Goal: Complete application form

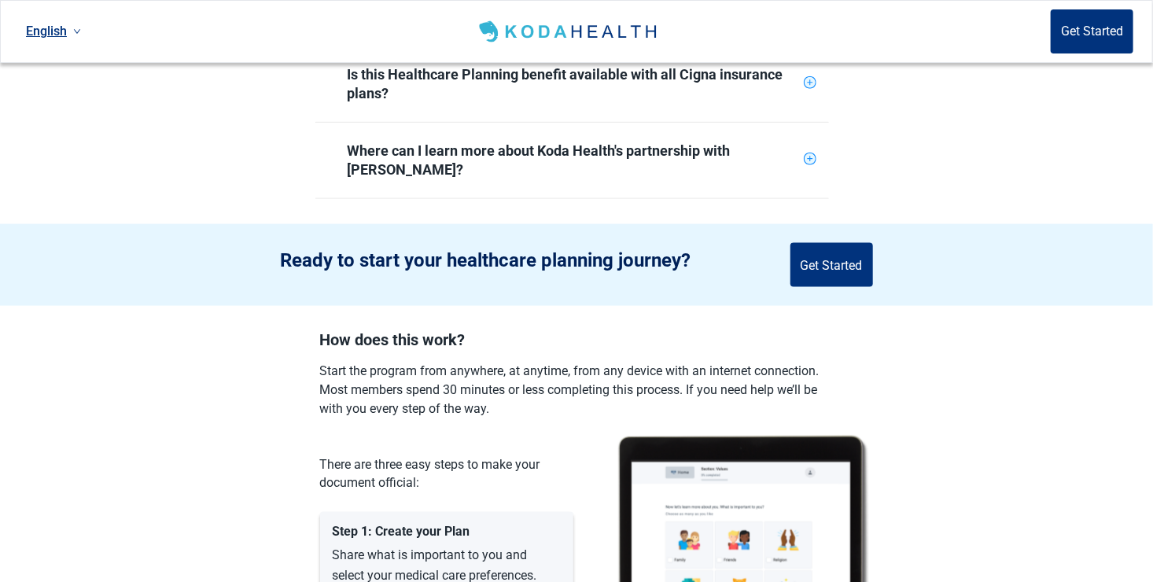
scroll to position [944, 0]
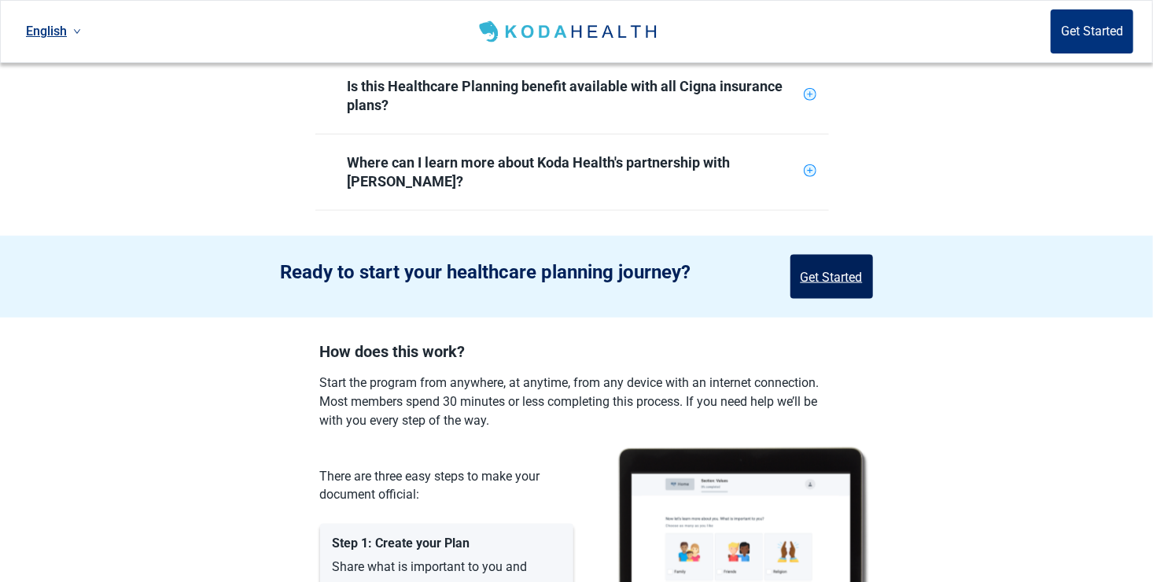
click at [833, 255] on button "Get Started" at bounding box center [831, 277] width 83 height 44
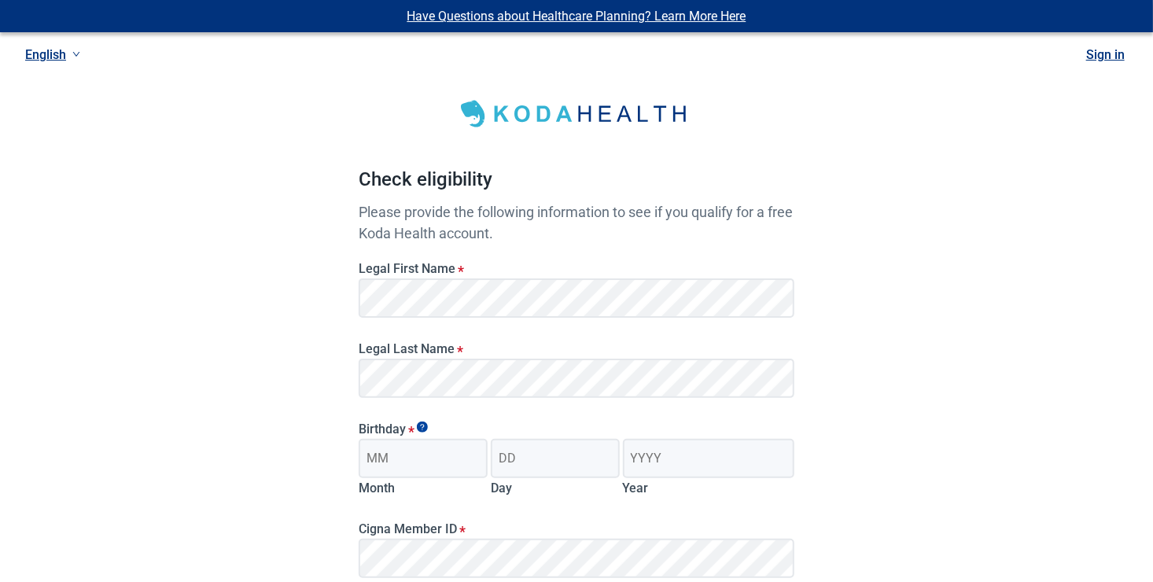
click at [256, 370] on div "Have Questions about Healthcare Planning? Learn More Here English Sign in Check…" at bounding box center [576, 397] width 1153 height 794
click at [388, 457] on input "Month" at bounding box center [423, 458] width 129 height 39
type input "04"
type input "14"
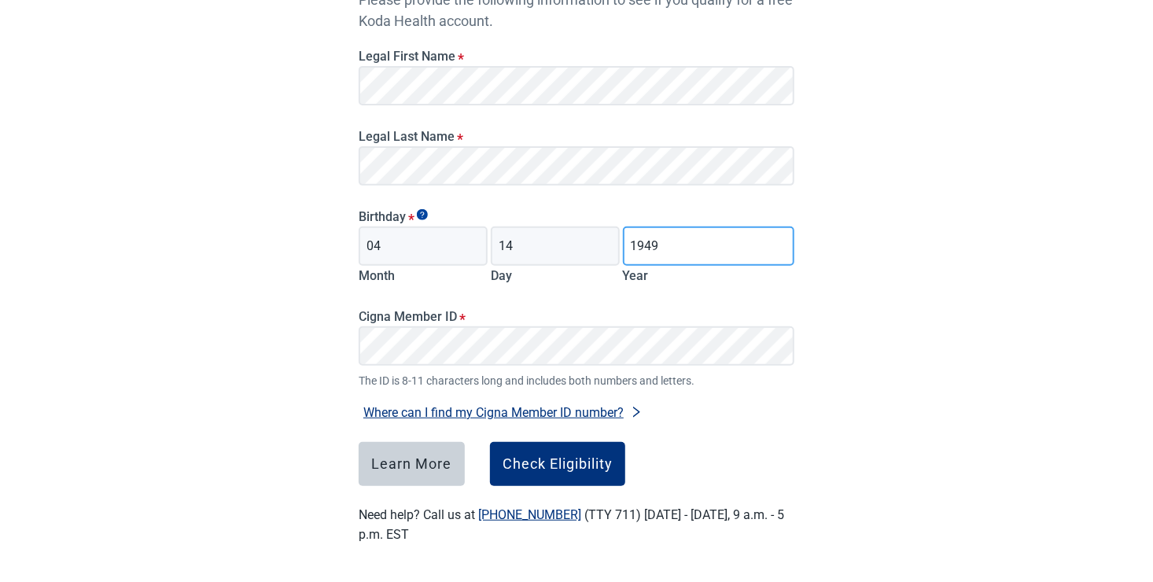
scroll to position [213, 0]
type input "1949"
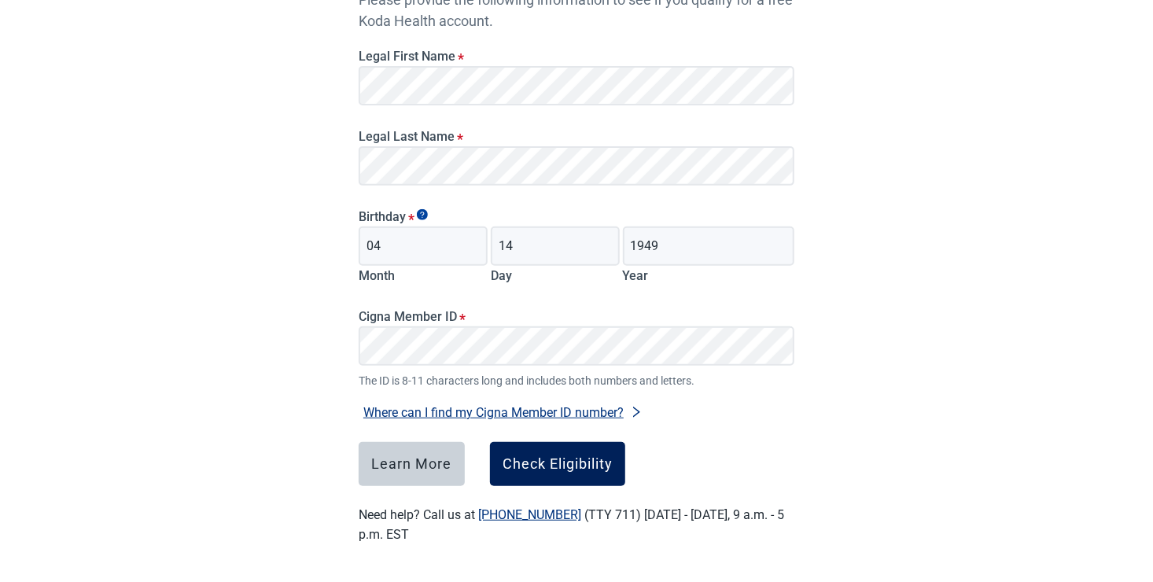
click at [526, 471] on div "Check Eligibility" at bounding box center [557, 464] width 110 height 16
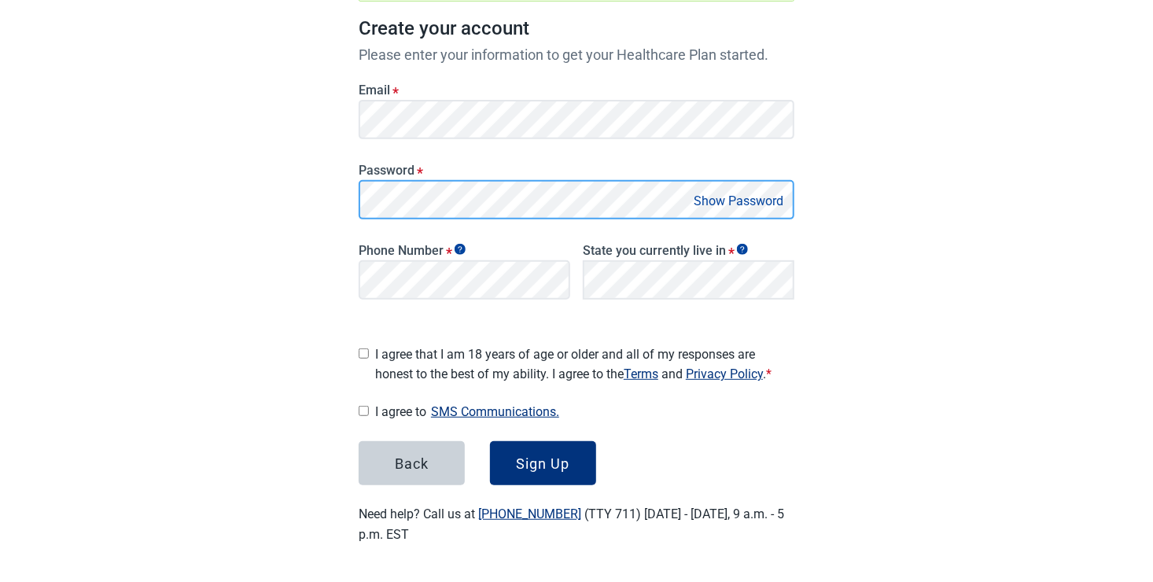
scroll to position [223, 0]
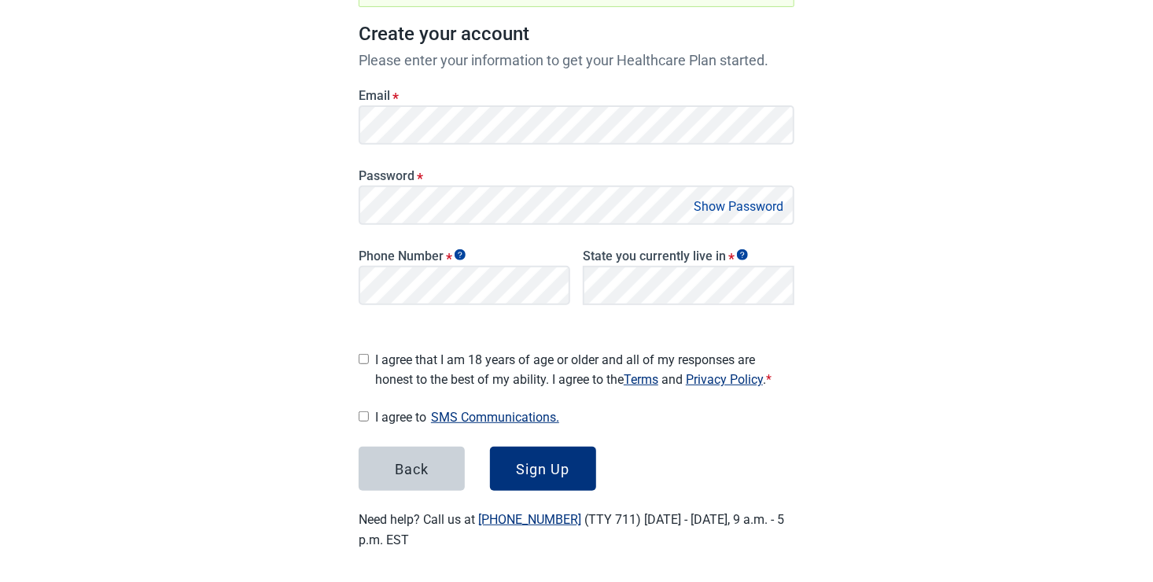
click at [366, 354] on input "I agree that I am 18 years of age or older and all of my responses are honest t…" at bounding box center [364, 359] width 10 height 10
checkbox input "true"
click at [362, 411] on input "I agree to SMS Communications." at bounding box center [364, 416] width 10 height 10
checkbox input "true"
click at [546, 468] on div "Sign Up" at bounding box center [543, 469] width 53 height 16
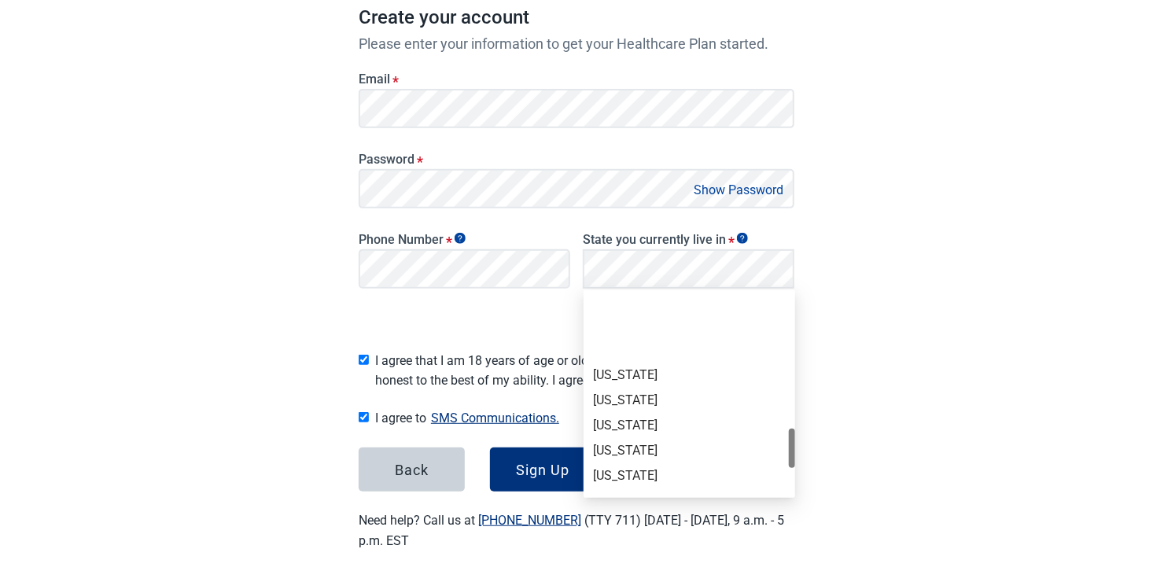
scroll to position [944, 0]
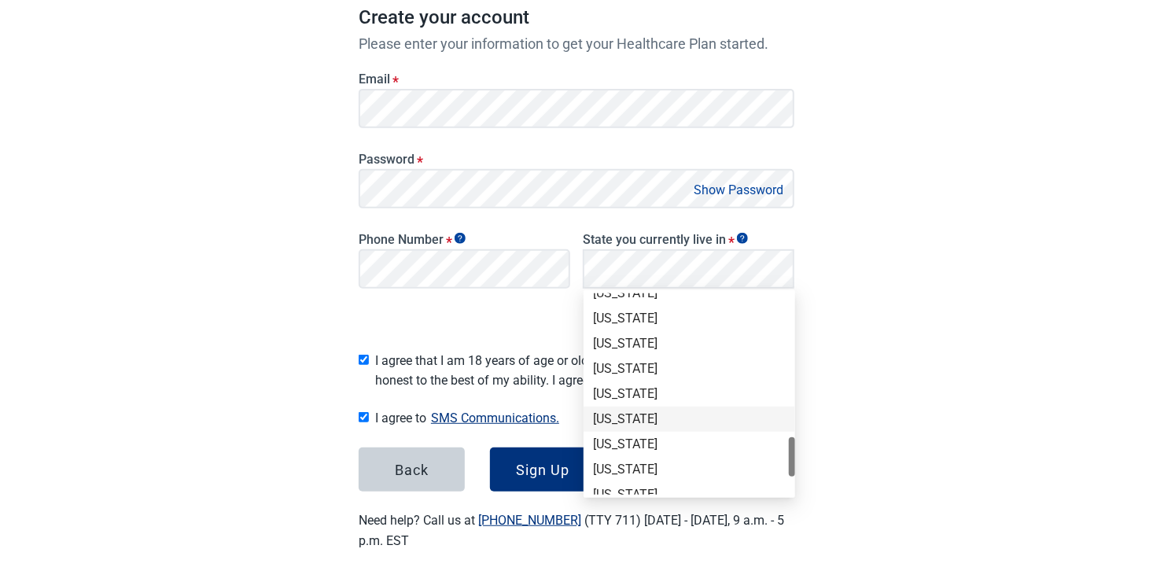
click at [615, 419] on div "[US_STATE]" at bounding box center [689, 418] width 193 height 17
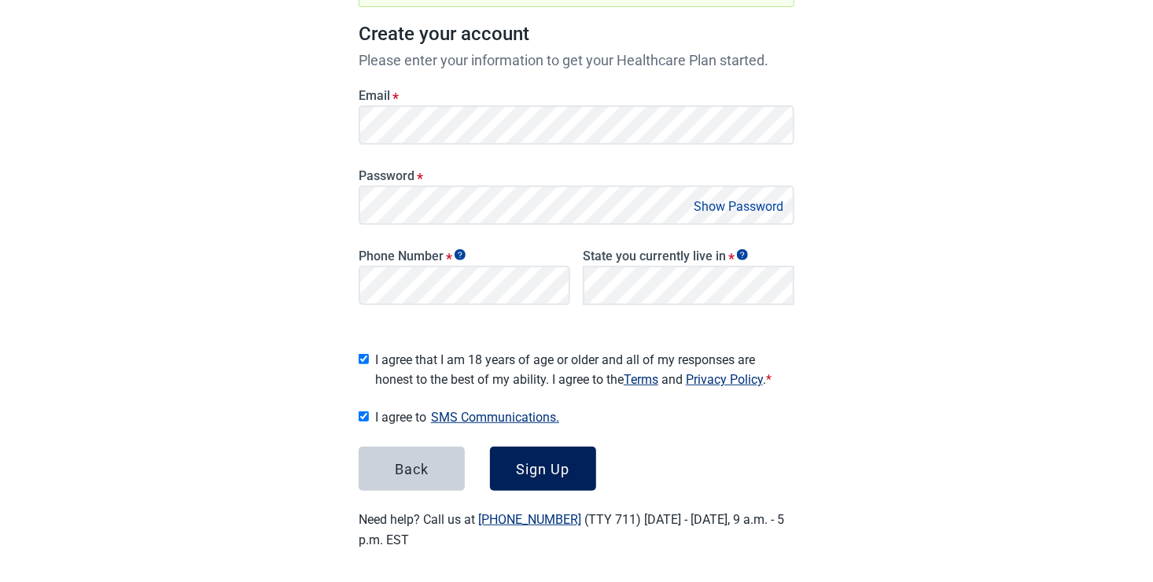
click at [551, 461] on div "Sign Up" at bounding box center [543, 469] width 53 height 16
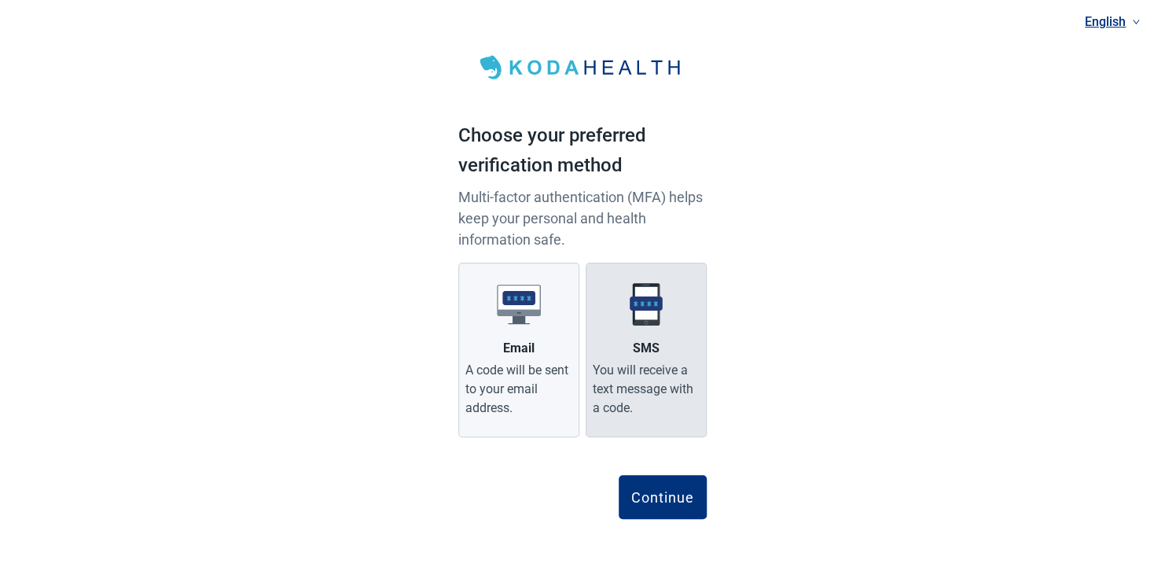
click at [633, 384] on div "You will receive a text message with a code." at bounding box center [646, 389] width 107 height 57
click at [0, 0] on input "SMS You will receive a text message with a code." at bounding box center [0, 0] width 0 height 0
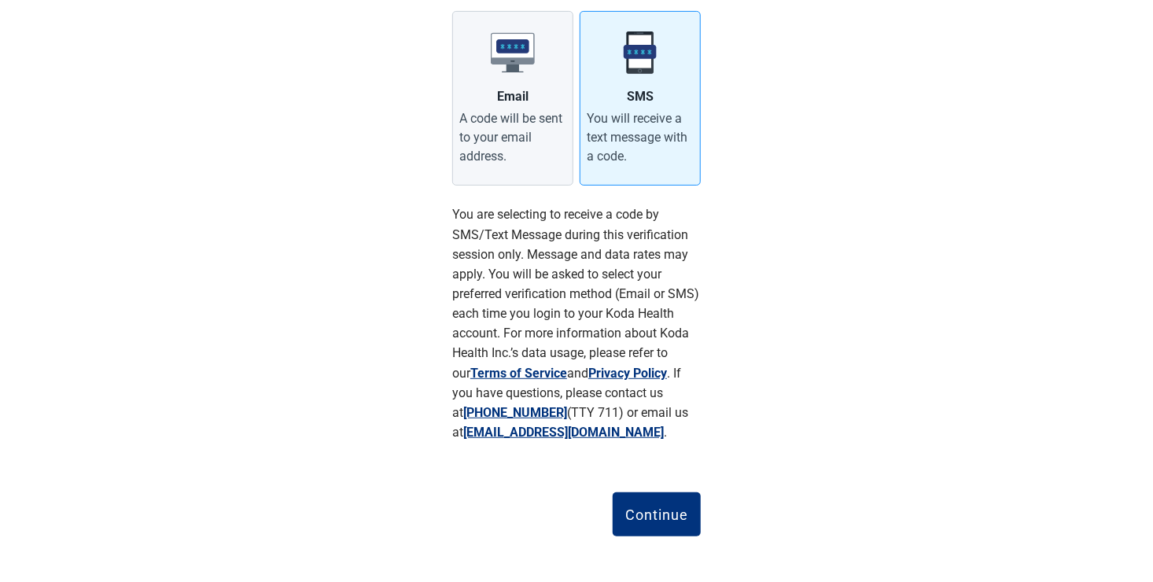
scroll to position [256, 0]
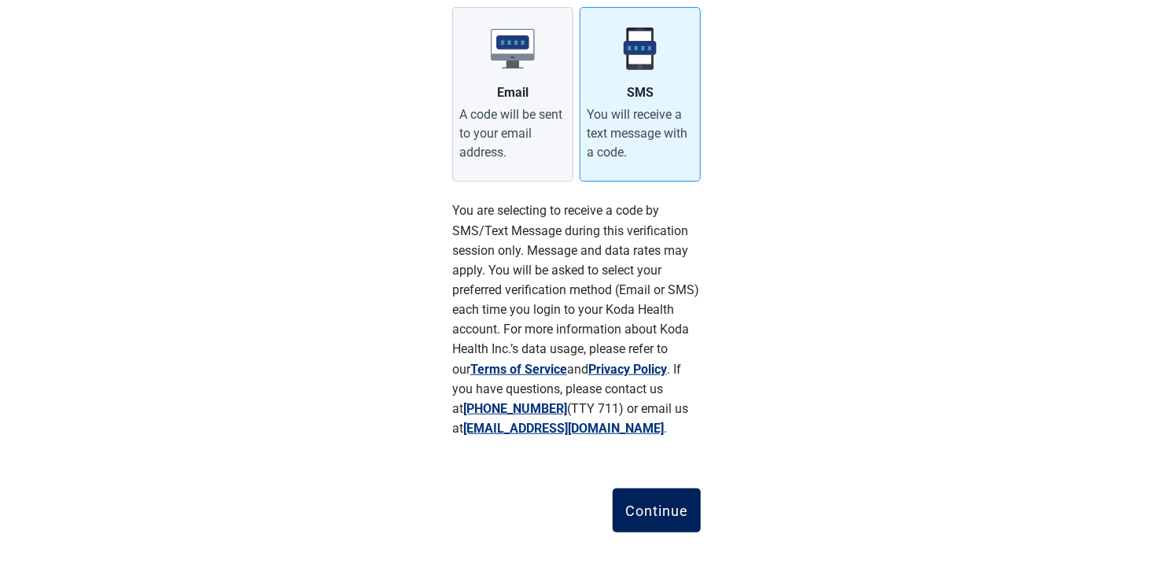
click at [658, 506] on div "Continue" at bounding box center [656, 510] width 63 height 16
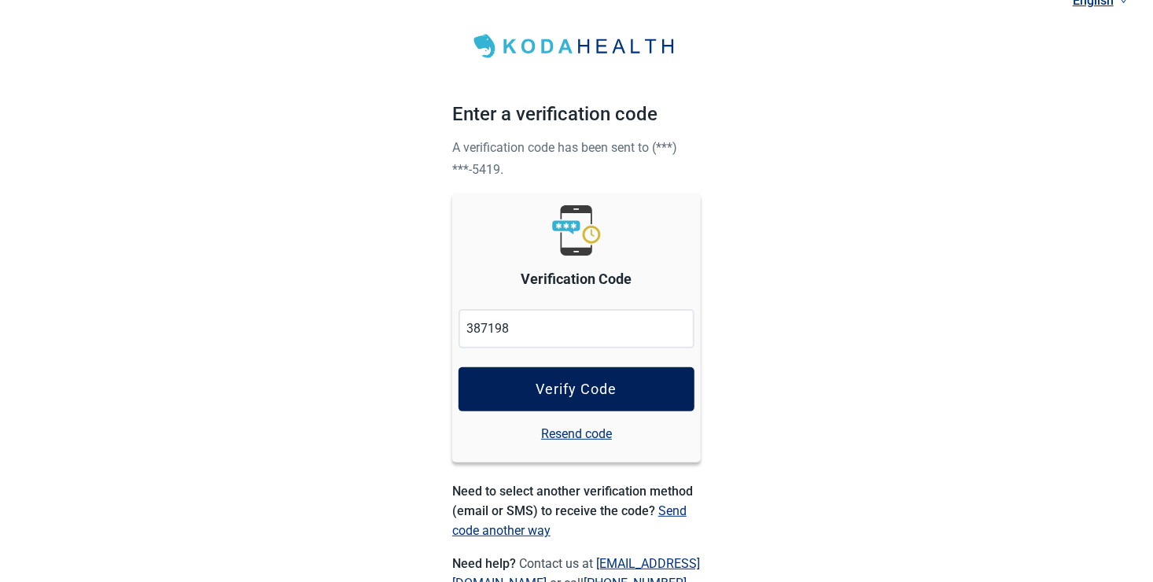
type input "387198"
click at [572, 387] on div "Verify Code" at bounding box center [576, 389] width 81 height 16
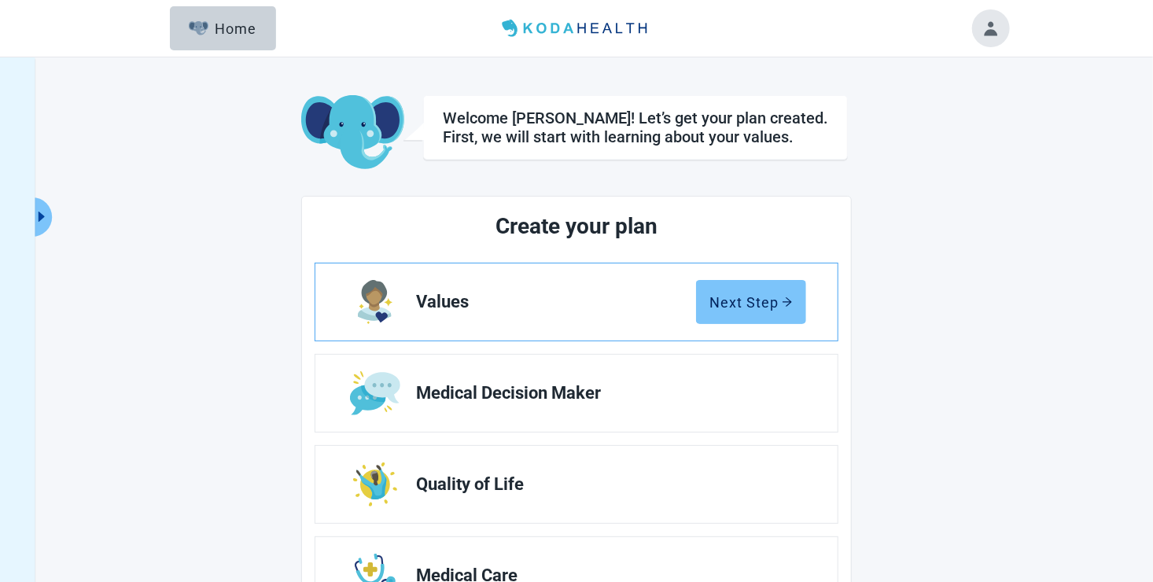
click at [774, 302] on div "Next Step" at bounding box center [750, 302] width 83 height 16
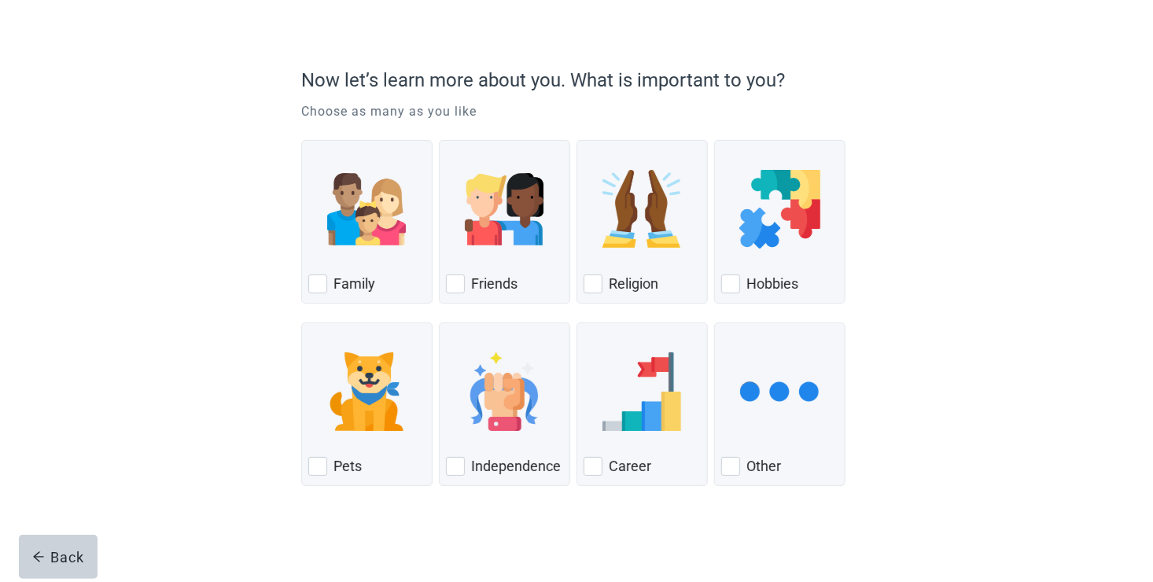
scroll to position [94, 0]
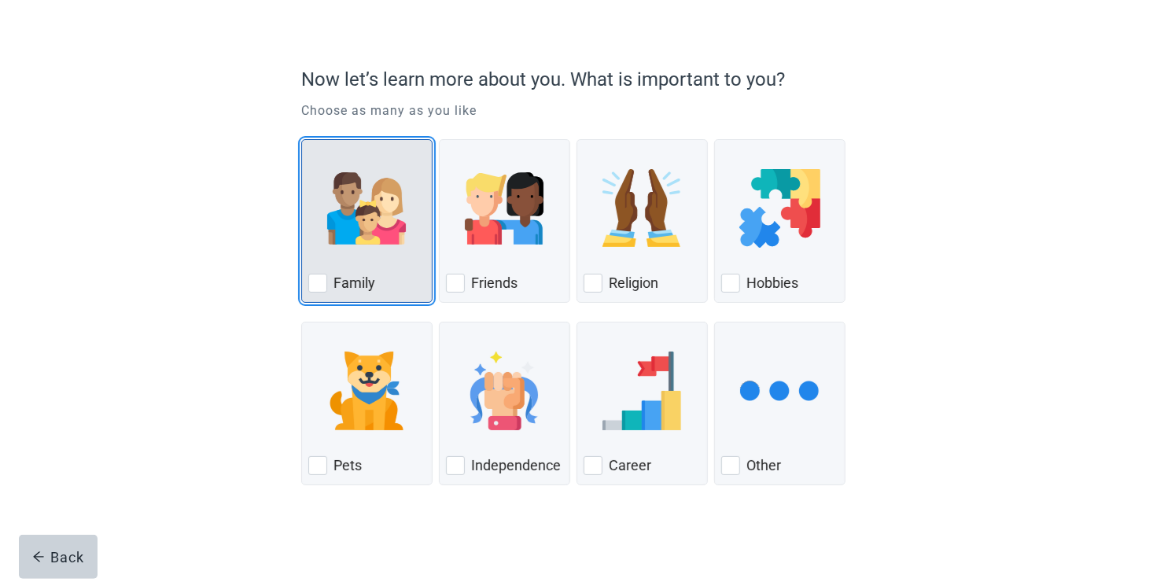
click at [318, 280] on div "Family, checkbox, not checked" at bounding box center [317, 283] width 19 height 19
click at [302, 140] on input "Family" at bounding box center [301, 139] width 1 height 1
checkbox input "true"
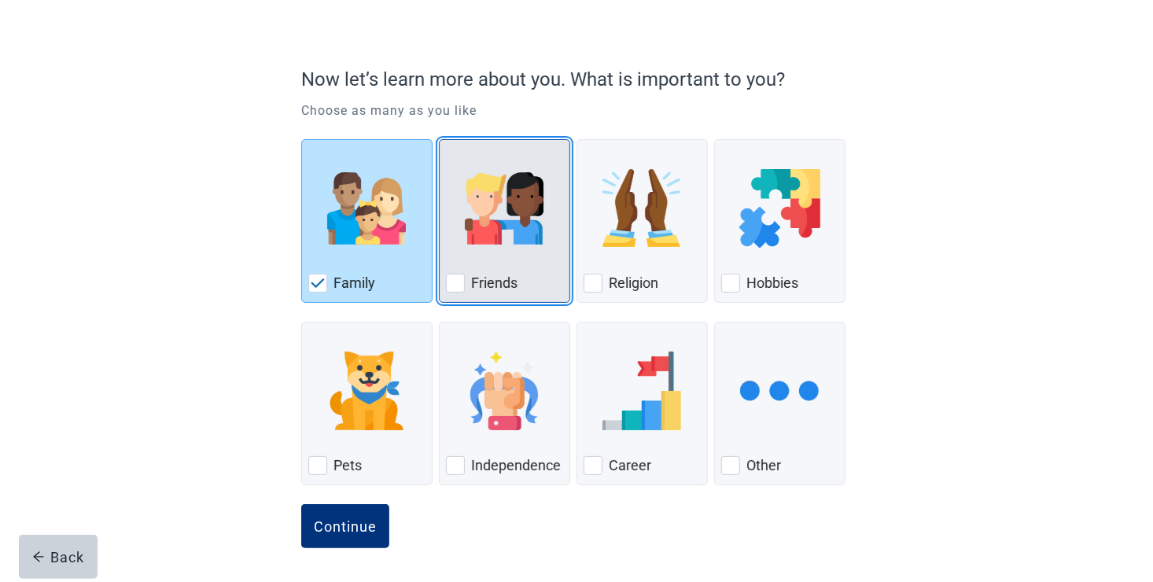
click at [453, 278] on div "Friends, checkbox, not checked" at bounding box center [455, 283] width 19 height 19
click at [440, 140] on input "Friends" at bounding box center [439, 139] width 1 height 1
checkbox input "true"
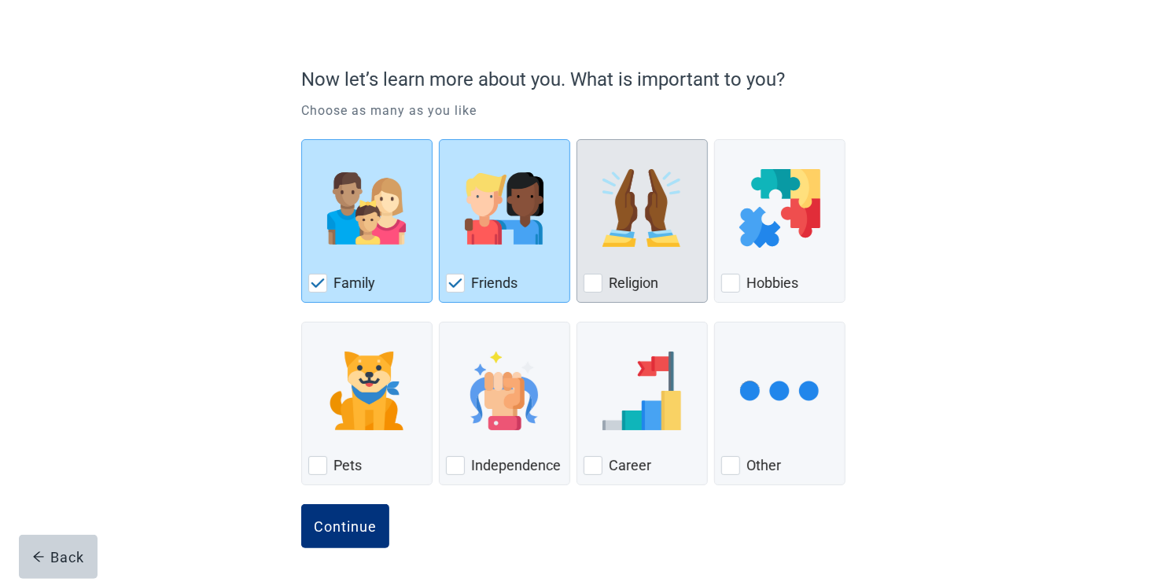
click at [595, 282] on div "Religion, checkbox, not checked" at bounding box center [592, 283] width 19 height 19
click at [577, 140] on input "Religion" at bounding box center [576, 139] width 1 height 1
checkbox input "true"
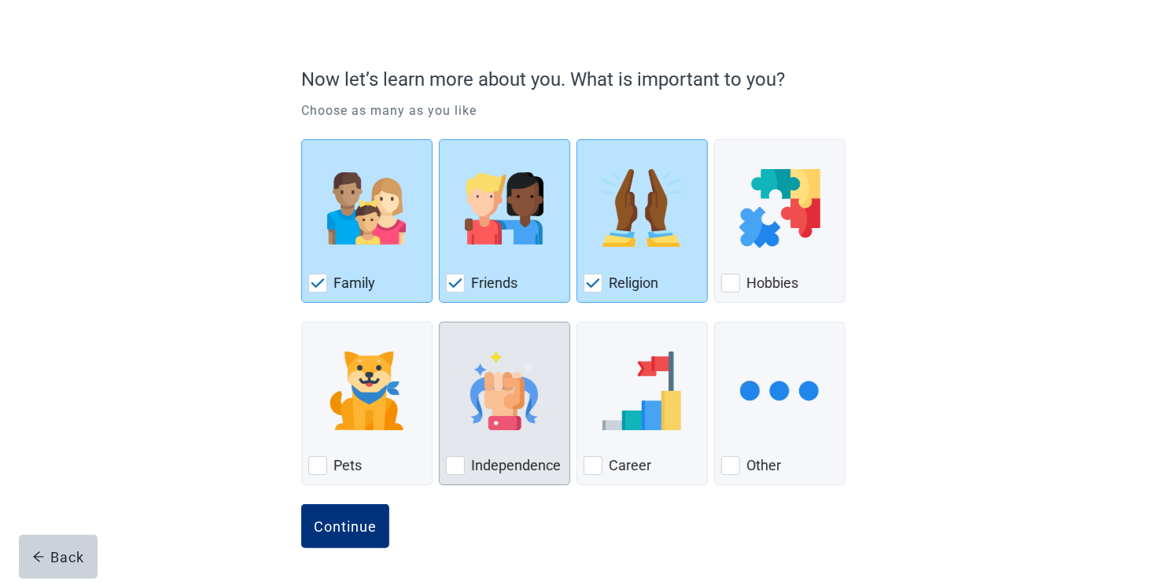
click at [460, 467] on div "Independence, checkbox, not checked" at bounding box center [455, 465] width 19 height 19
click at [440, 322] on input "Independence" at bounding box center [439, 322] width 1 height 1
checkbox input "true"
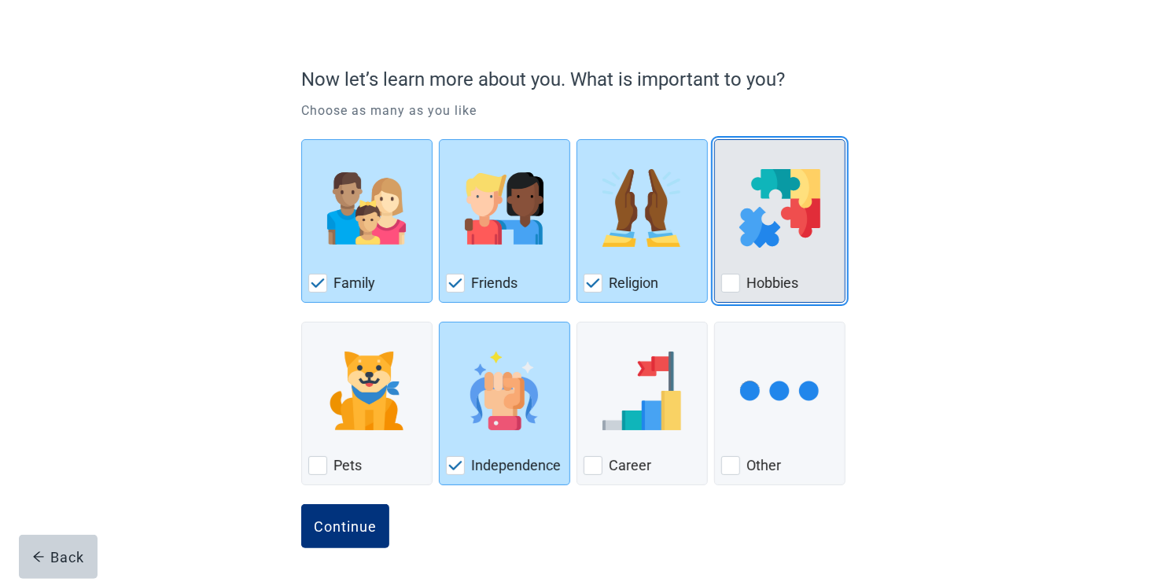
click at [734, 286] on div "Hobbies, checkbox, not checked" at bounding box center [730, 283] width 19 height 19
click at [715, 140] on input "Hobbies" at bounding box center [714, 139] width 1 height 1
checkbox input "true"
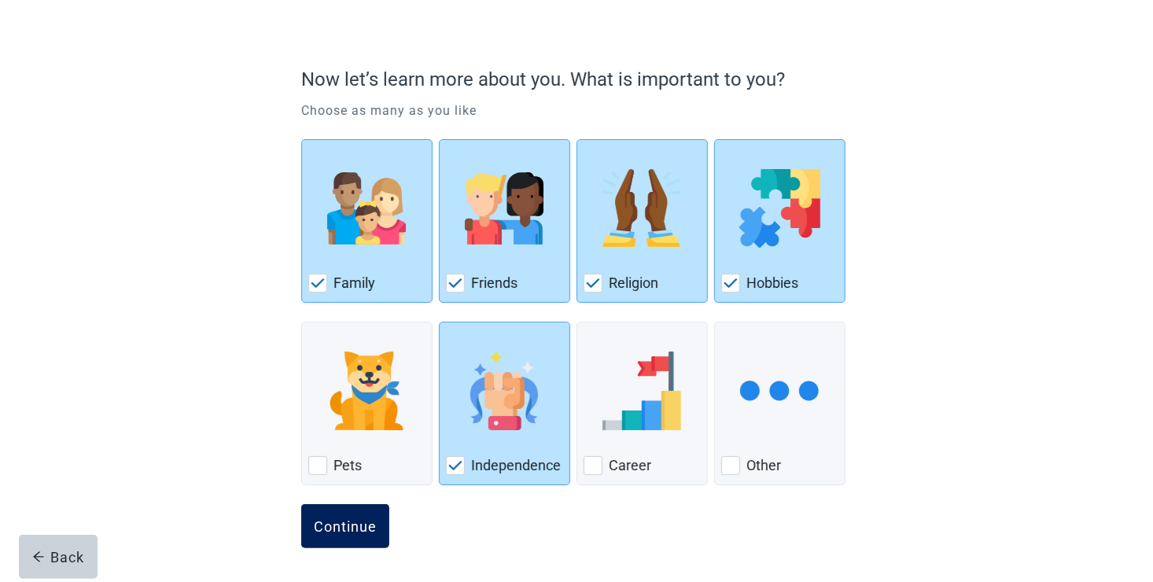
click at [355, 528] on div "Continue" at bounding box center [345, 526] width 63 height 16
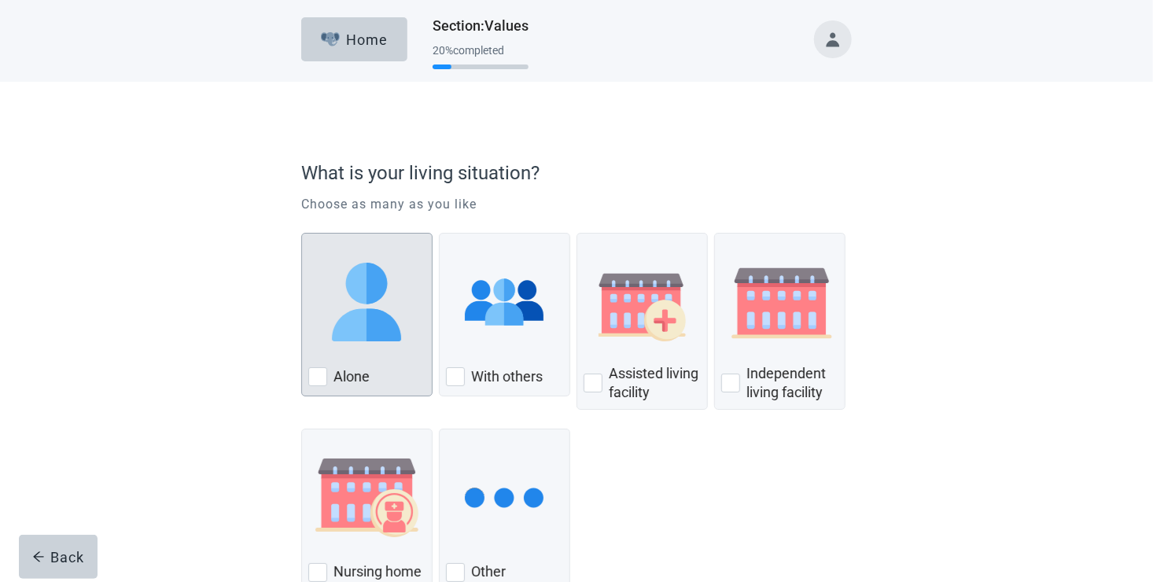
click at [315, 377] on div "Alone, checkbox, not checked" at bounding box center [317, 376] width 19 height 19
click at [302, 234] on input "Alone" at bounding box center [301, 233] width 1 height 1
checkbox input "true"
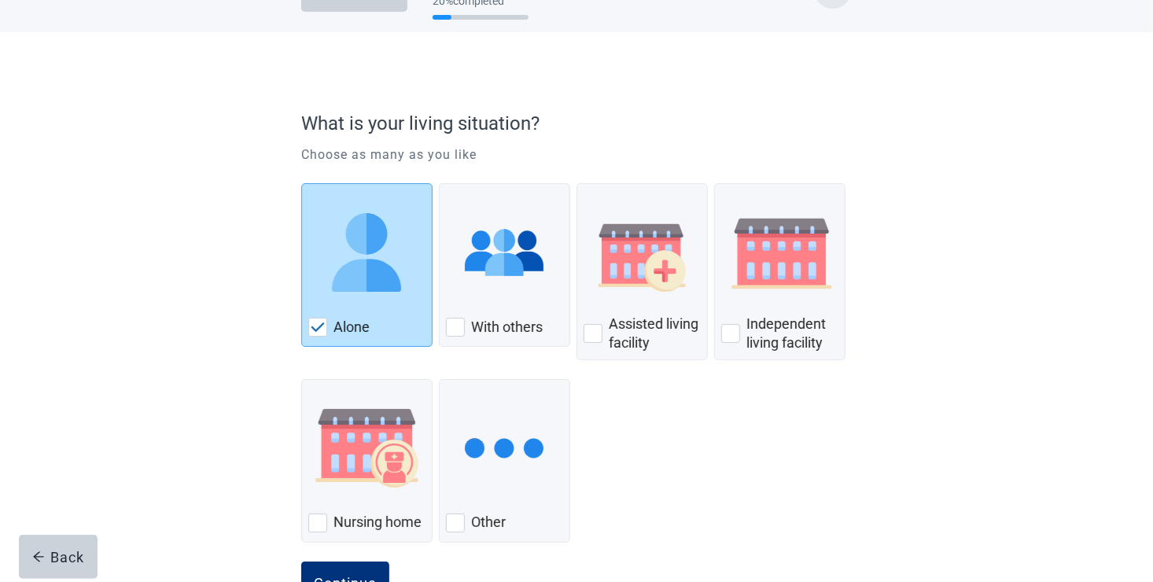
scroll to position [107, 0]
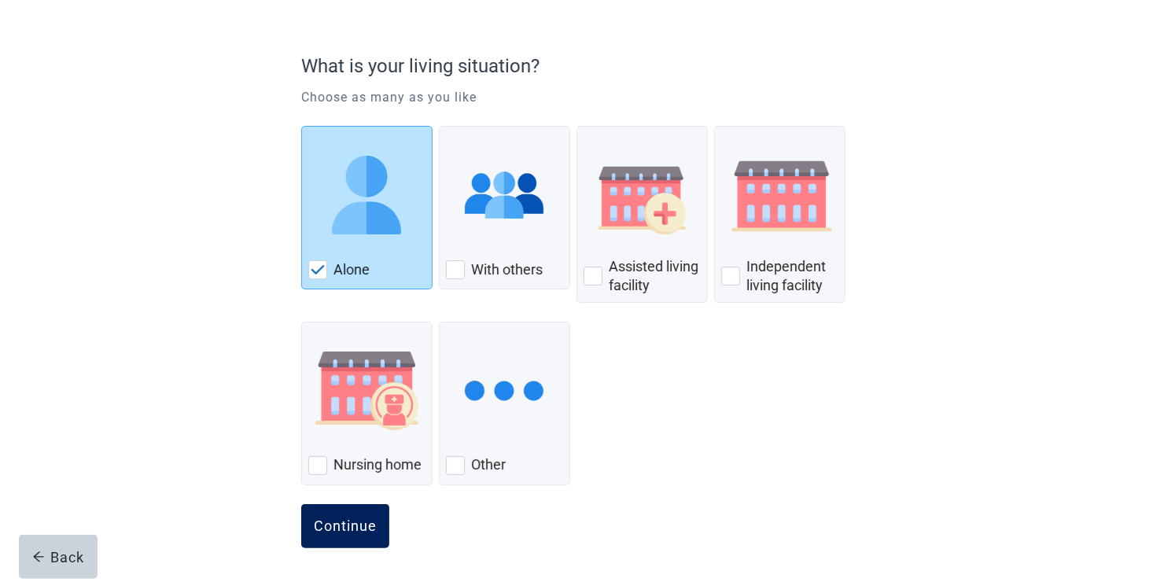
click at [342, 519] on div "Continue" at bounding box center [345, 526] width 63 height 16
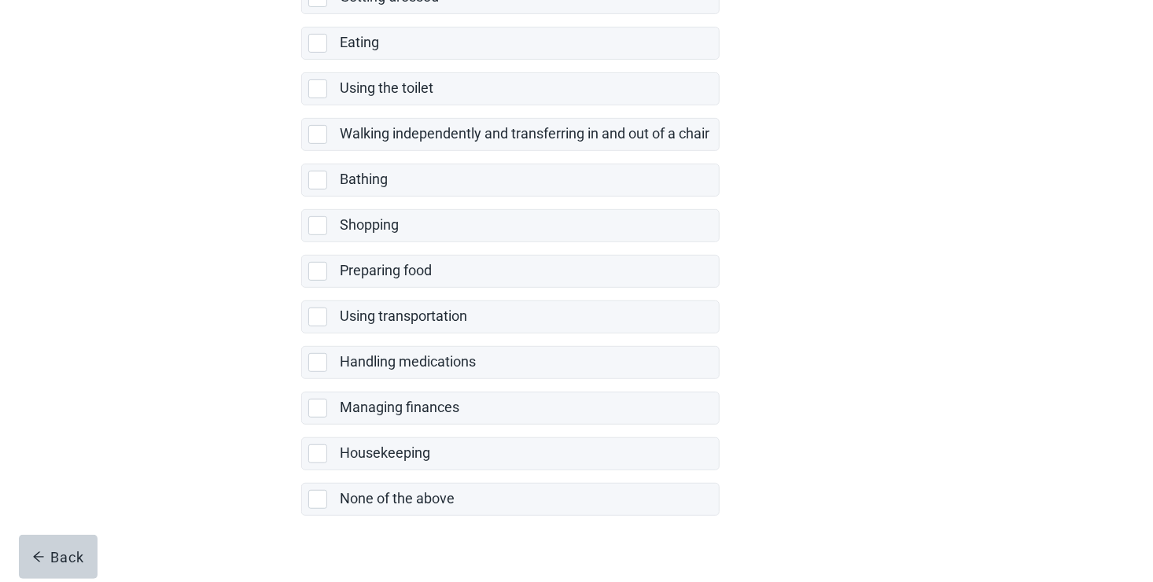
scroll to position [284, 0]
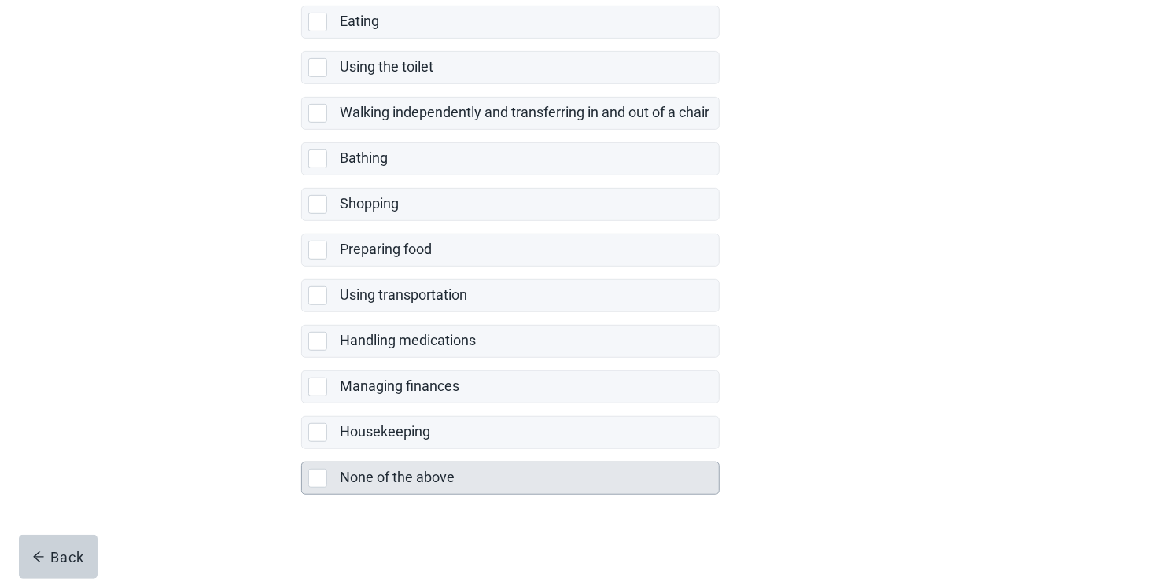
click at [314, 475] on div "None of the above, checkbox, not selected" at bounding box center [317, 478] width 19 height 19
click at [302, 450] on input "None of the above" at bounding box center [301, 449] width 1 height 1
checkbox input "true"
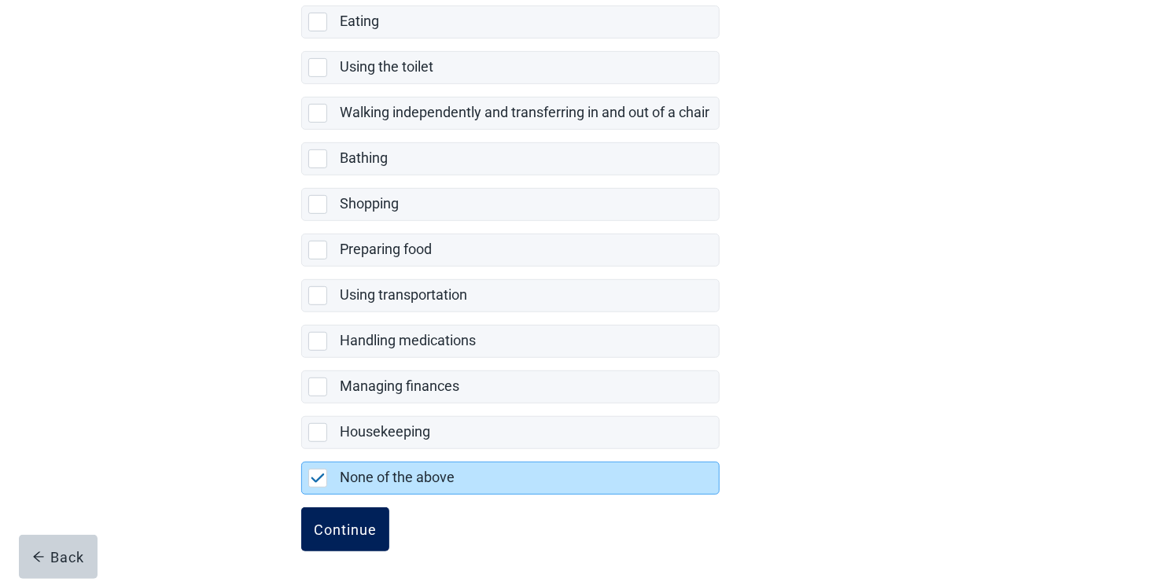
click at [348, 535] on button "Continue" at bounding box center [345, 529] width 88 height 44
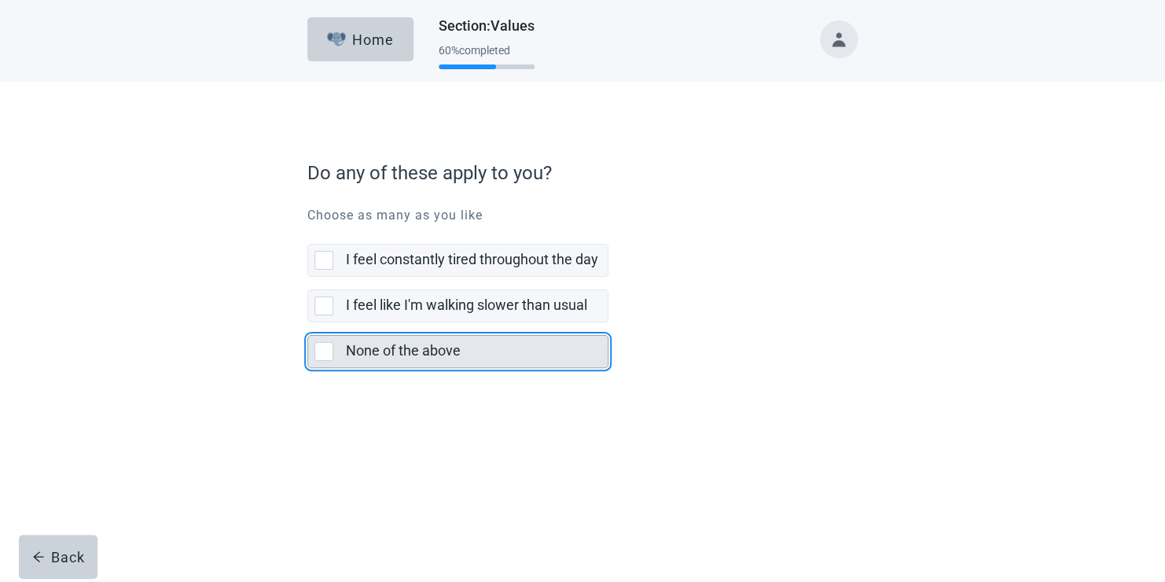
click at [324, 352] on div "None of the above, checkbox, not selected" at bounding box center [324, 351] width 19 height 19
click at [308, 323] on input "None of the above" at bounding box center [307, 322] width 1 height 1
checkbox input "true"
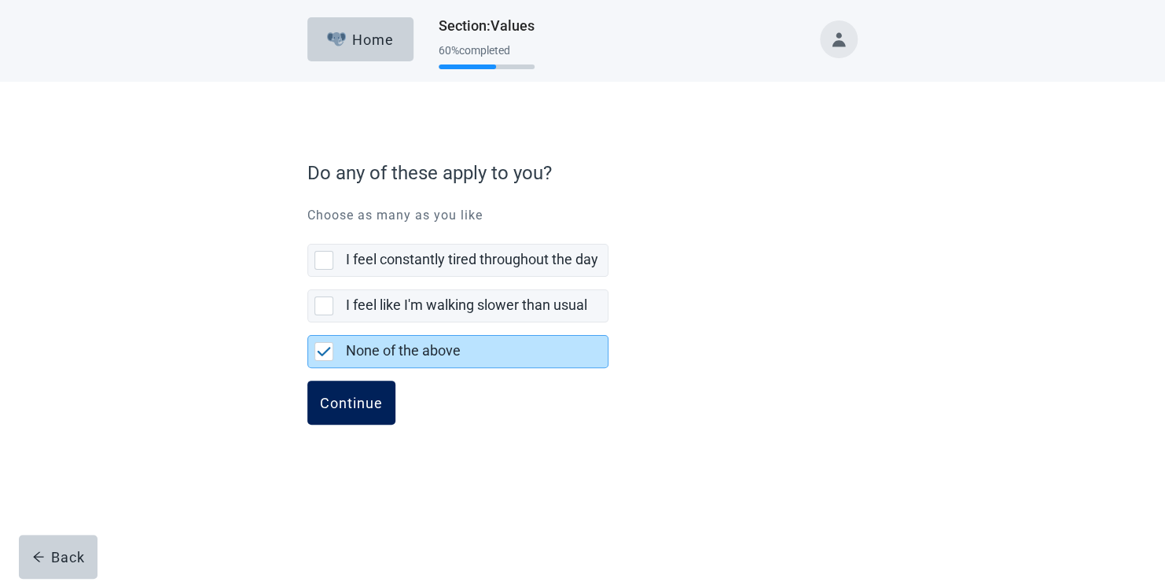
click at [370, 403] on div "Continue" at bounding box center [351, 403] width 63 height 16
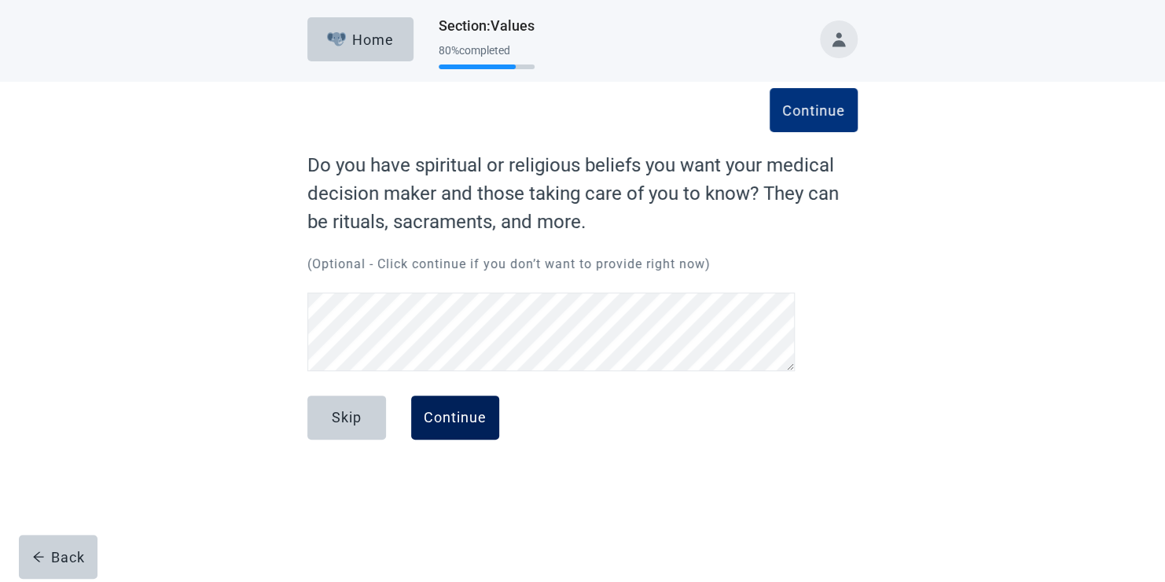
click at [474, 421] on div "Continue" at bounding box center [455, 418] width 63 height 16
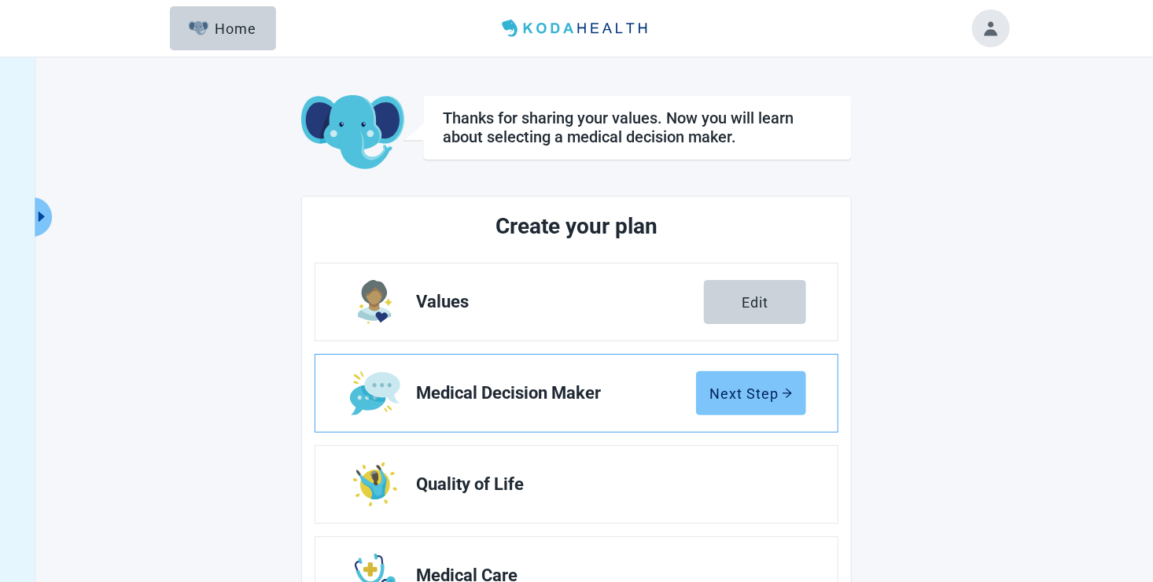
click at [761, 394] on div "Next Step" at bounding box center [750, 393] width 83 height 16
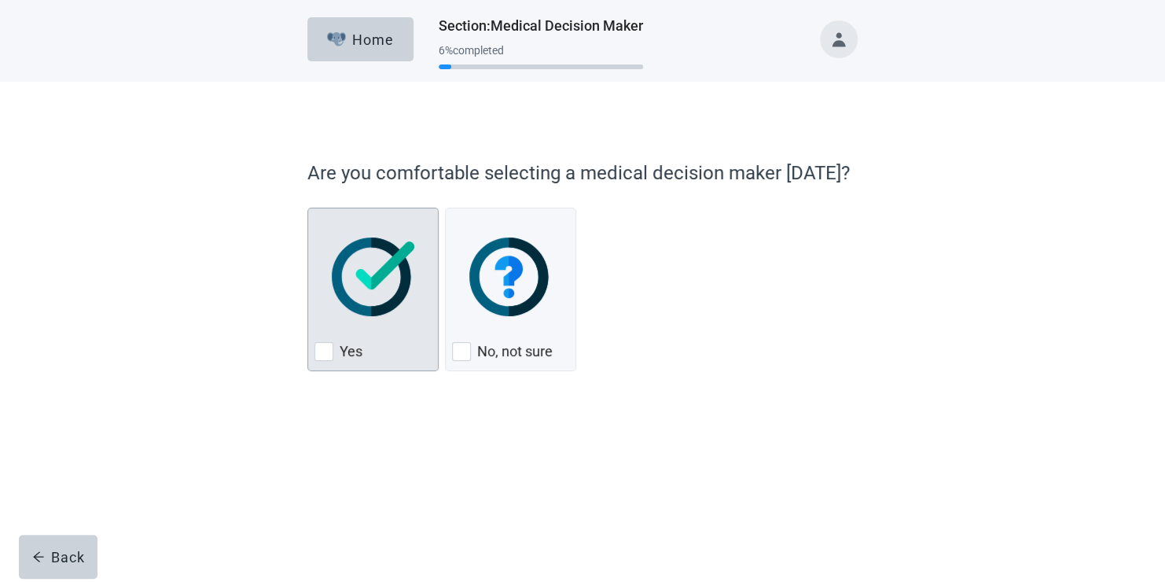
click at [325, 350] on div "Yes, checkbox, not checked" at bounding box center [324, 351] width 19 height 19
click at [308, 208] on input "Yes" at bounding box center [307, 208] width 1 height 1
checkbox input "true"
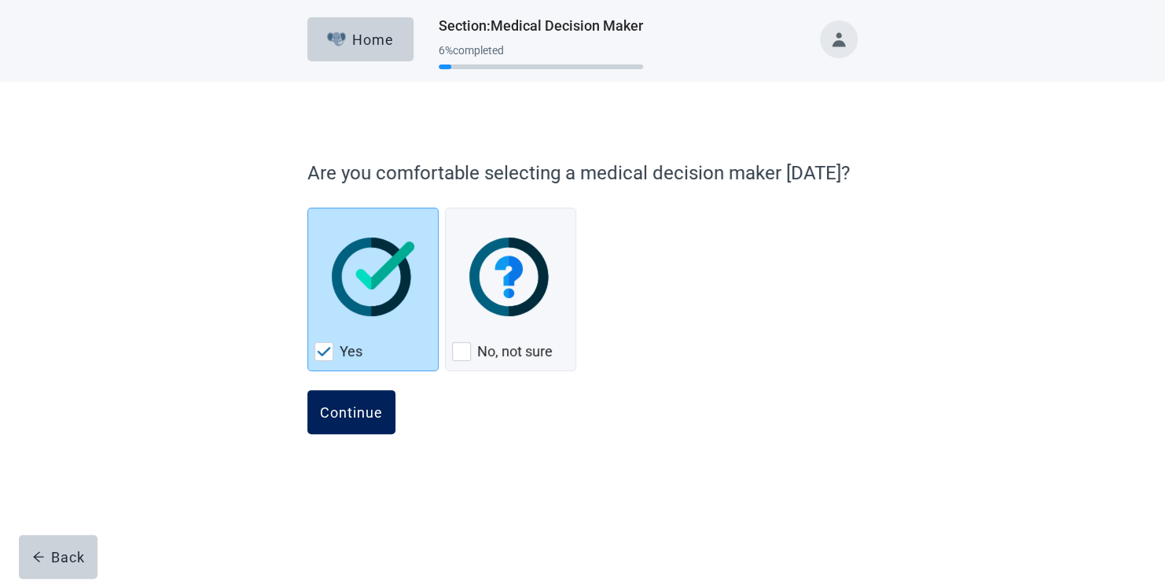
click at [333, 407] on div "Continue" at bounding box center [351, 412] width 63 height 16
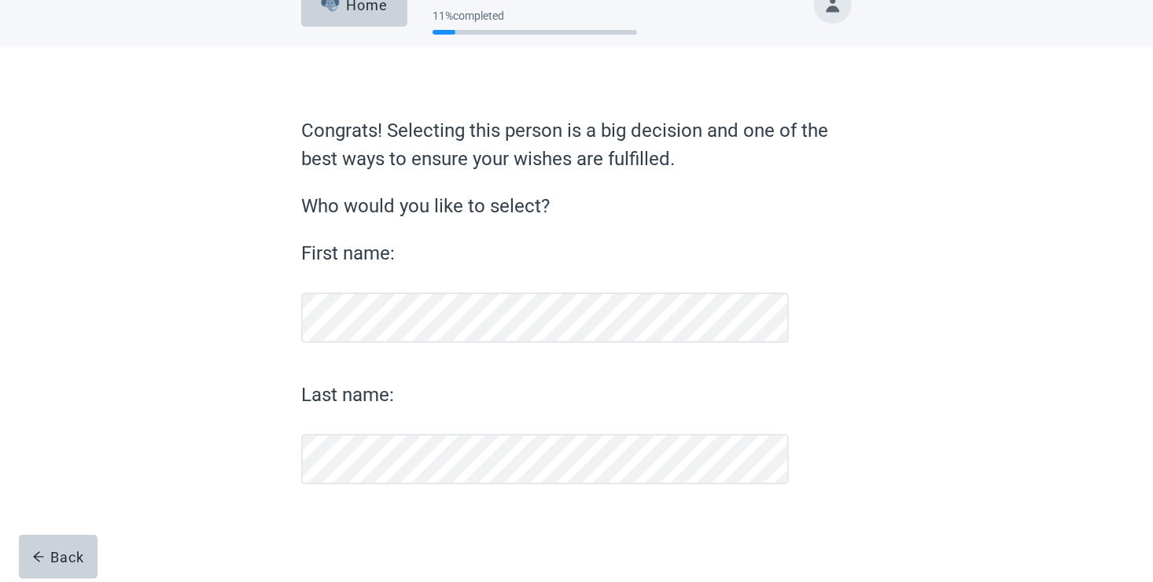
scroll to position [35, 0]
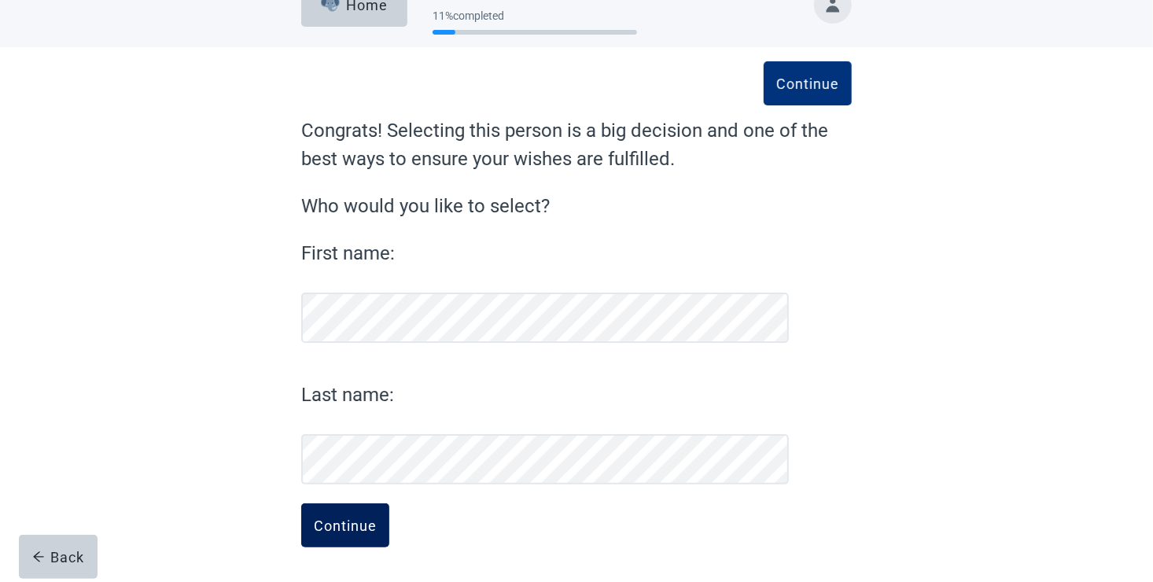
click at [337, 521] on div "Continue" at bounding box center [345, 525] width 63 height 16
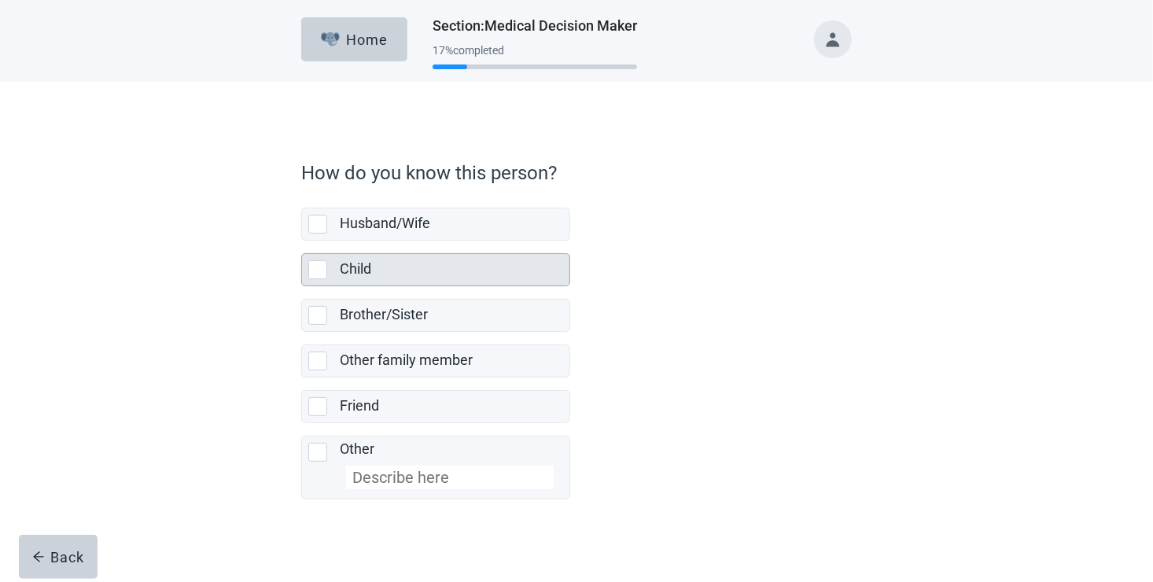
click at [314, 268] on div "Child, checkbox, not selected" at bounding box center [317, 269] width 19 height 19
click at [302, 241] on input "Child" at bounding box center [301, 241] width 1 height 1
checkbox input "true"
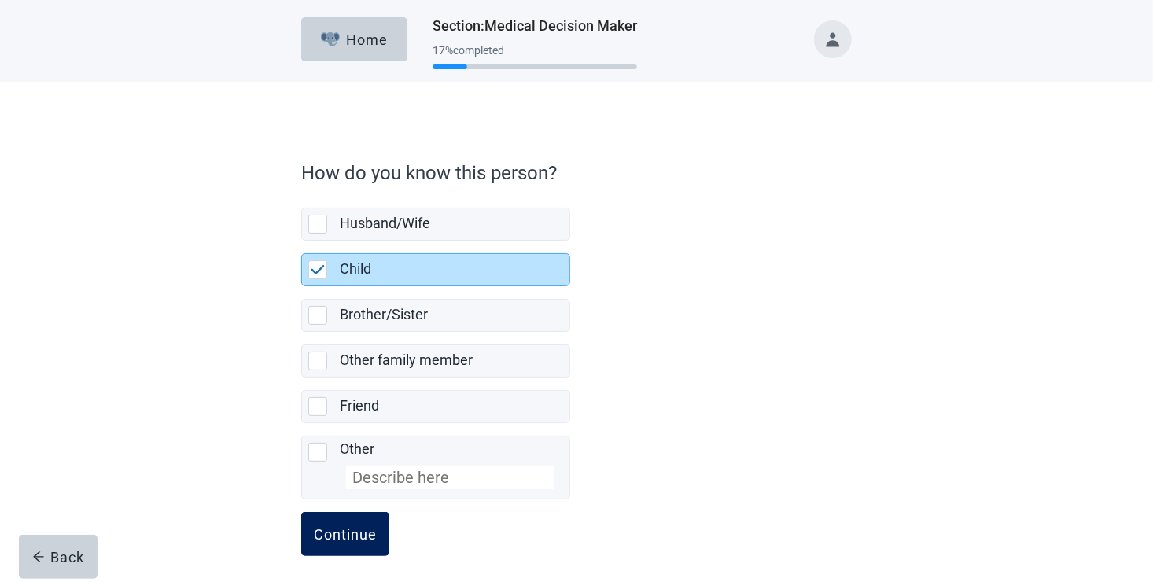
click at [371, 530] on div "Continue" at bounding box center [345, 534] width 63 height 16
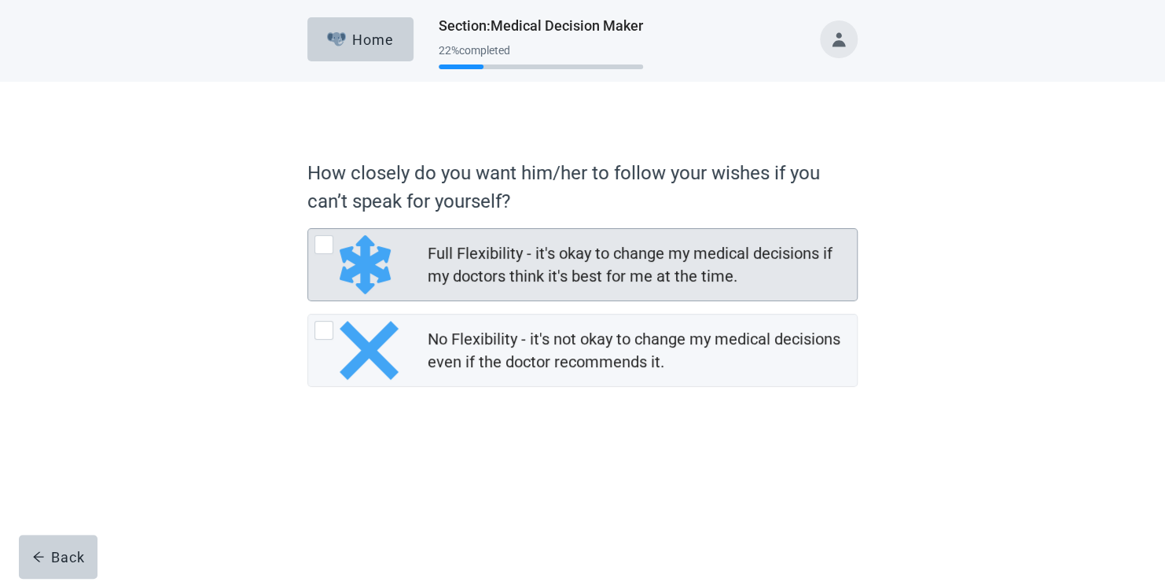
click at [325, 251] on div "Full Flexibility - it's okay to change my medical decisions if my doctors think…" at bounding box center [324, 244] width 19 height 19
click at [308, 229] on input "Full Flexibility - it's okay to change my medical decisions if my doctors think…" at bounding box center [307, 228] width 1 height 1
radio input "true"
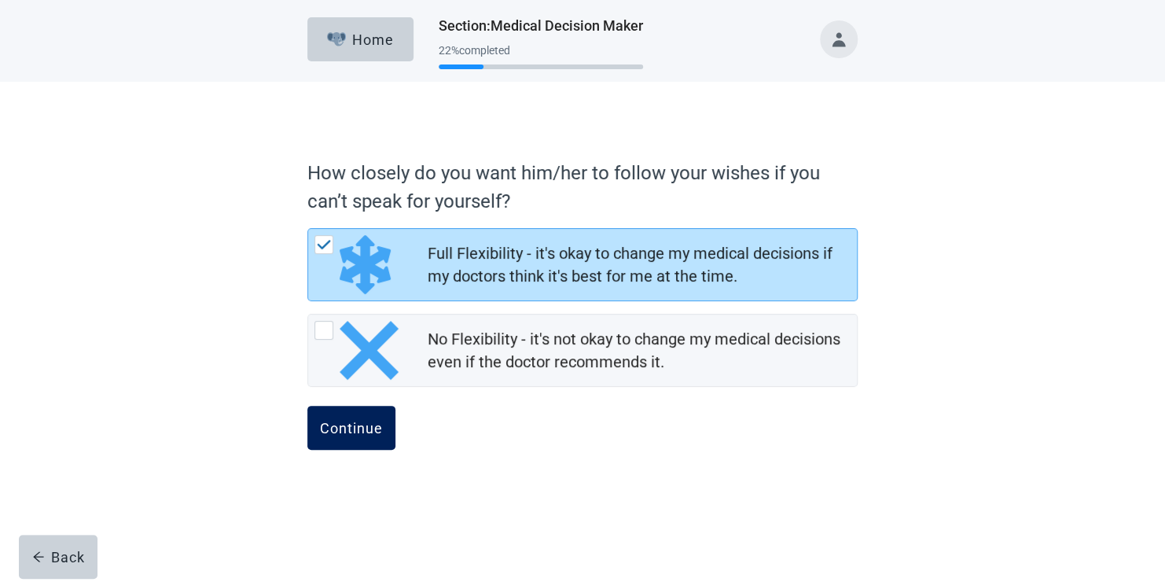
click at [349, 425] on div "Continue" at bounding box center [351, 428] width 63 height 16
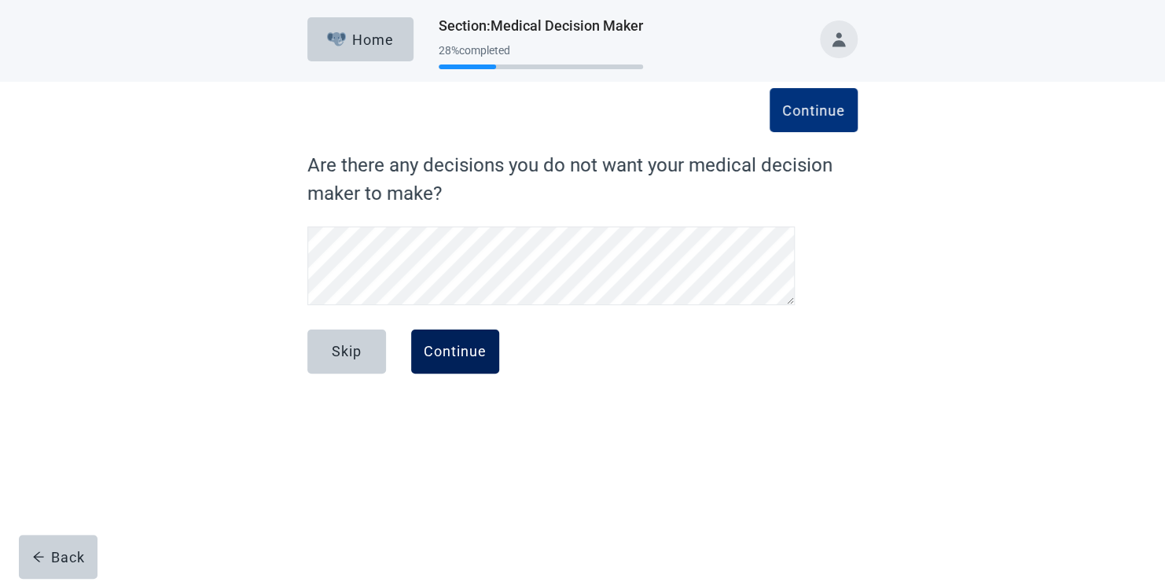
click at [454, 351] on div "Continue" at bounding box center [455, 352] width 63 height 16
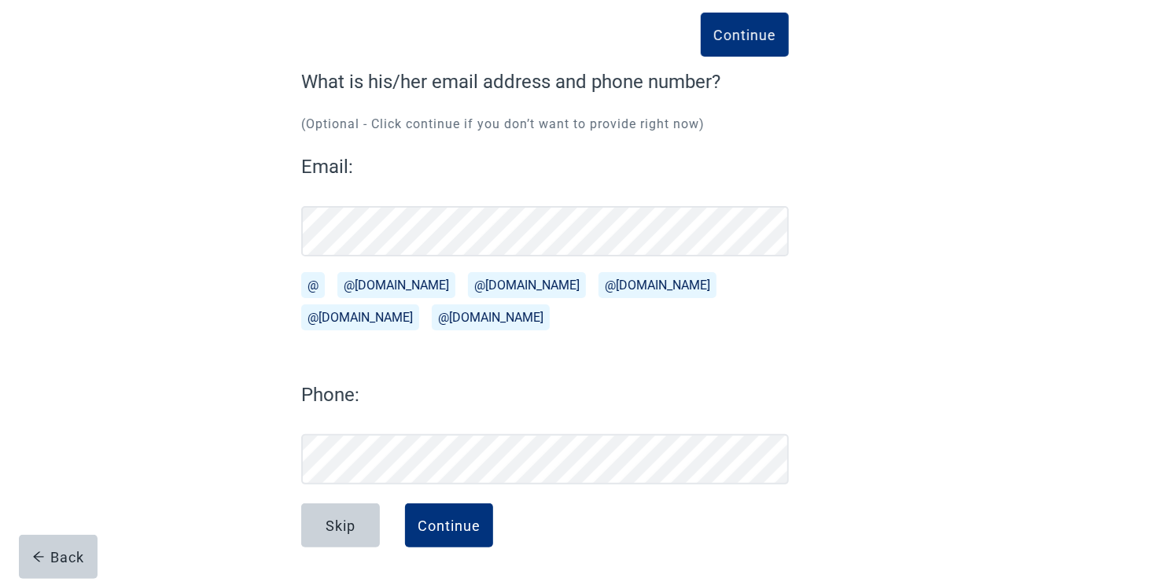
scroll to position [83, 0]
click at [454, 535] on button "Continue" at bounding box center [449, 525] width 88 height 44
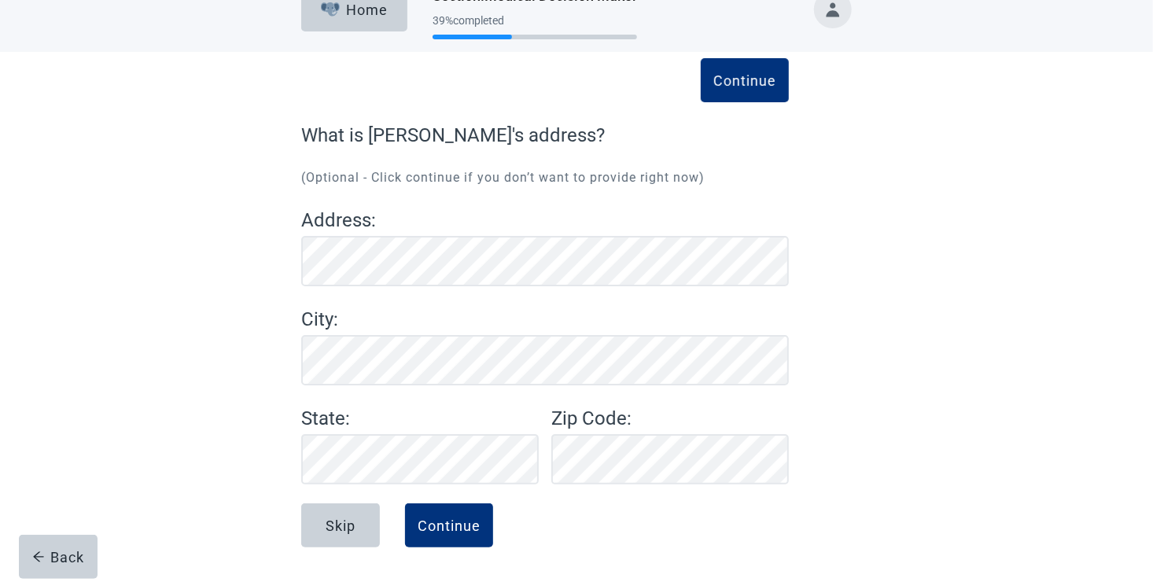
scroll to position [30, 0]
click at [460, 532] on div "Continue" at bounding box center [449, 525] width 63 height 16
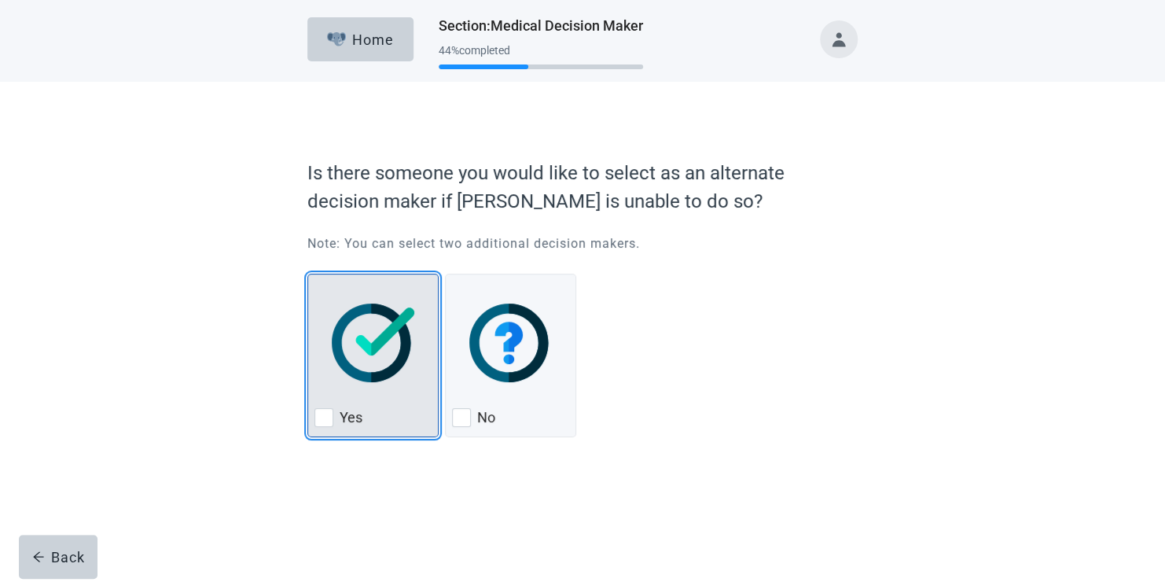
click at [322, 416] on div "Yes, checkbox, not checked" at bounding box center [324, 417] width 19 height 19
click at [308, 274] on input "Yes" at bounding box center [307, 274] width 1 height 1
checkbox input "true"
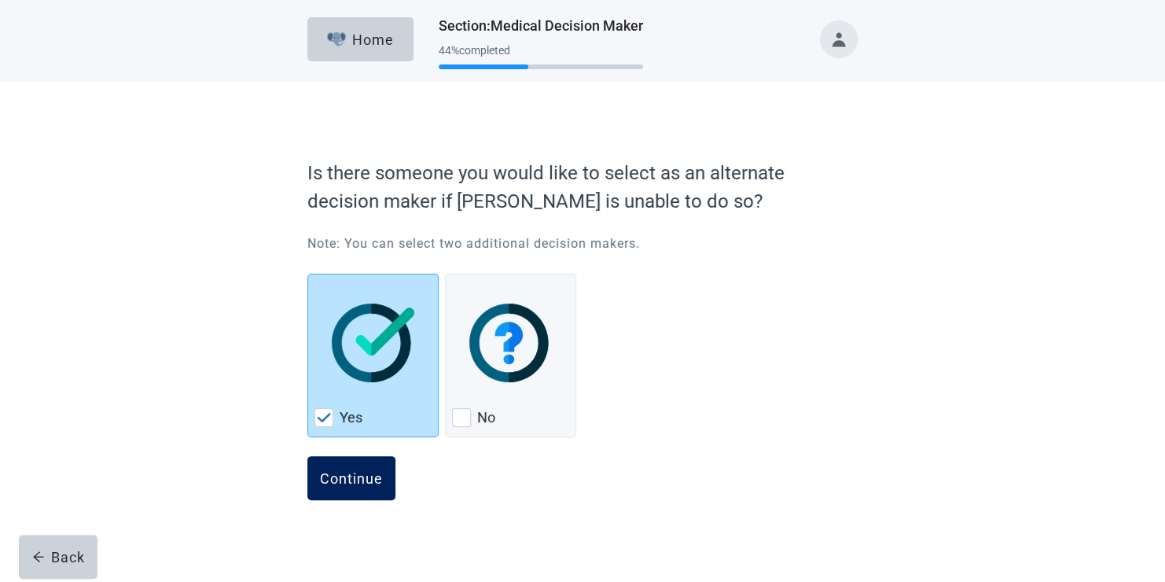
click at [359, 484] on div "Continue" at bounding box center [351, 478] width 63 height 16
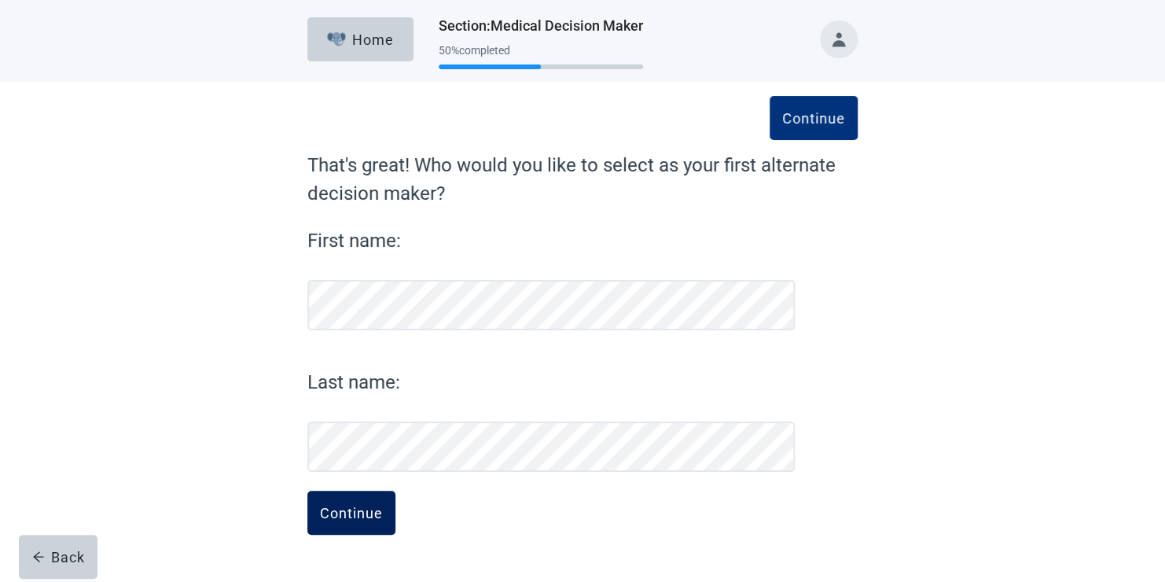
click at [344, 510] on div "Continue" at bounding box center [351, 513] width 63 height 16
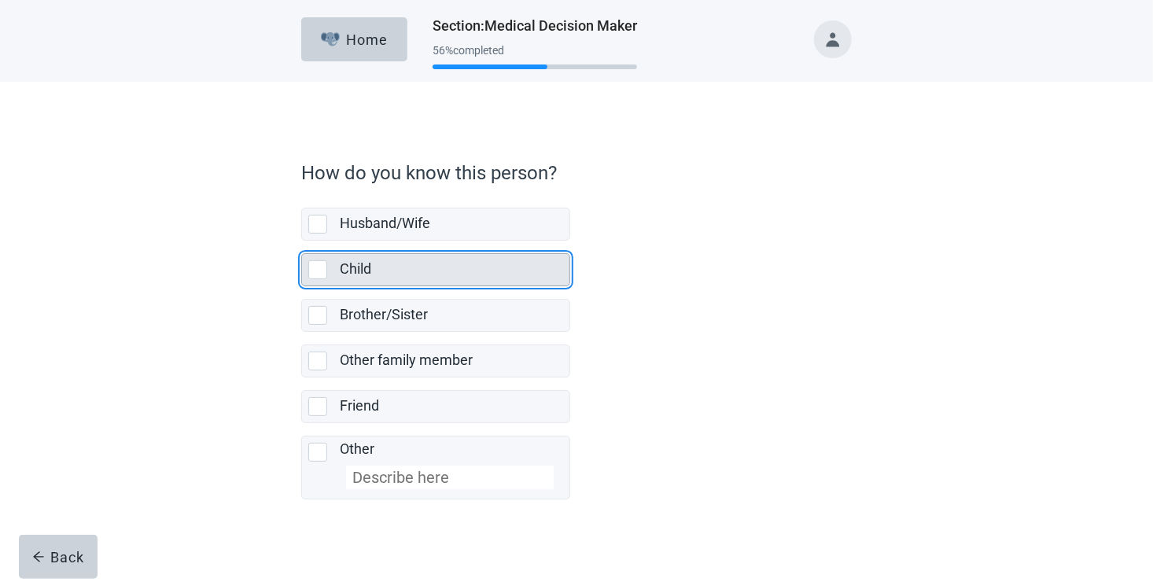
click at [316, 267] on div "Child, checkbox, not selected" at bounding box center [317, 269] width 19 height 19
click at [302, 241] on input "Child" at bounding box center [301, 241] width 1 height 1
checkbox input "true"
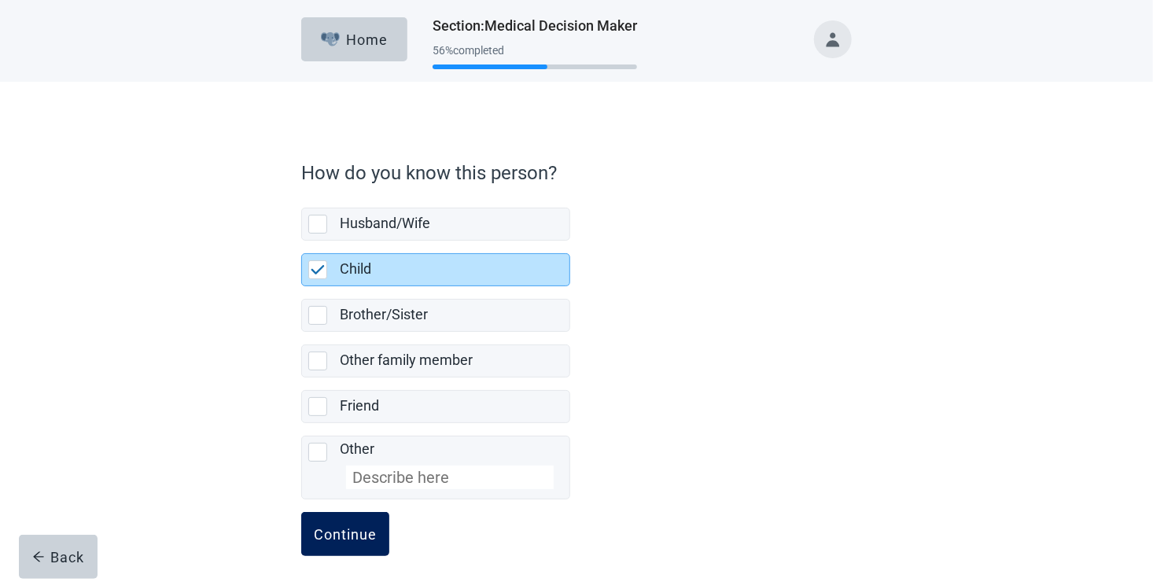
click at [362, 531] on div "Continue" at bounding box center [345, 534] width 63 height 16
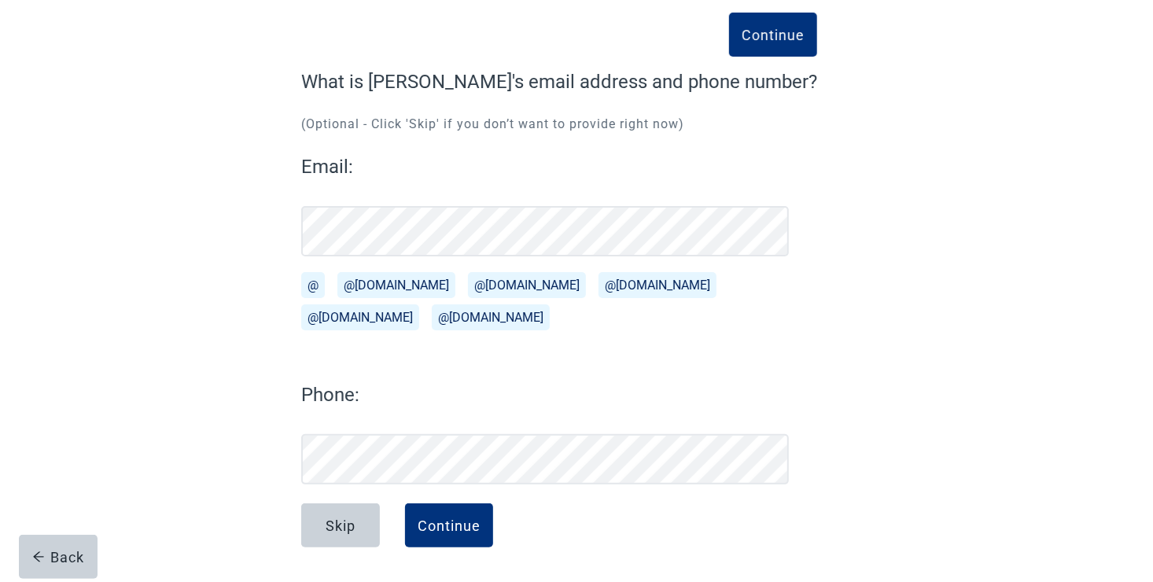
scroll to position [83, 0]
click at [376, 282] on button "@[DOMAIN_NAME]" at bounding box center [396, 285] width 118 height 26
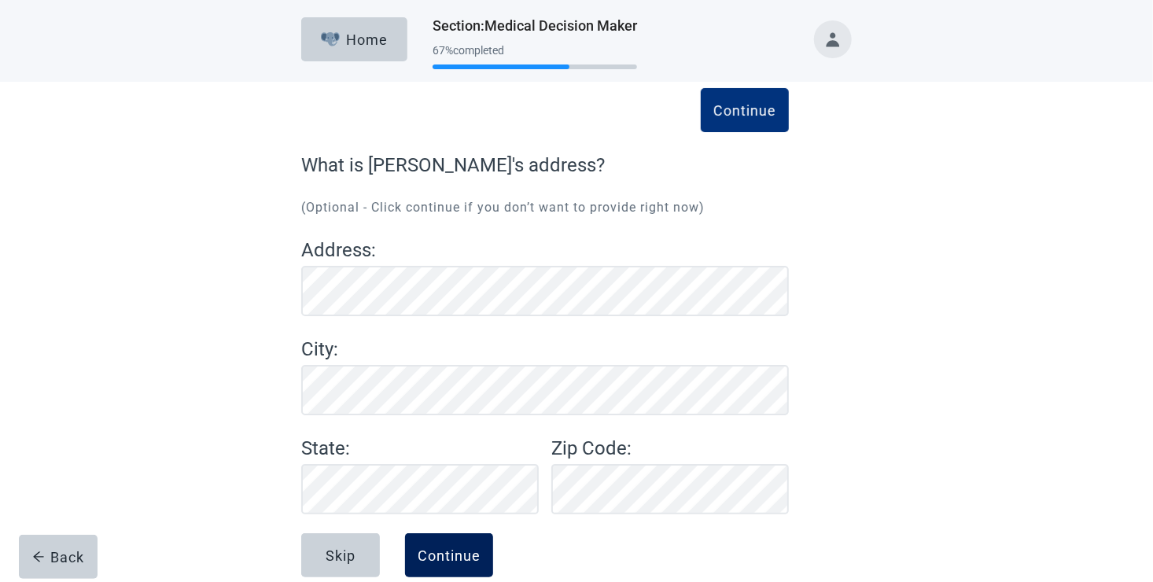
click at [440, 557] on div "Continue" at bounding box center [449, 555] width 63 height 16
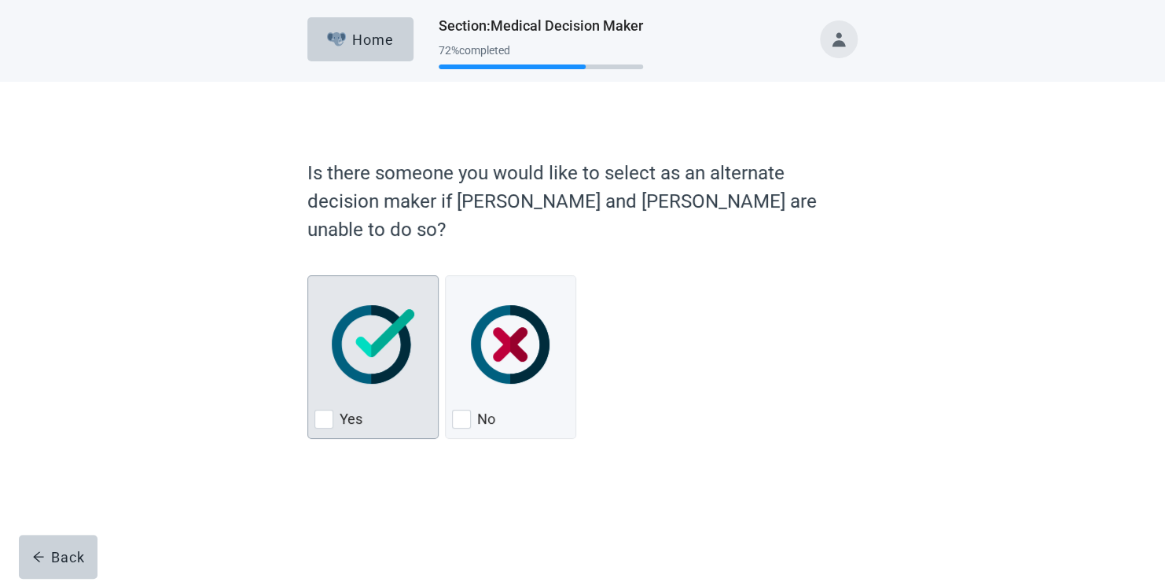
click at [326, 410] on div "Yes, checkbox, not checked" at bounding box center [324, 419] width 19 height 19
click at [308, 276] on input "Yes" at bounding box center [307, 275] width 1 height 1
checkbox input "true"
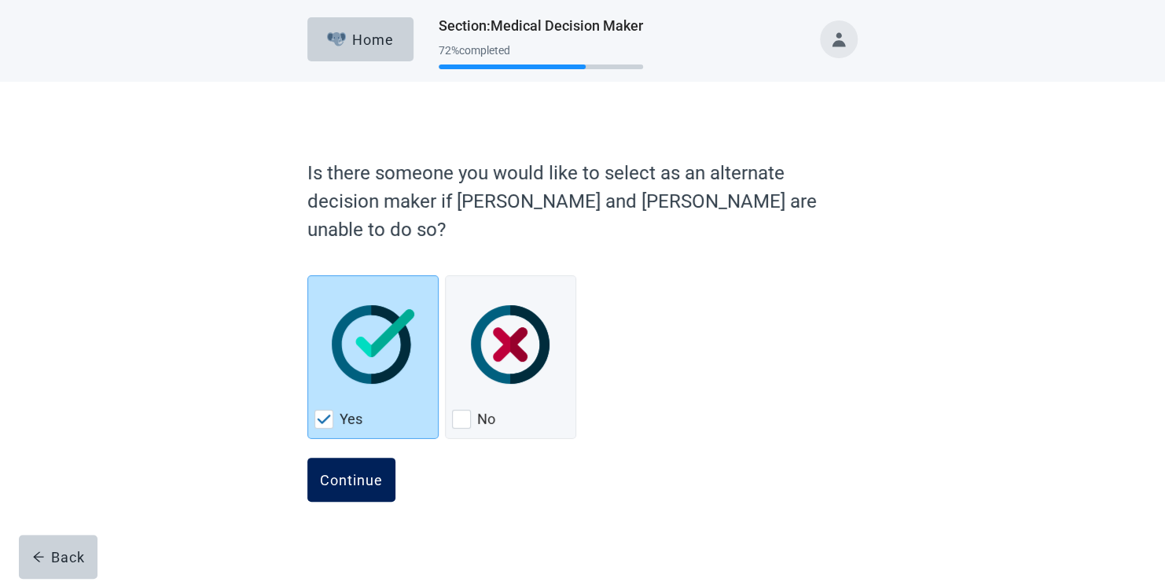
click at [348, 472] on div "Continue" at bounding box center [351, 480] width 63 height 16
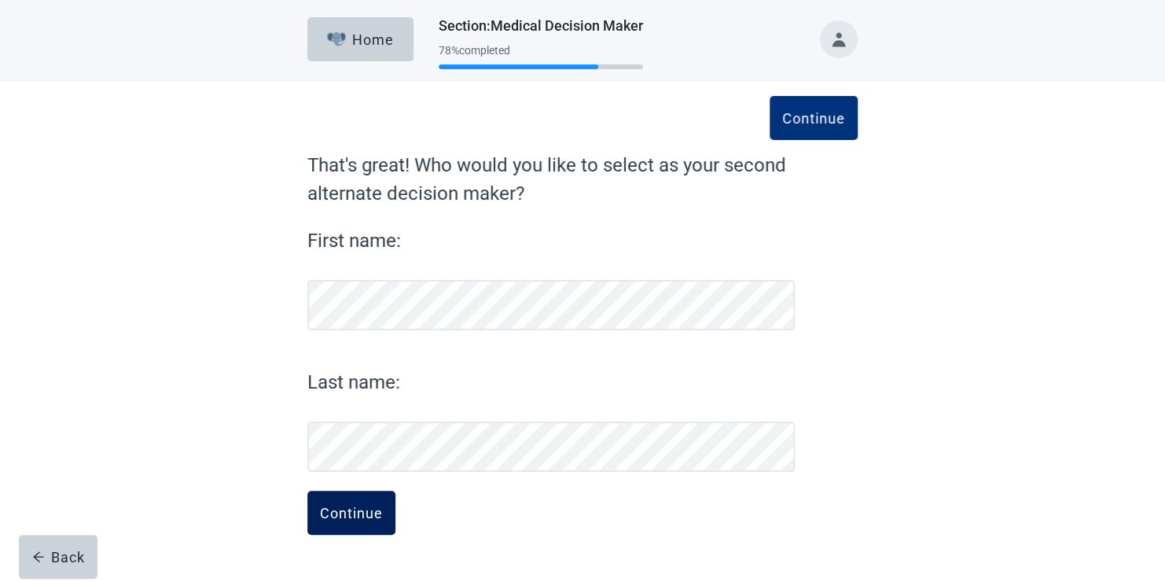
click at [354, 513] on div "Continue" at bounding box center [351, 513] width 63 height 16
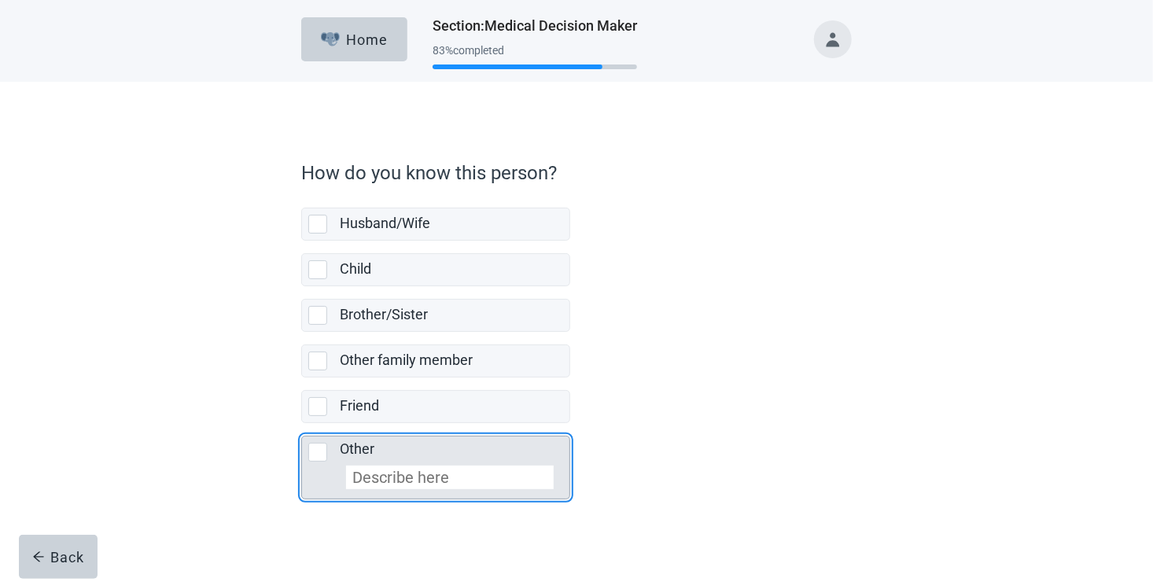
click at [314, 450] on div "Other, checkbox, not selected" at bounding box center [317, 452] width 19 height 19
click at [302, 424] on input "Other" at bounding box center [301, 423] width 1 height 1
checkbox input "true"
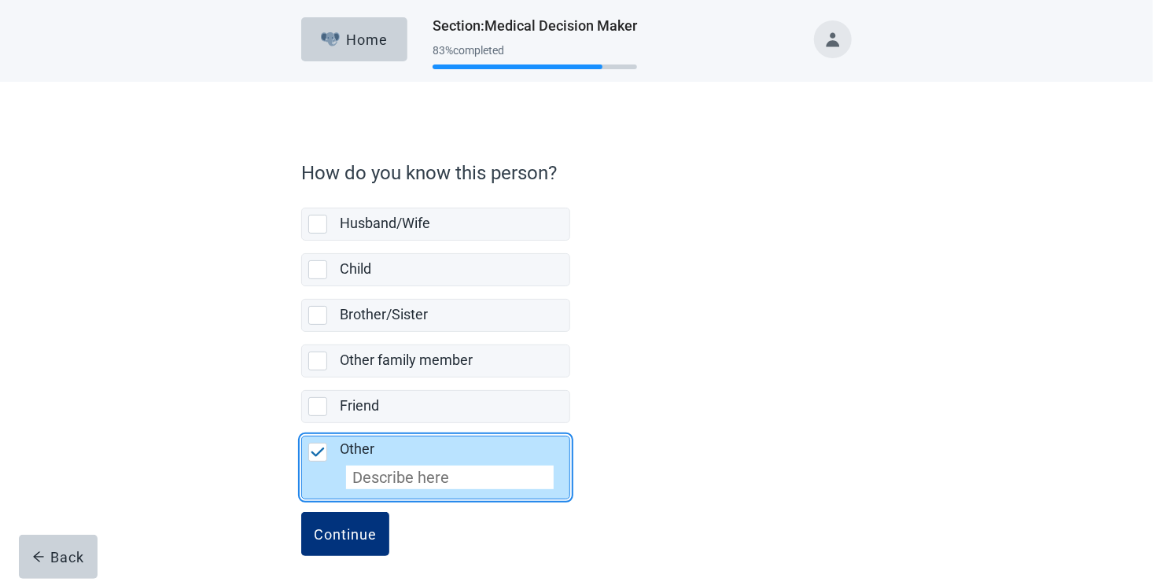
click at [368, 475] on input "Other" at bounding box center [450, 477] width 208 height 24
type input "Grandson"
click at [362, 528] on div "Continue" at bounding box center [345, 534] width 63 height 16
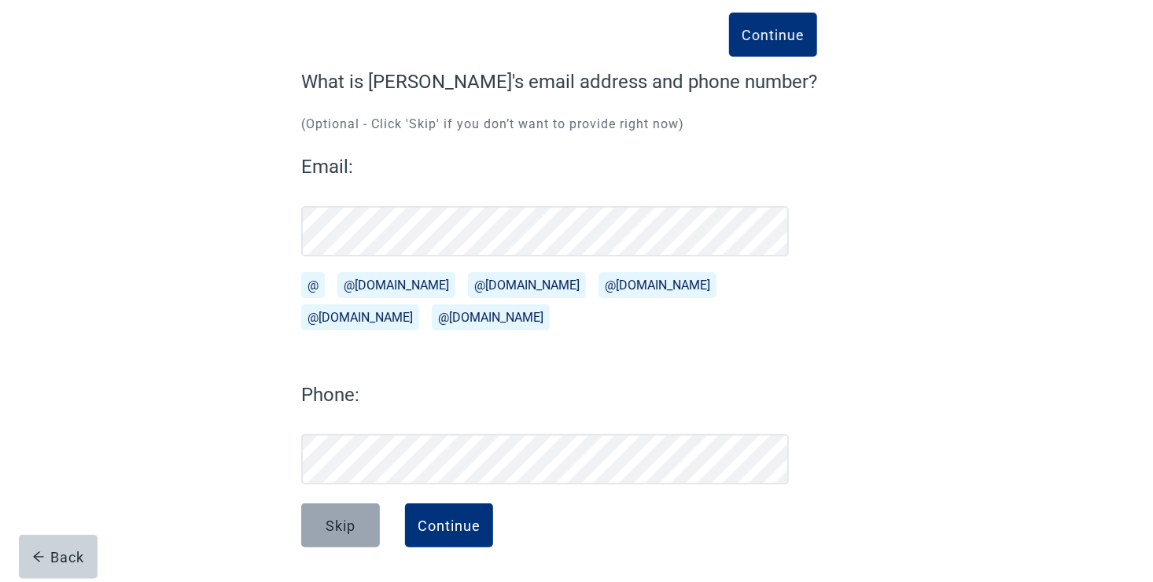
scroll to position [83, 0]
click at [378, 287] on button "@[DOMAIN_NAME]" at bounding box center [396, 285] width 118 height 26
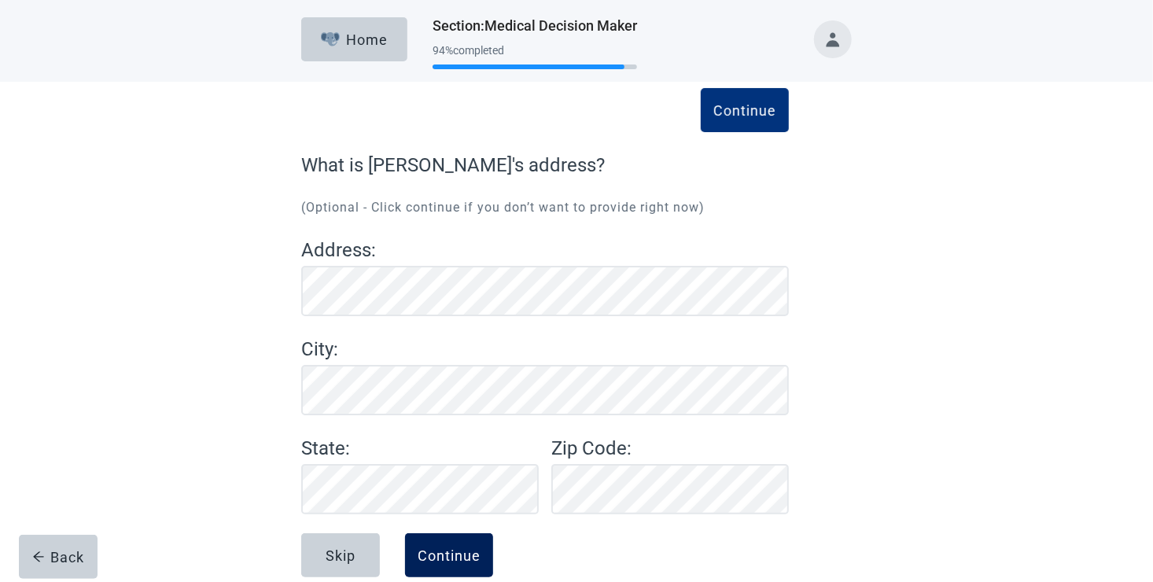
click at [443, 561] on div "Continue" at bounding box center [449, 555] width 63 height 16
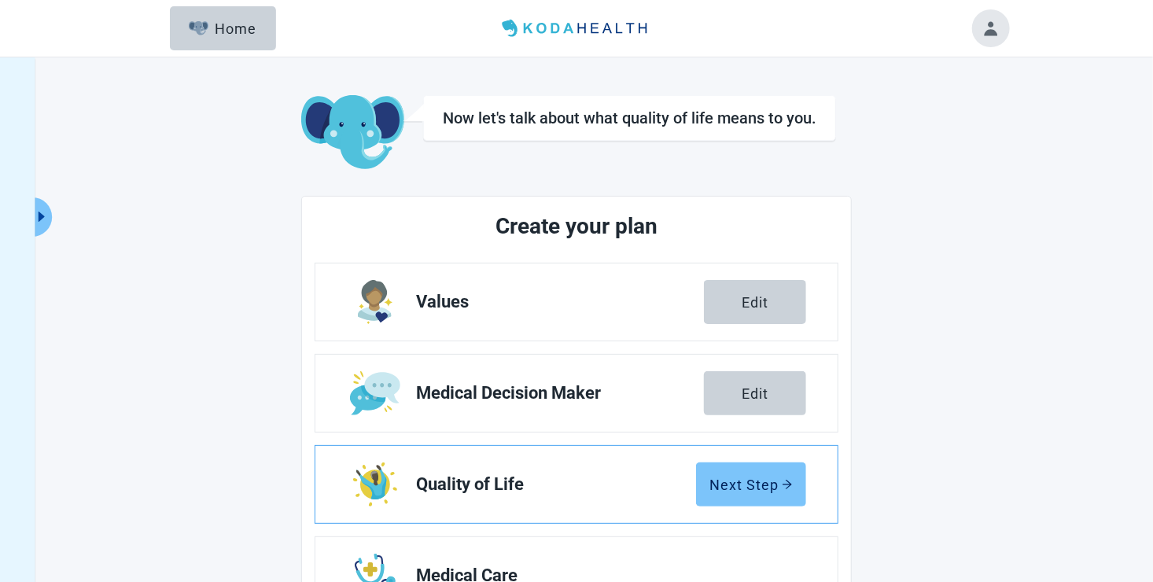
click at [764, 484] on div "Next Step" at bounding box center [750, 484] width 83 height 16
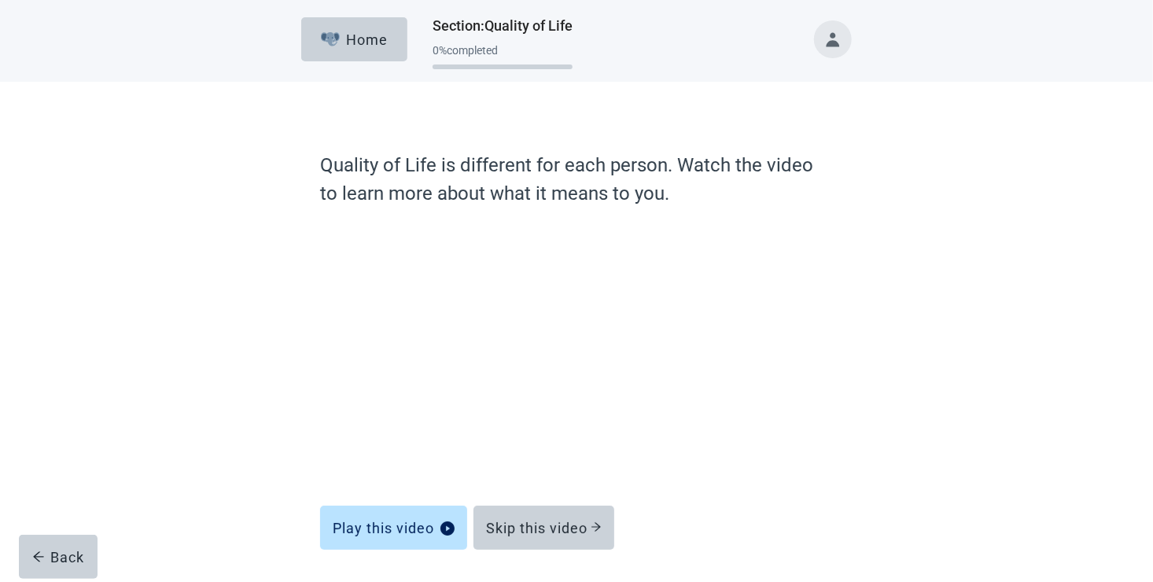
scroll to position [53, 0]
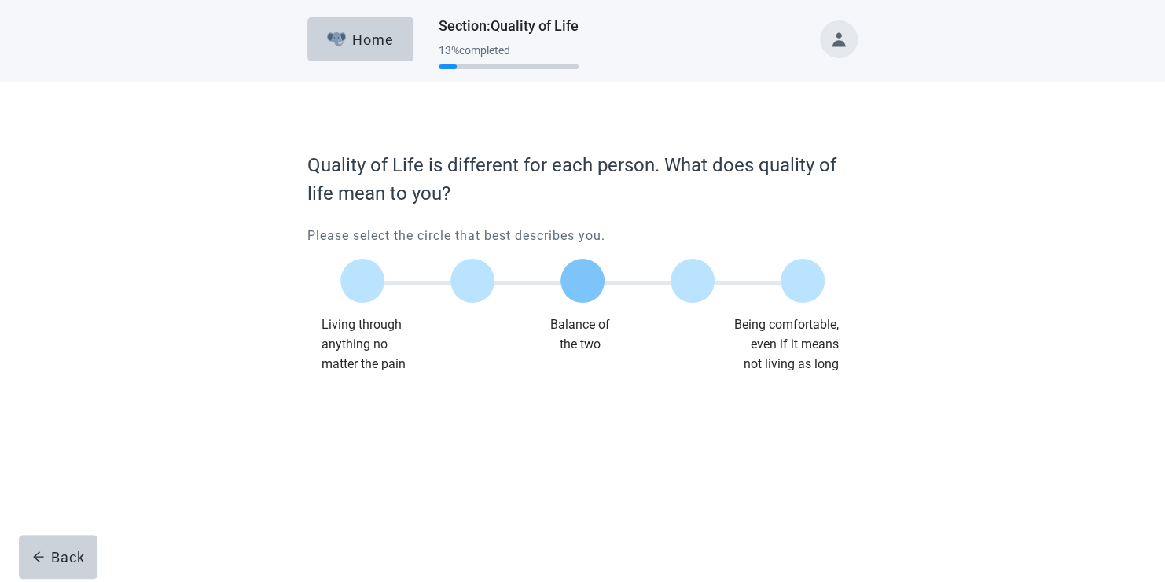
click at [590, 286] on label "Main content" at bounding box center [583, 281] width 44 height 44
click at [583, 281] on input "Quality of life scale: 50 out of 100. Balance of the two" at bounding box center [583, 281] width 0 height 0
click at [360, 398] on div "Continue" at bounding box center [351, 406] width 63 height 16
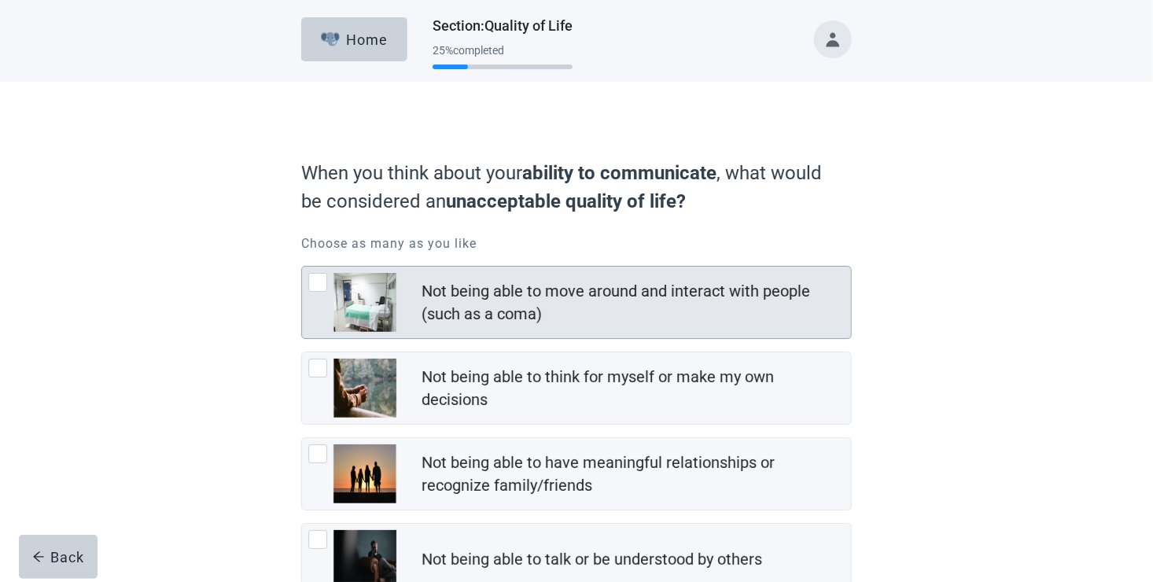
click at [316, 283] on div "Not being able to move around and interact with people (such as a coma), checkb…" at bounding box center [317, 282] width 19 height 19
click at [302, 267] on input "Not being able to move around and interact with people (such as a coma)" at bounding box center [301, 266] width 1 height 1
checkbox input "true"
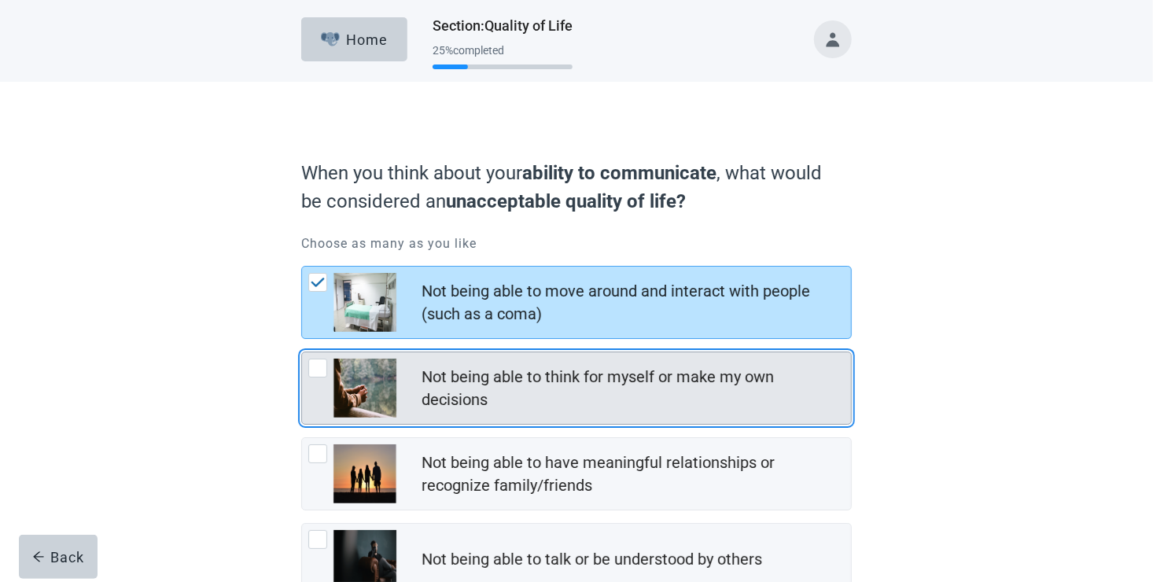
click at [316, 368] on div "Not being able to think for myself or make my own decisions, checkbox, not chec…" at bounding box center [317, 368] width 19 height 19
click at [302, 352] on input "Not being able to think for myself or make my own decisions" at bounding box center [301, 351] width 1 height 1
checkbox input "true"
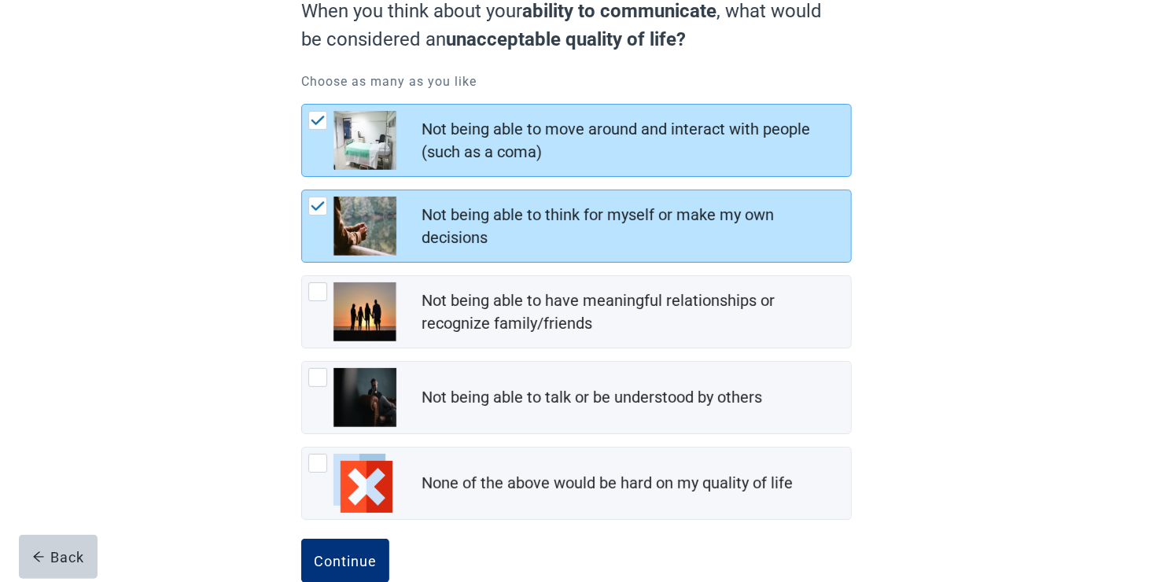
scroll to position [195, 0]
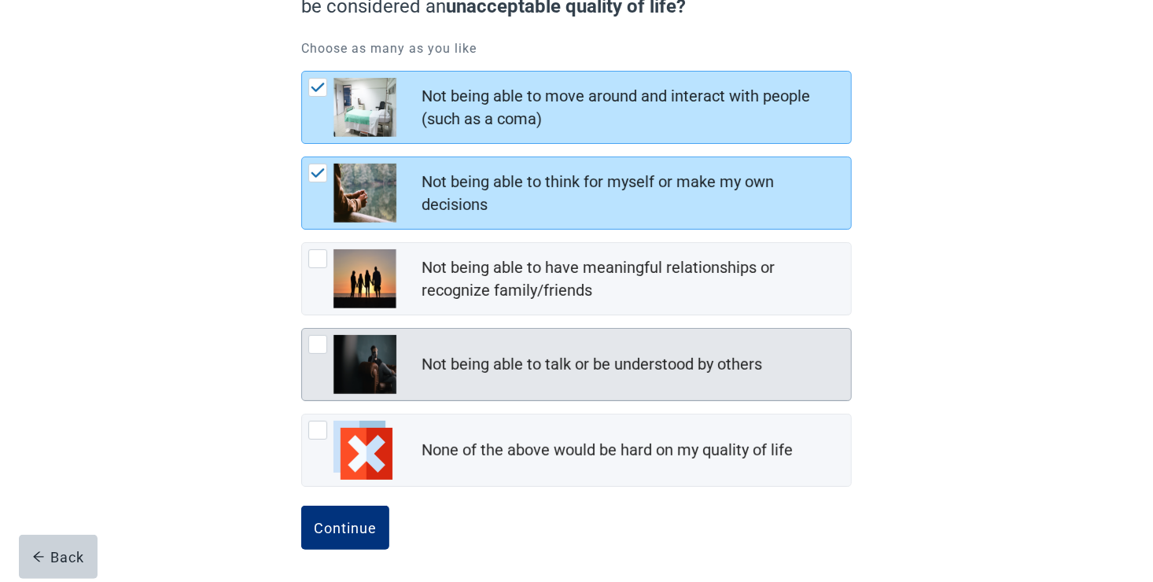
click at [316, 342] on div "Not being able to talk or be understood by others, checkbox, not checked" at bounding box center [317, 344] width 19 height 19
click at [302, 329] on input "Not being able to talk or be understood by others" at bounding box center [301, 328] width 1 height 1
checkbox input "true"
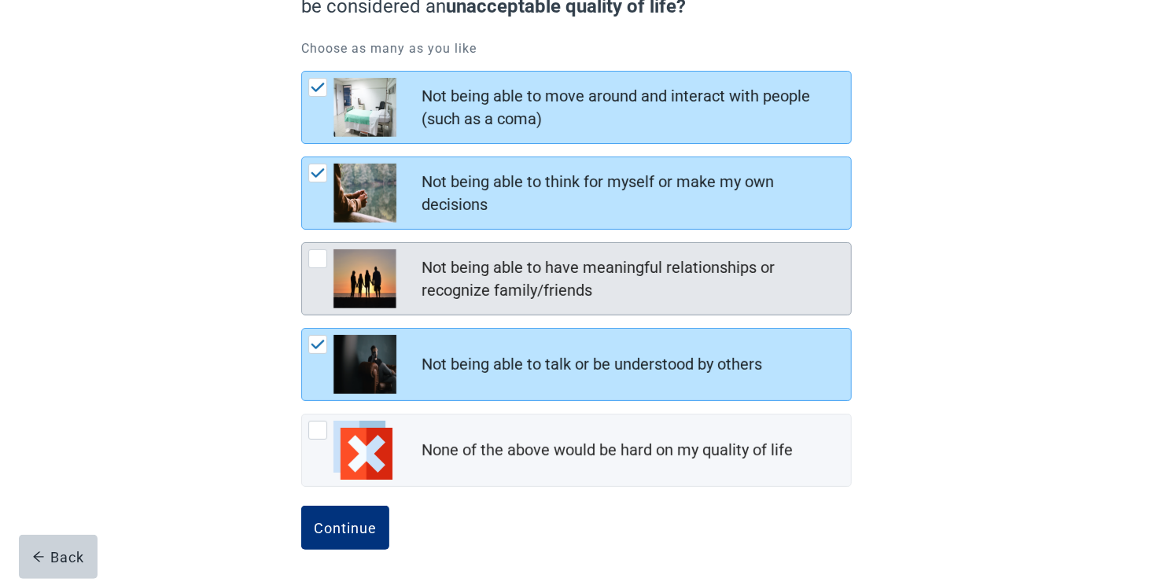
click at [318, 261] on div "Not being able to have meaningful relationships or recognize family/friends, ch…" at bounding box center [317, 258] width 19 height 19
click at [302, 243] on input "Not being able to have meaningful relationships or recognize family/friends" at bounding box center [301, 242] width 1 height 1
checkbox input "true"
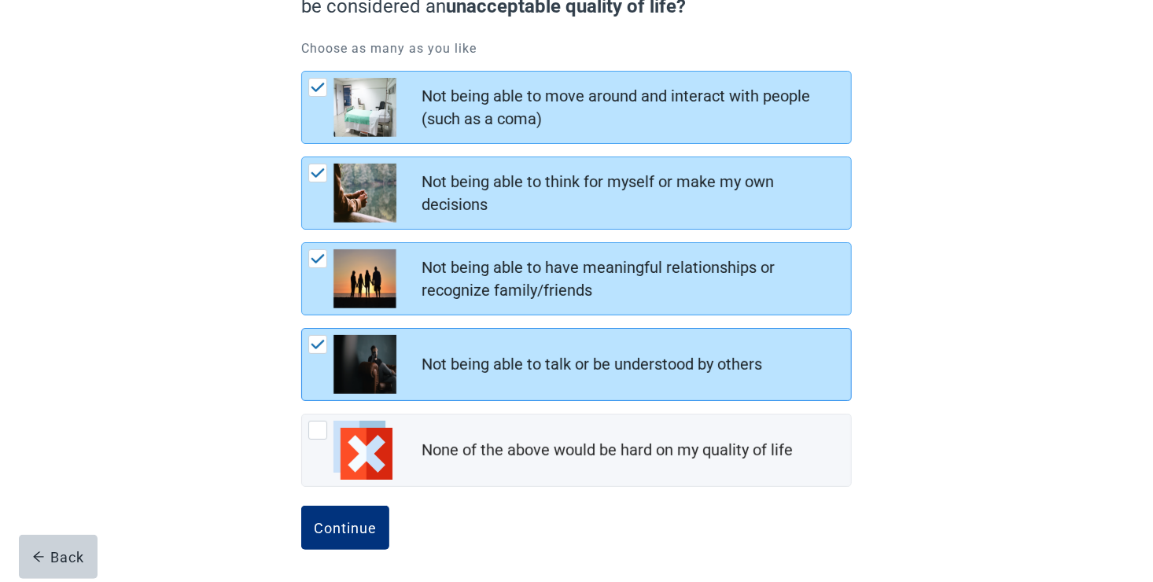
click at [316, 344] on img "Not being able to talk or be understood by others, checkbox, checked" at bounding box center [318, 344] width 14 height 9
click at [302, 329] on input "Not being able to talk or be understood by others" at bounding box center [301, 328] width 1 height 1
checkbox input "false"
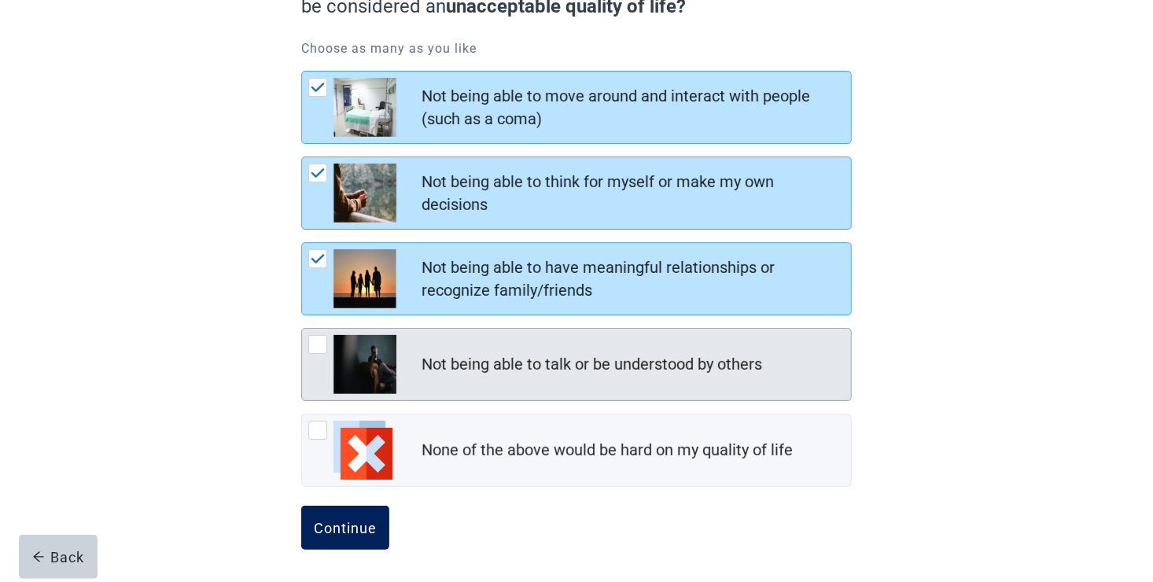
click at [348, 527] on div "Continue" at bounding box center [345, 528] width 63 height 16
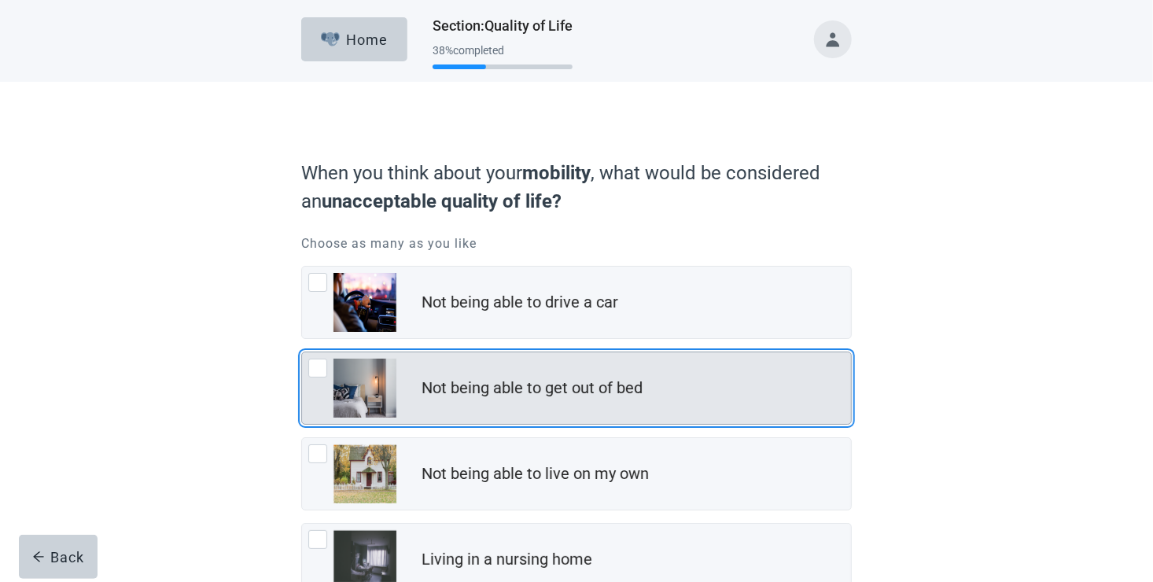
click at [318, 370] on div "Not being able to get out of bed, checkbox, not checked" at bounding box center [317, 368] width 19 height 19
click at [302, 352] on input "Not being able to get out of bed" at bounding box center [301, 351] width 1 height 1
checkbox input "true"
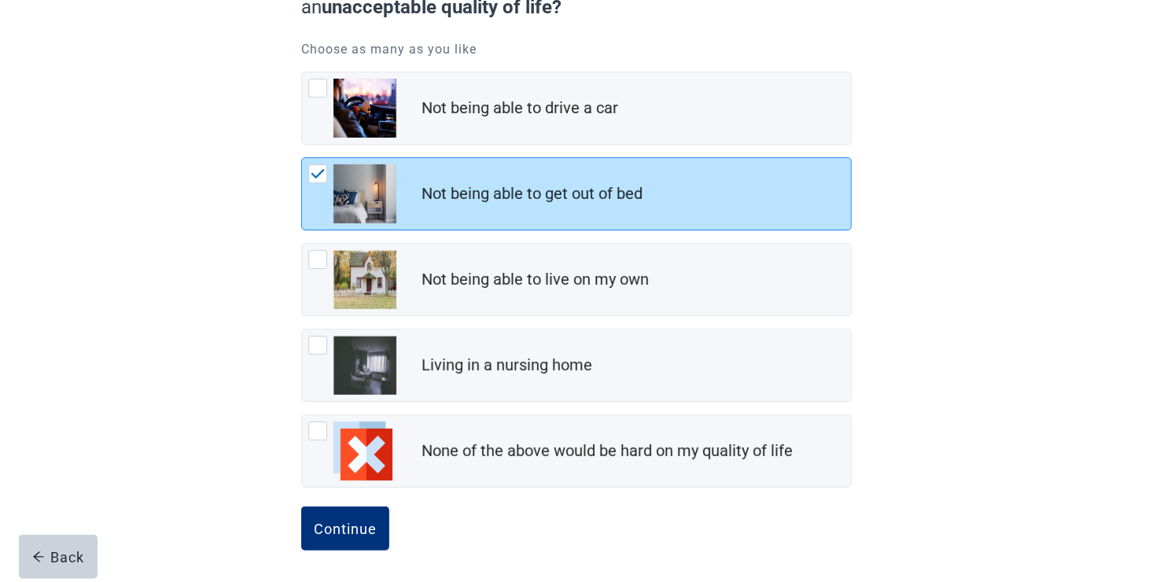
scroll to position [195, 0]
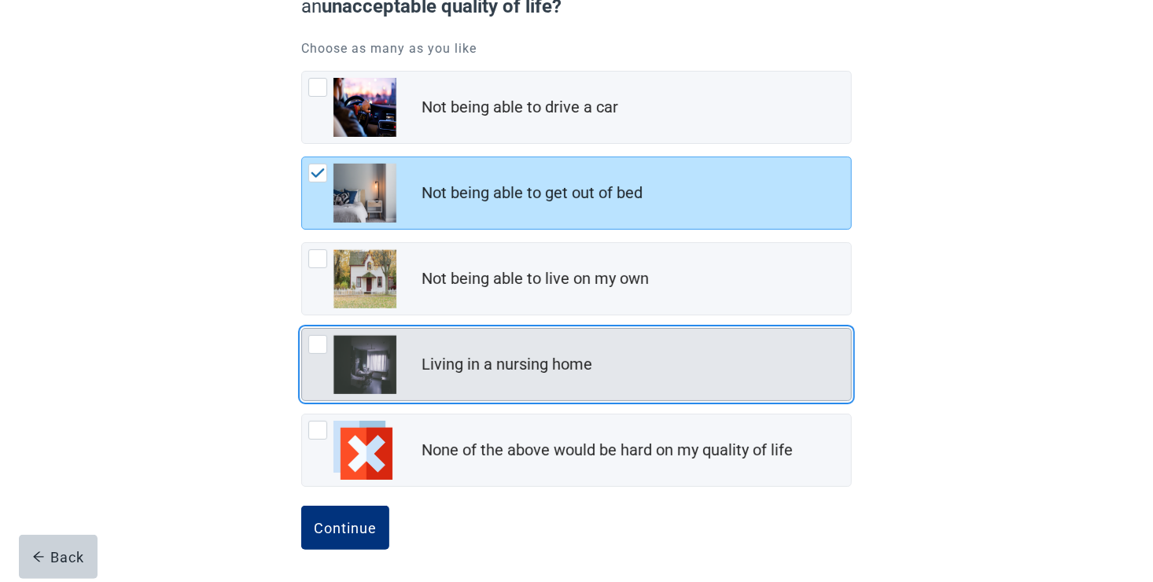
click at [321, 346] on div "Living in a nursing home, checkbox, not checked" at bounding box center [317, 344] width 19 height 19
click at [302, 329] on input "Living in a nursing home" at bounding box center [301, 328] width 1 height 1
checkbox input "true"
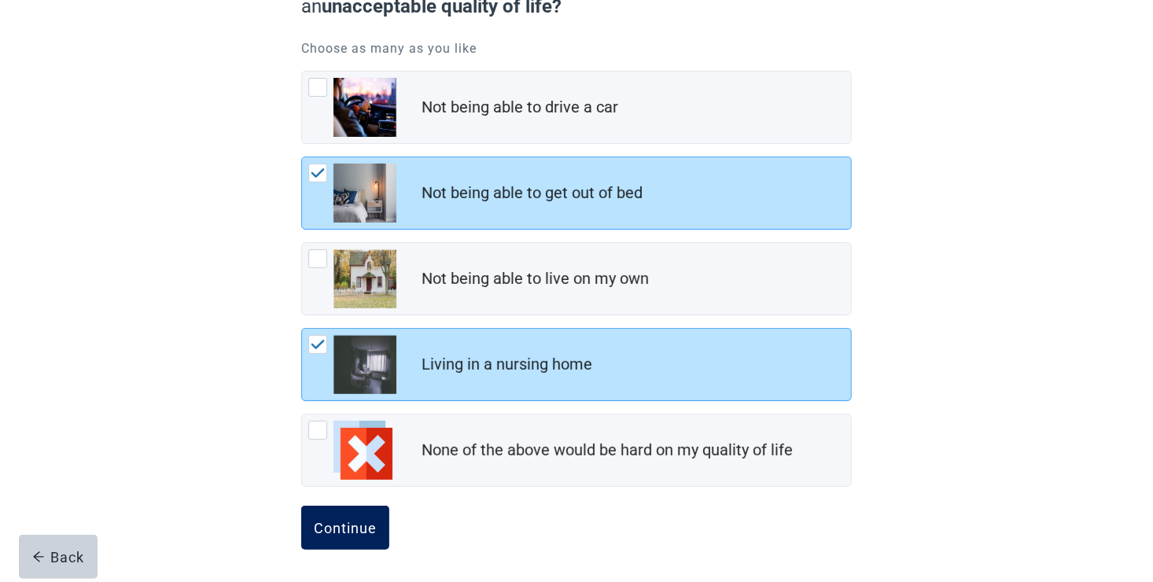
click at [351, 524] on div "Continue" at bounding box center [345, 528] width 63 height 16
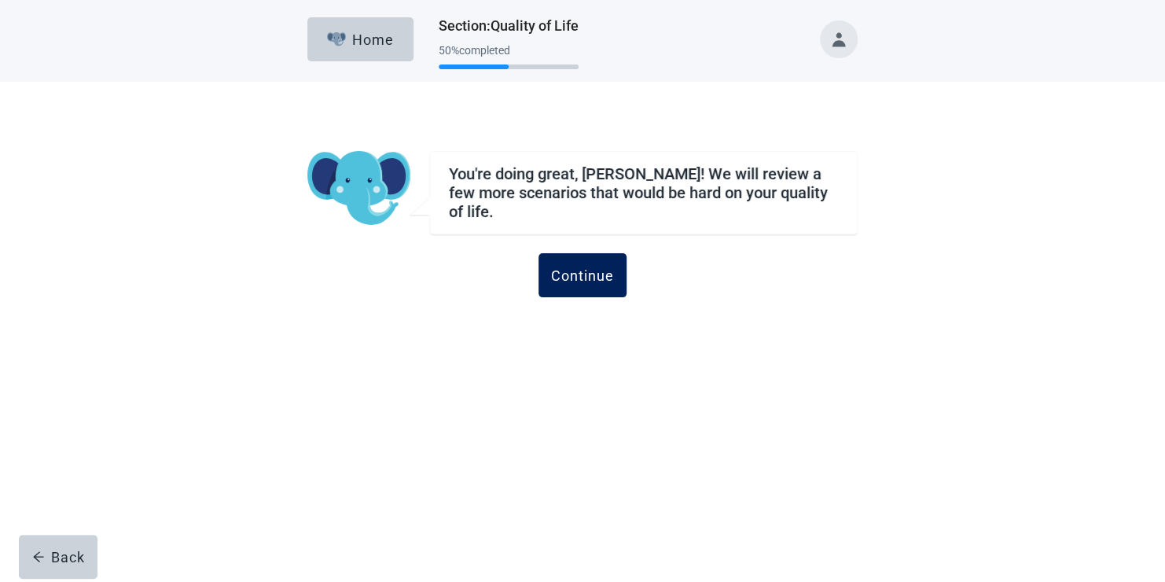
click at [578, 270] on div "Continue" at bounding box center [582, 275] width 63 height 16
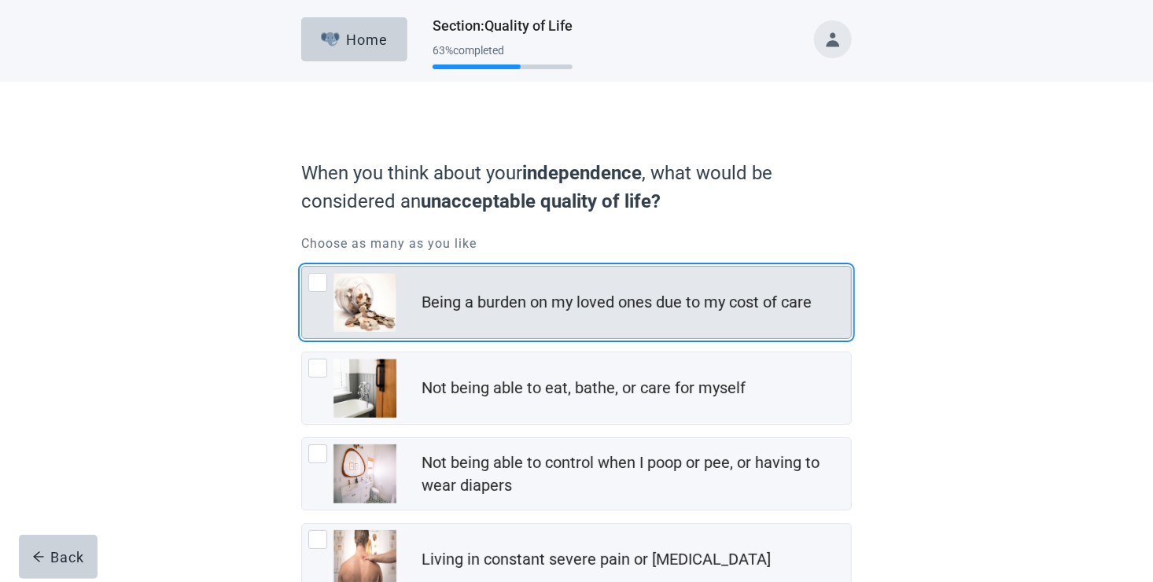
click at [316, 278] on div "Being a burden on my loved ones due to my cost of care, checkbox, not checked" at bounding box center [317, 282] width 19 height 19
click at [302, 267] on input "Being a burden on my loved ones due to my cost of care" at bounding box center [301, 266] width 1 height 1
checkbox input "true"
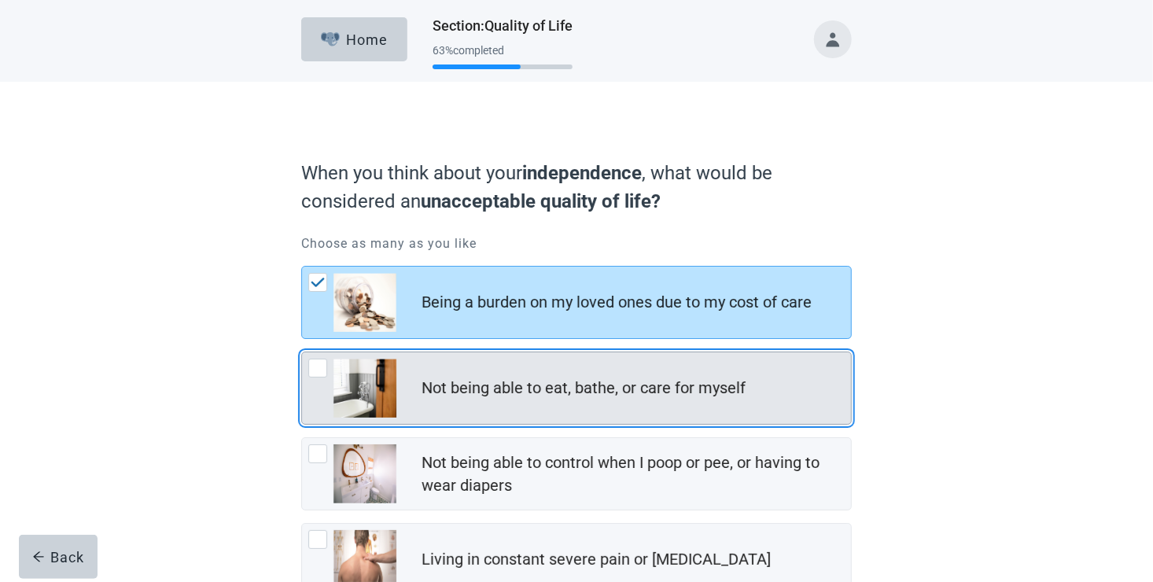
click at [319, 366] on div "Not being able to eat, bathe, or care for myself, checkbox, not checked" at bounding box center [317, 368] width 19 height 19
click at [302, 352] on input "Not being able to eat, bathe, or care for myself" at bounding box center [301, 351] width 1 height 1
checkbox input "true"
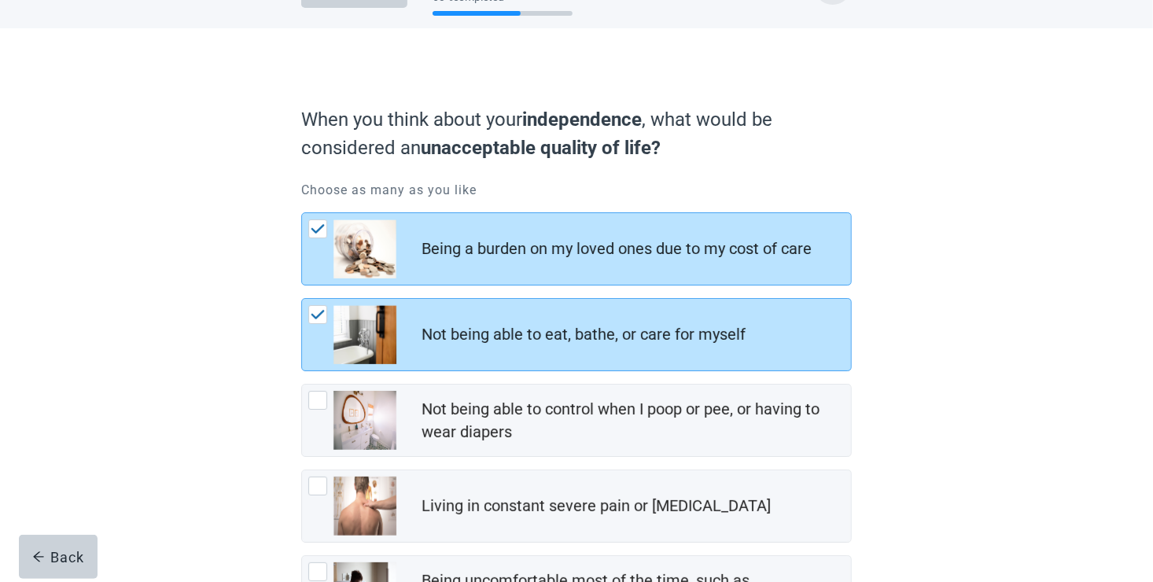
scroll to position [236, 0]
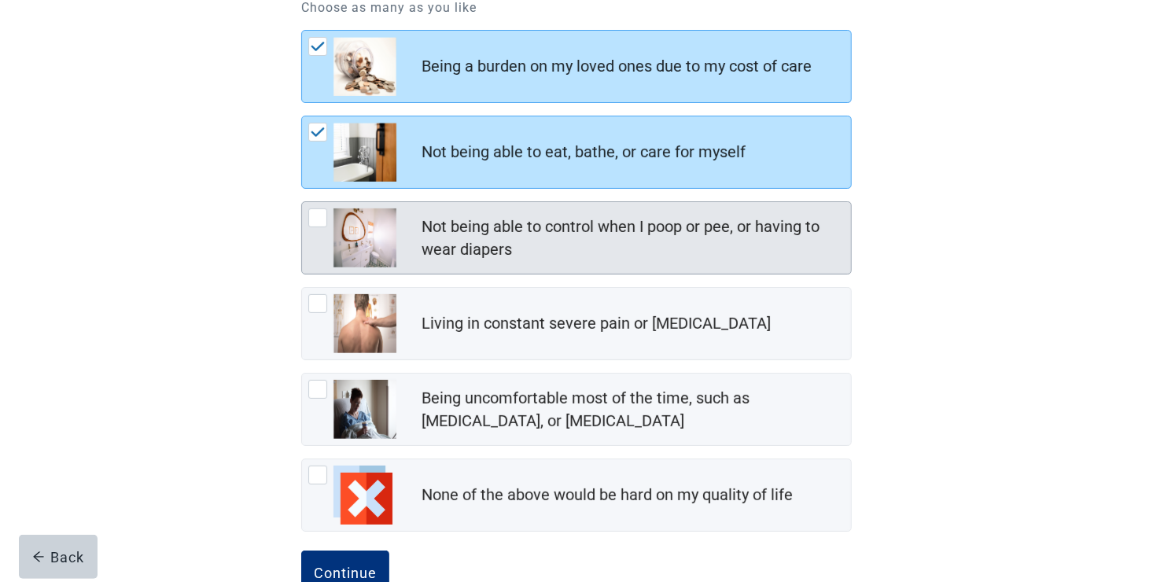
click at [321, 220] on div "Not being able to control when I poop or pee, or having to wear diapers, checkb…" at bounding box center [317, 217] width 19 height 19
click at [302, 202] on input "Not being able to control when I poop or pee, or having to wear diapers" at bounding box center [301, 201] width 1 height 1
checkbox input "true"
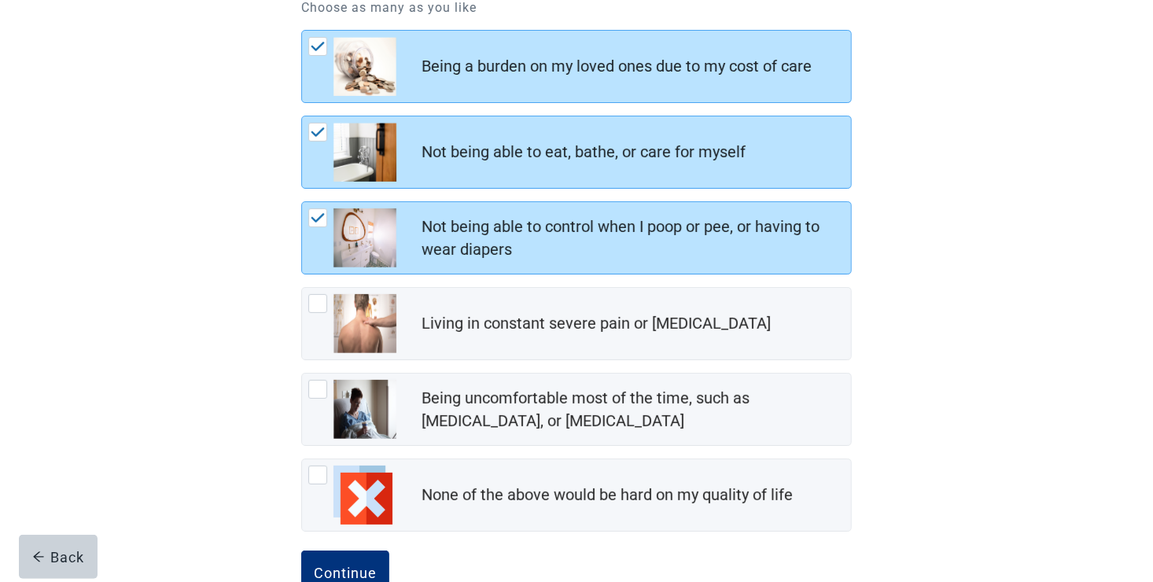
scroll to position [281, 0]
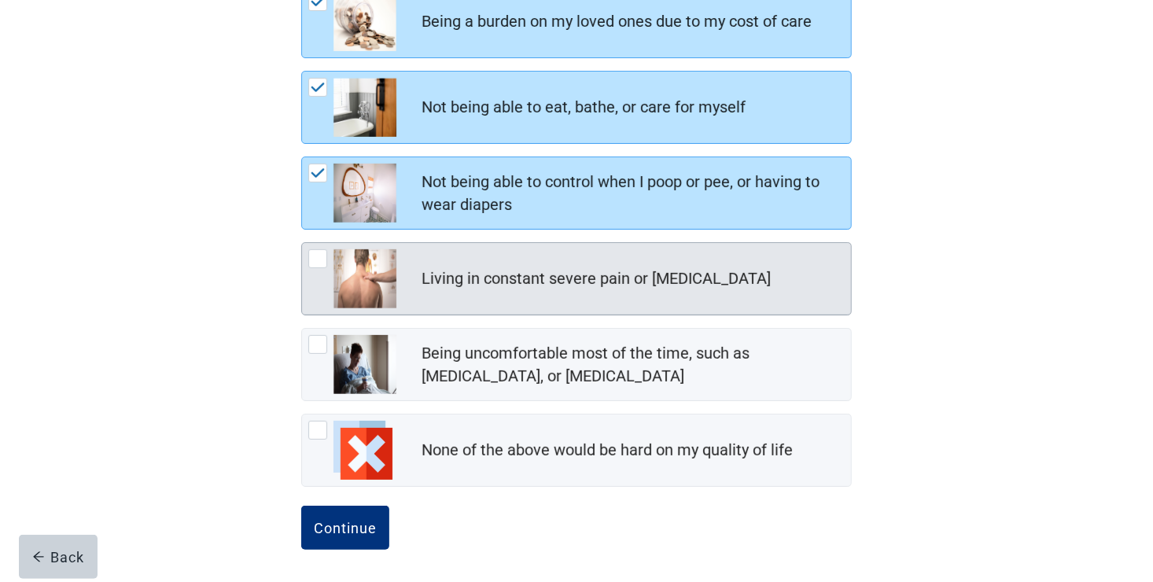
click at [318, 259] on div "Living in constant severe pain or shortness of breath, checkbox, not checked" at bounding box center [317, 258] width 19 height 19
click at [302, 243] on input "Living in constant severe pain or [MEDICAL_DATA]" at bounding box center [301, 242] width 1 height 1
checkbox input "true"
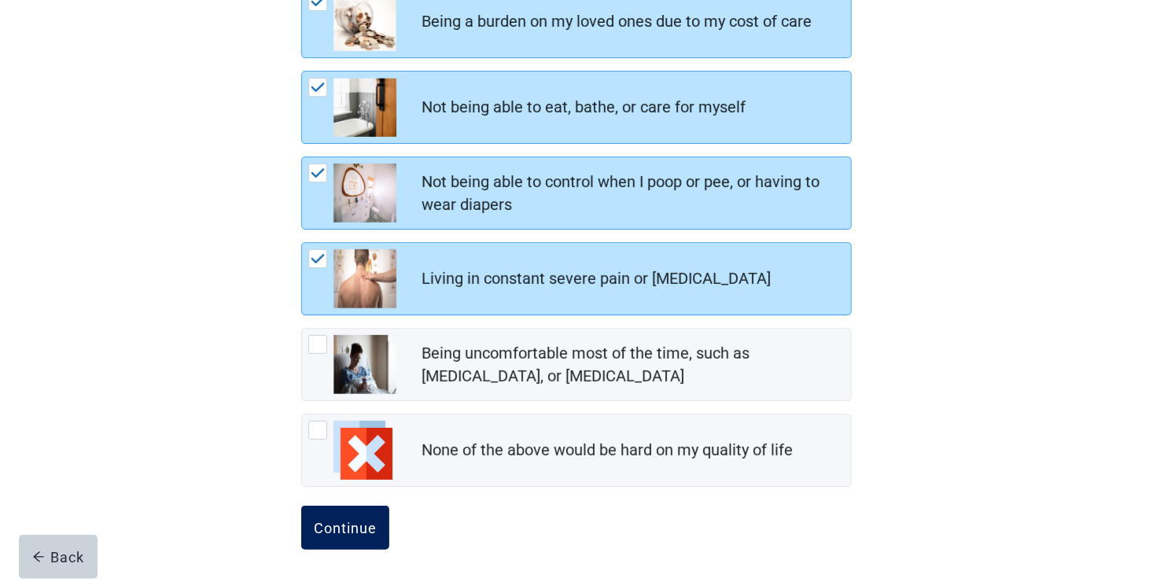
click at [345, 525] on div "Continue" at bounding box center [345, 528] width 63 height 16
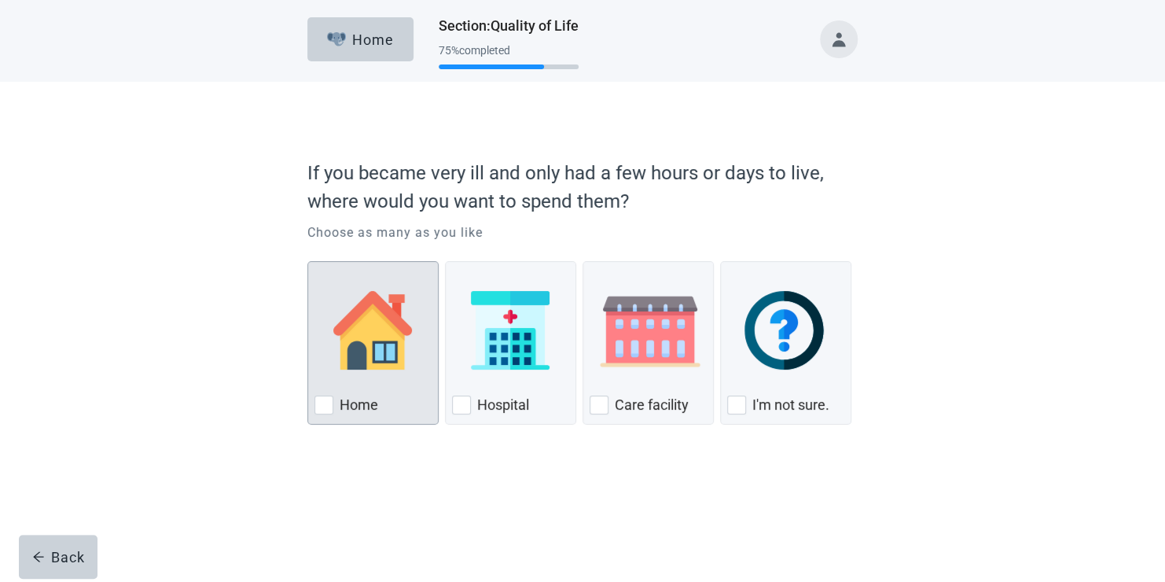
click at [325, 403] on div "Home, checkbox, not checked" at bounding box center [324, 405] width 19 height 19
click at [308, 262] on input "Home" at bounding box center [307, 261] width 1 height 1
checkbox input "true"
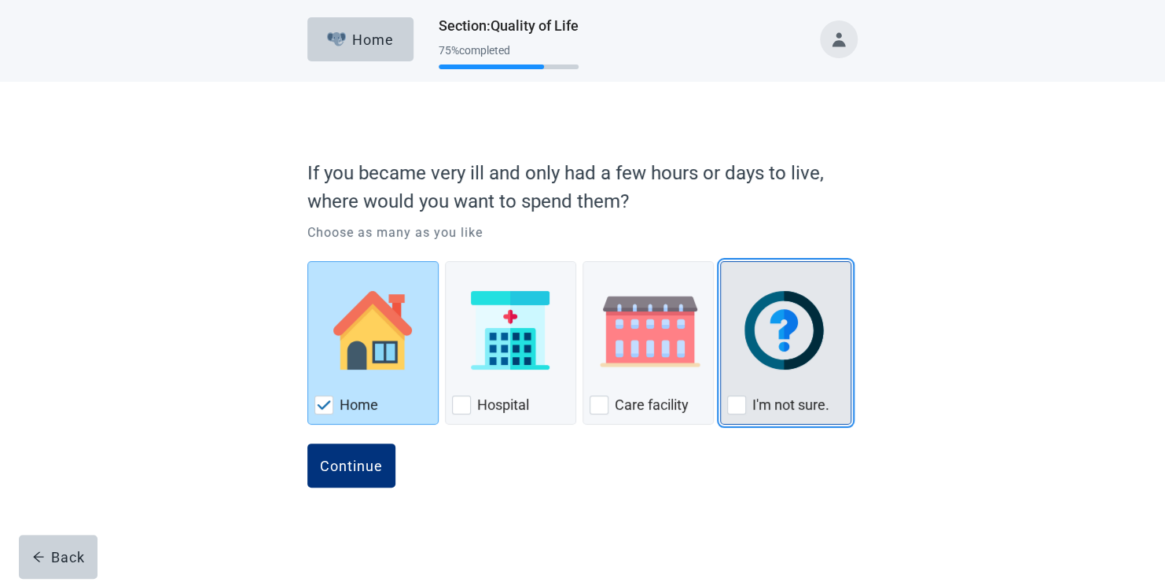
click at [737, 406] on div "I'm not sure., checkbox, not checked" at bounding box center [736, 405] width 19 height 19
click at [721, 262] on input "I'm not sure." at bounding box center [720, 261] width 1 height 1
checkbox input "true"
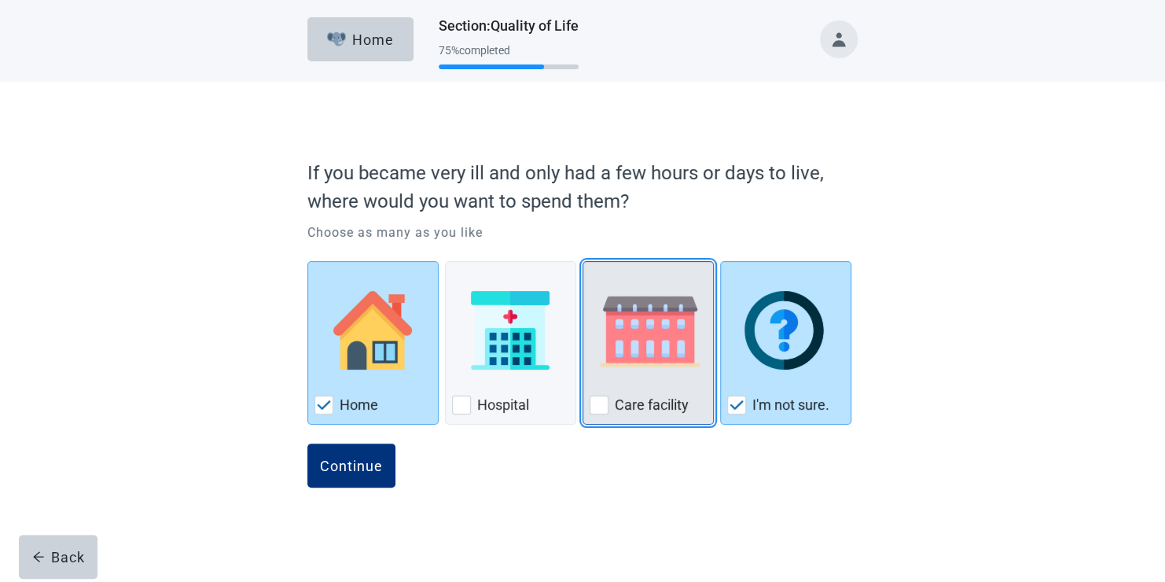
click at [604, 411] on div "Care Facility, checkbox, not checked" at bounding box center [599, 405] width 19 height 19
click at [583, 262] on input "Care facility" at bounding box center [583, 261] width 1 height 1
checkbox input "true"
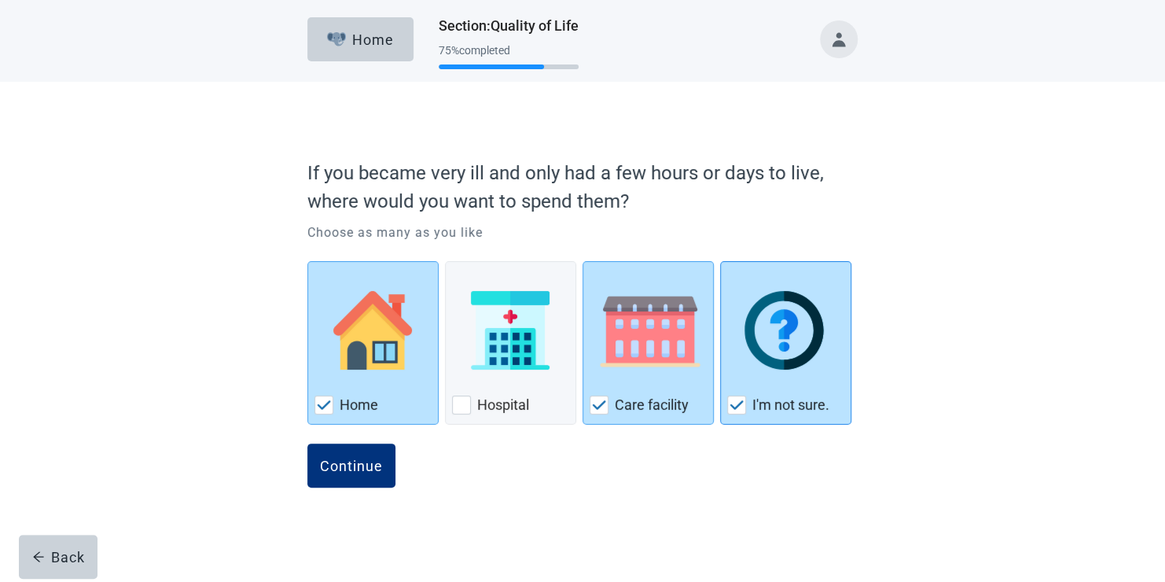
click at [731, 402] on img "I'm not sure., checkbox, checked" at bounding box center [737, 404] width 14 height 9
click at [721, 262] on input "I'm not sure." at bounding box center [720, 261] width 1 height 1
checkbox input "false"
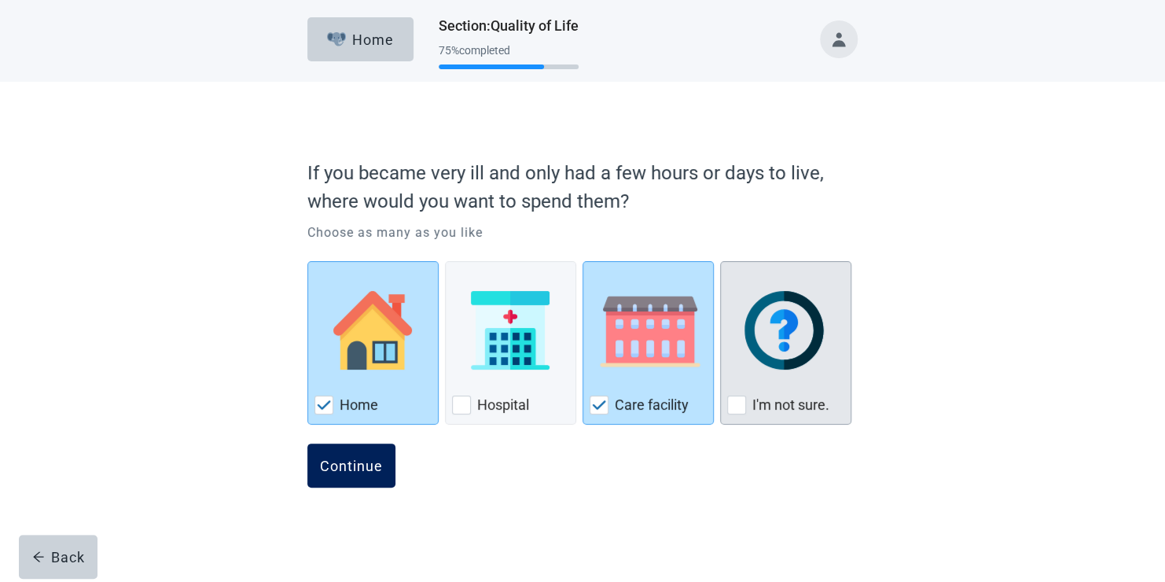
click at [347, 459] on div "Continue" at bounding box center [351, 466] width 63 height 16
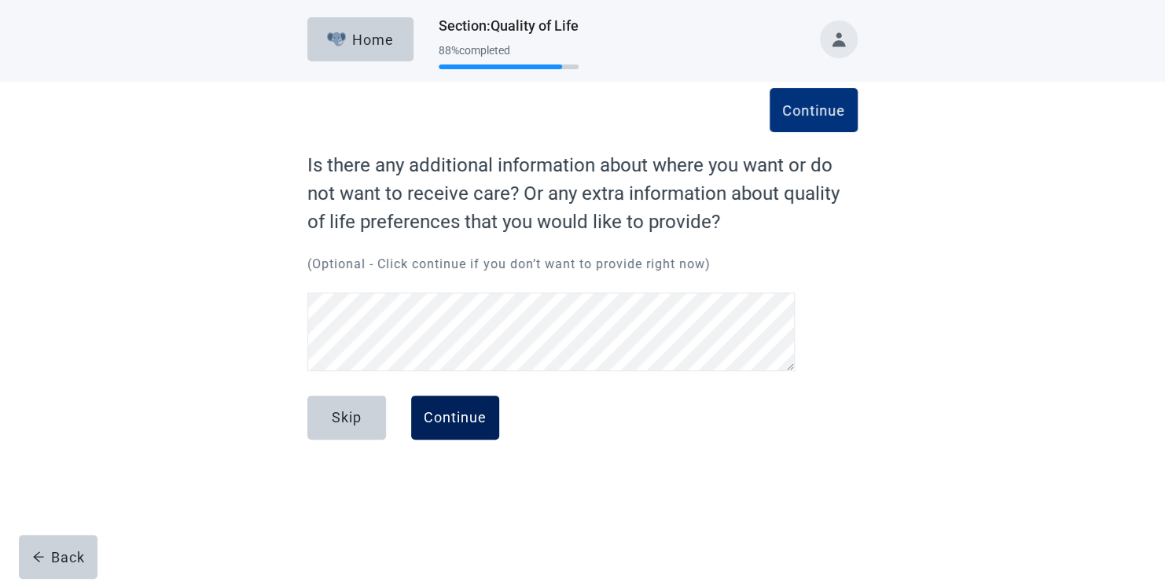
click at [451, 418] on div "Continue" at bounding box center [455, 418] width 63 height 16
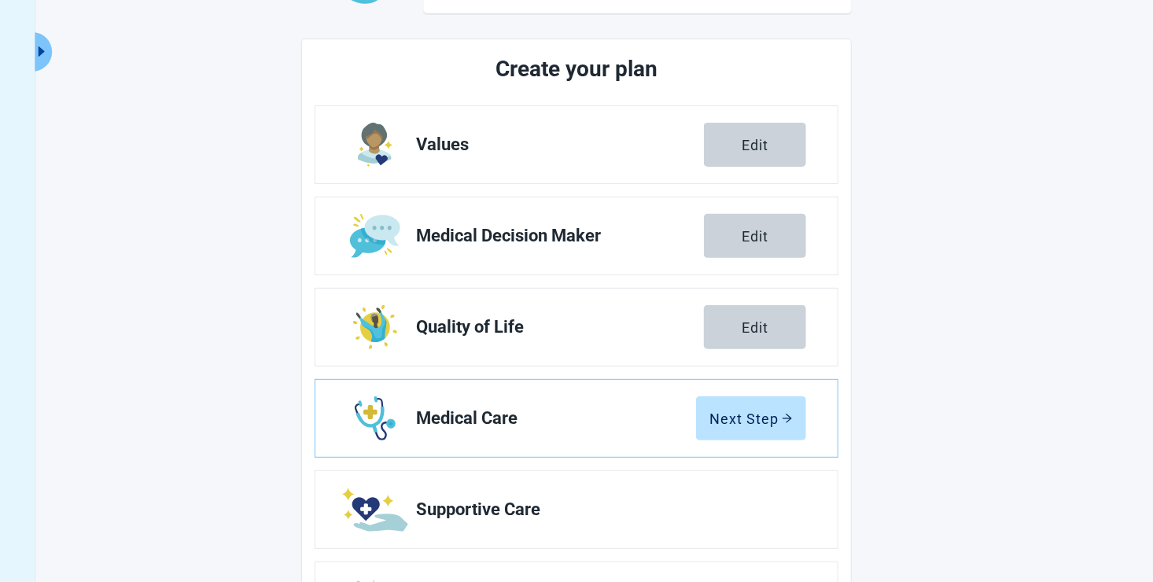
scroll to position [236, 0]
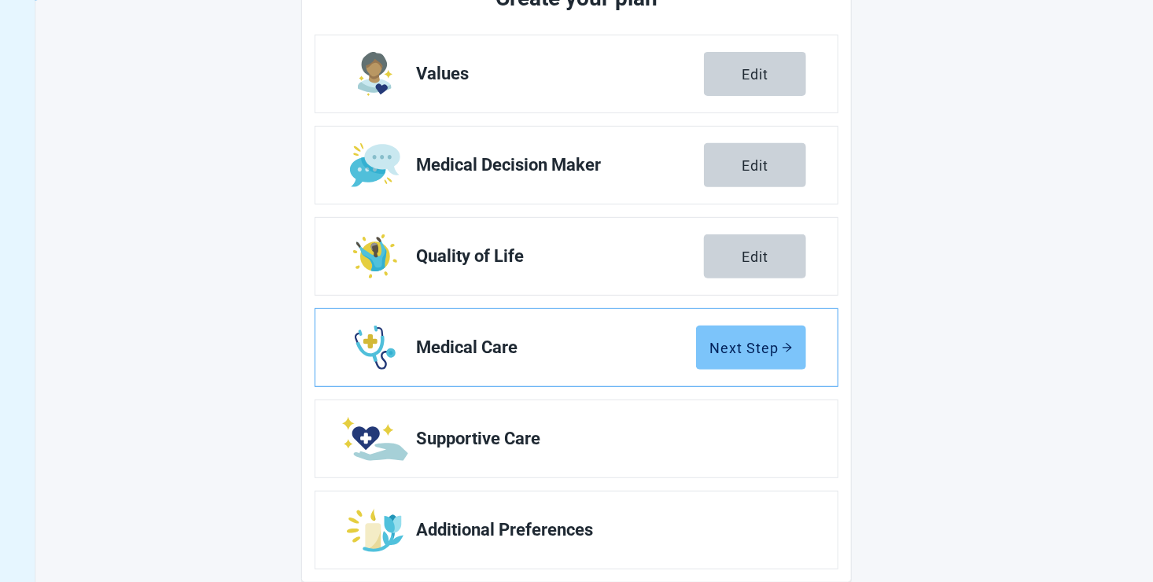
click at [752, 351] on div "Next Step" at bounding box center [750, 348] width 83 height 16
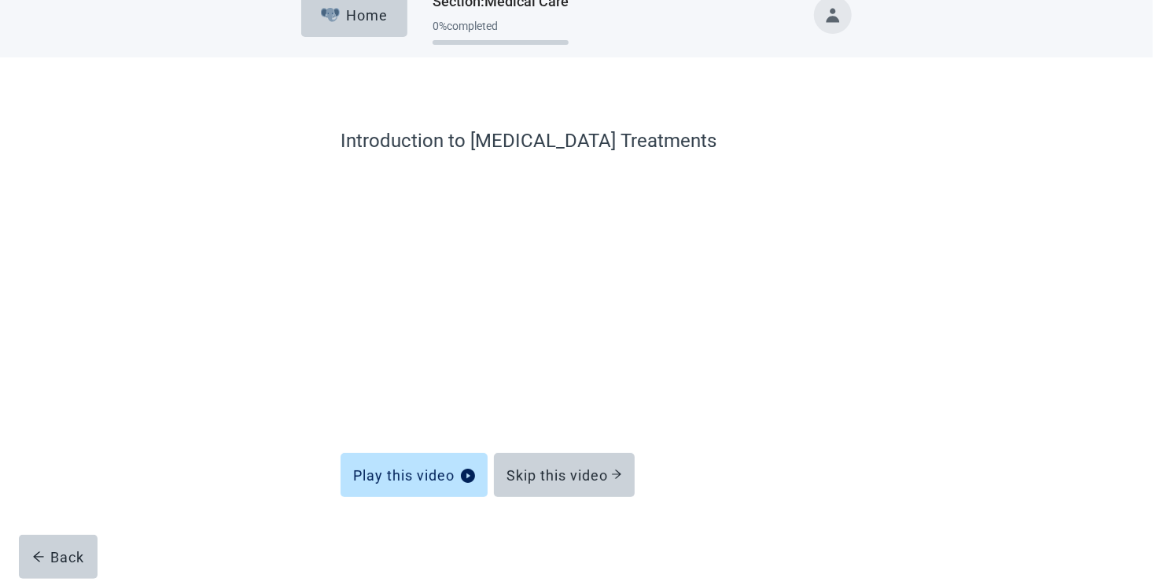
scroll to position [24, 0]
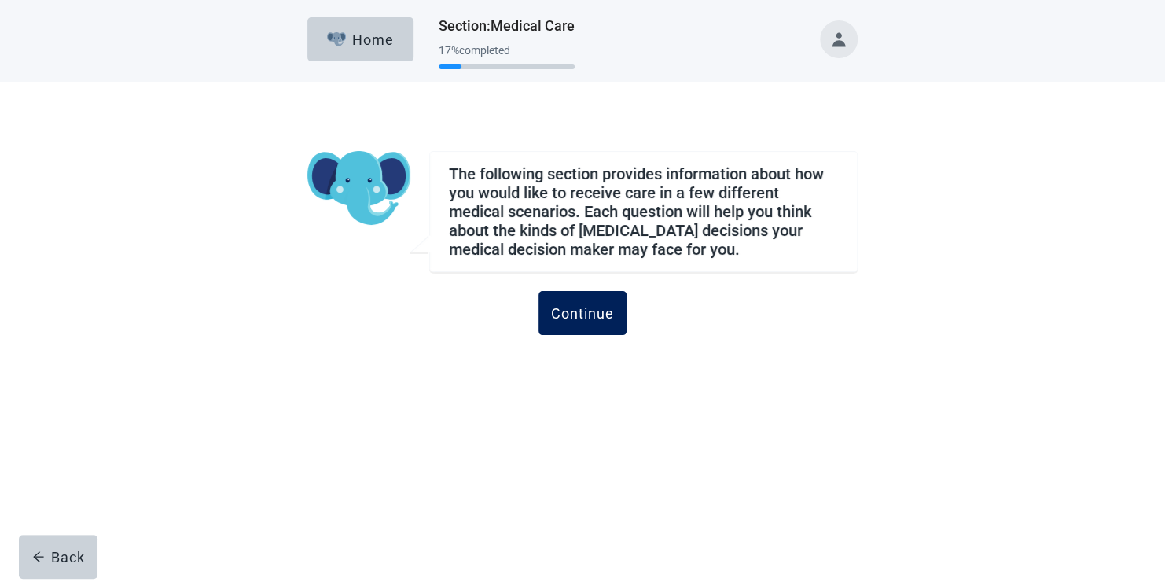
click at [592, 307] on div "Continue" at bounding box center [582, 313] width 63 height 16
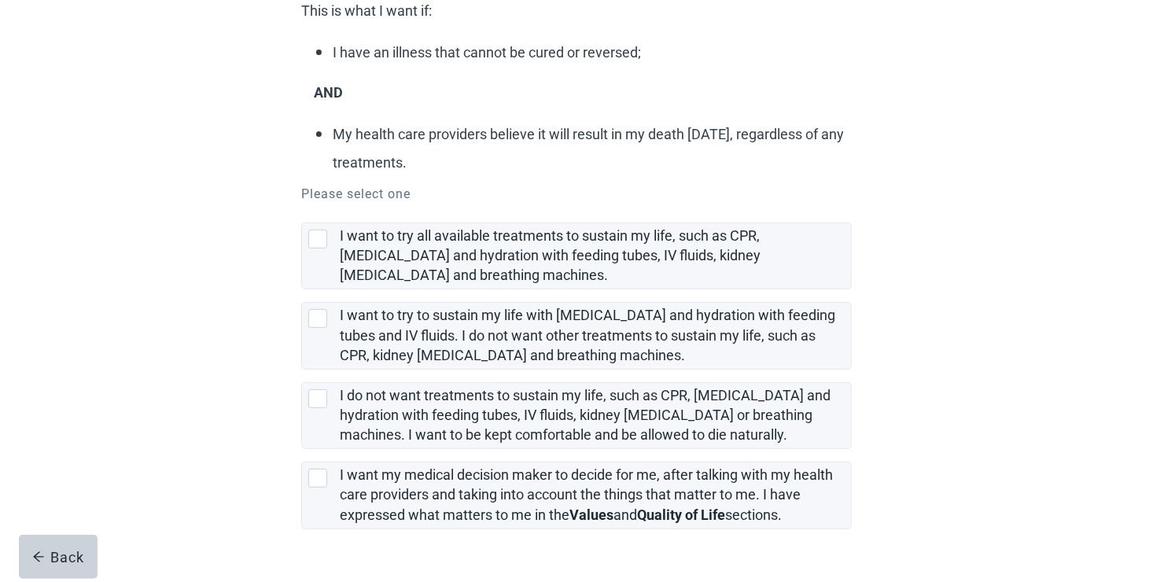
scroll to position [246, 0]
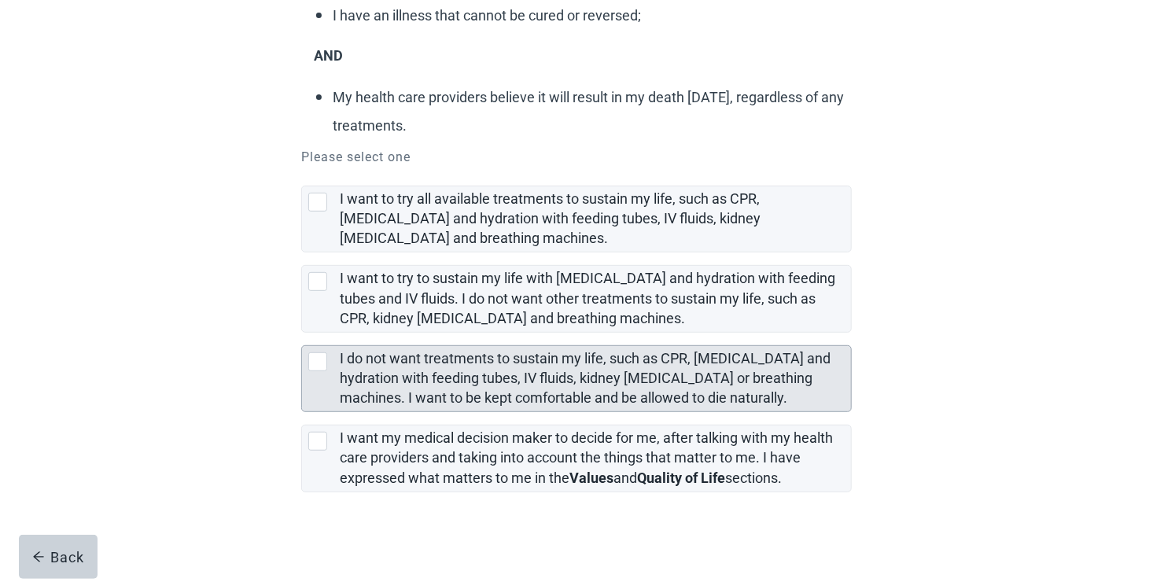
click at [316, 362] on div "I do not want treatments to sustain my life, such as CPR, artificial feeding an…" at bounding box center [317, 361] width 19 height 19
click at [302, 333] on input "I do not want treatments to sustain my life, such as CPR, [MEDICAL_DATA] and hy…" at bounding box center [301, 333] width 1 height 1
checkbox input "true"
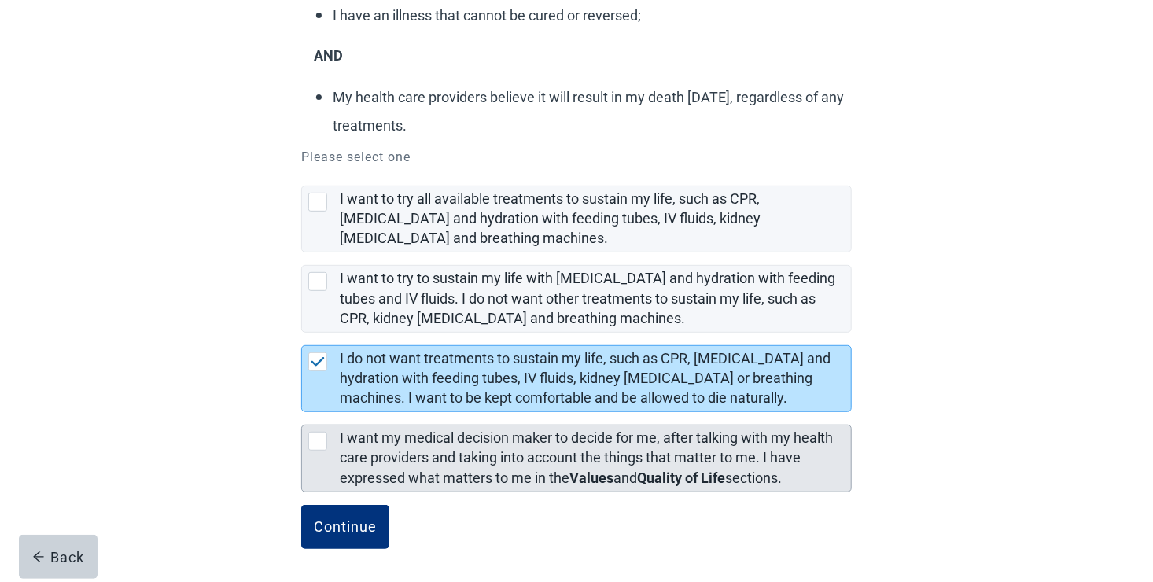
click at [318, 440] on div "[object Object], checkbox, not selected" at bounding box center [317, 441] width 19 height 19
click at [302, 413] on input "I want my medical decision maker to decide for me, after talking with my health…" at bounding box center [301, 412] width 1 height 1
checkbox input "true"
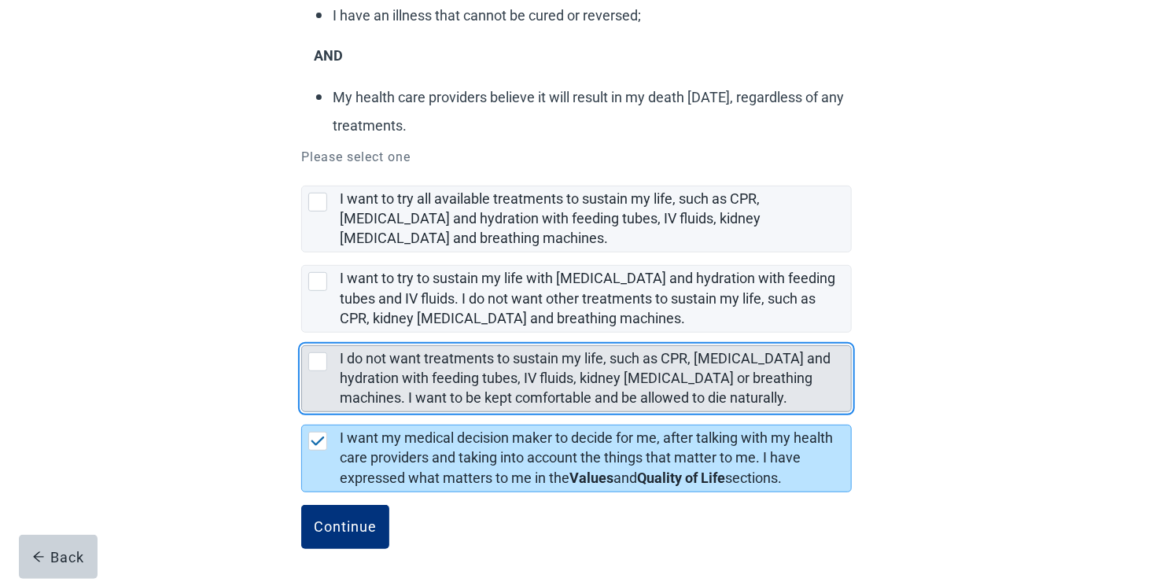
click at [320, 362] on div "I do not want treatments to sustain my life, such as CPR, artificial feeding an…" at bounding box center [317, 361] width 19 height 19
click at [302, 333] on input "I do not want treatments to sustain my life, such as CPR, [MEDICAL_DATA] and hy…" at bounding box center [301, 333] width 1 height 1
checkbox input "true"
checkbox input "false"
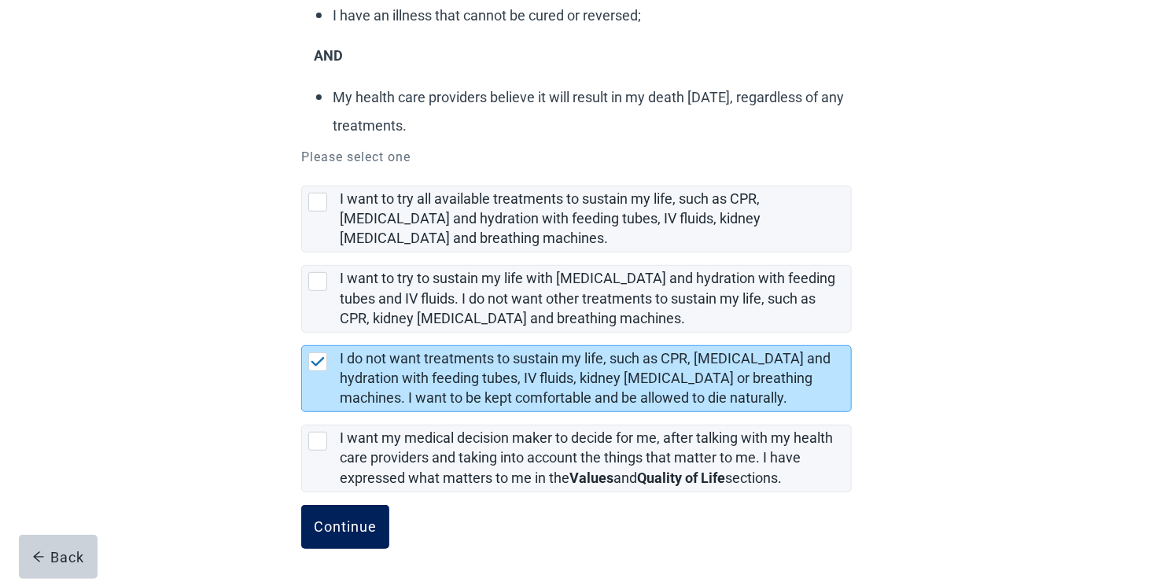
click at [356, 522] on div "Continue" at bounding box center [345, 527] width 63 height 16
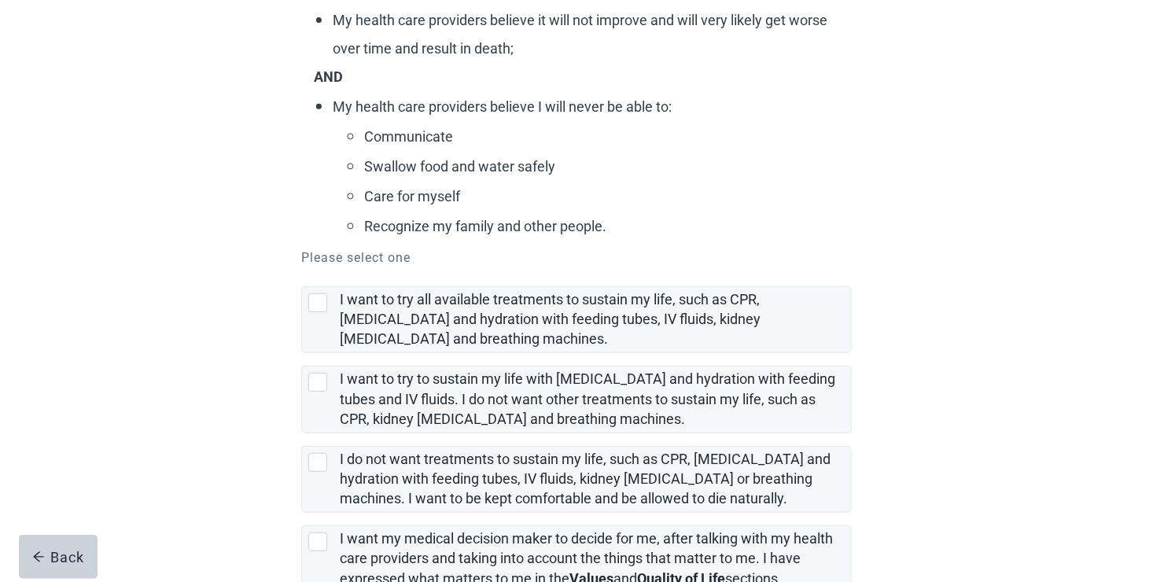
scroll to position [390, 0]
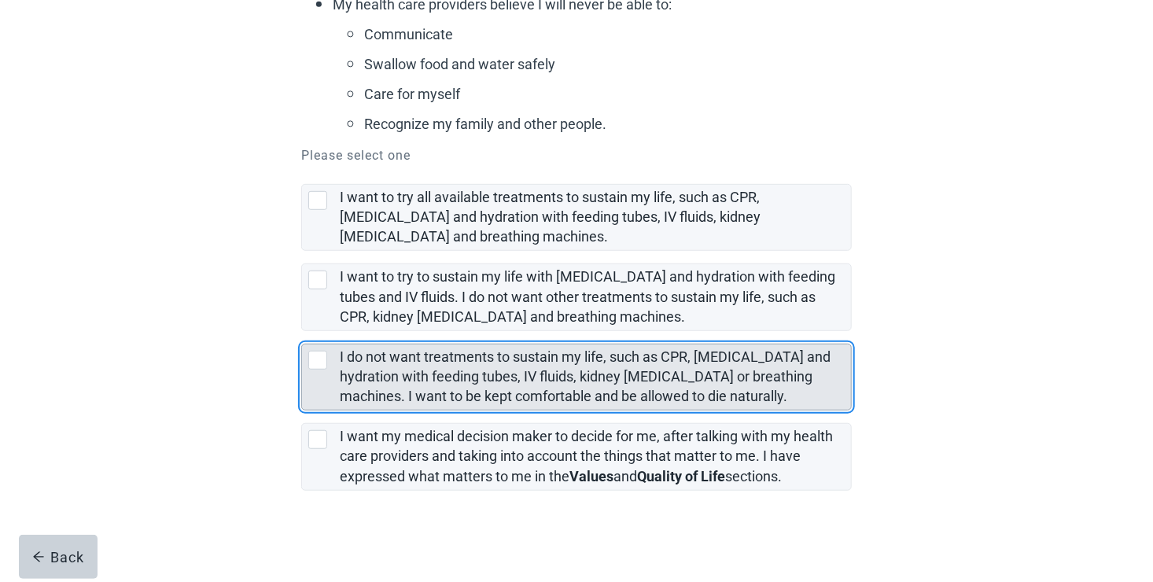
click at [317, 359] on div "I do not want treatments to sustain my life, such as CPR, artificial feeding an…" at bounding box center [317, 360] width 19 height 19
click at [302, 332] on input "I do not want treatments to sustain my life, such as CPR, [MEDICAL_DATA] and hy…" at bounding box center [301, 331] width 1 height 1
checkbox input "true"
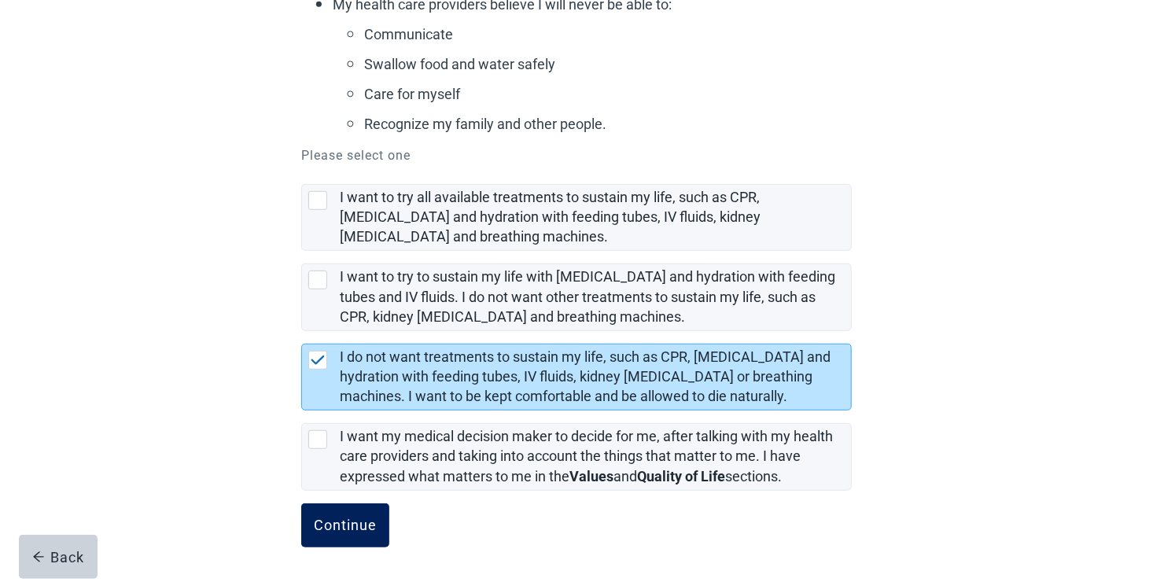
click at [356, 527] on div "Continue" at bounding box center [345, 525] width 63 height 16
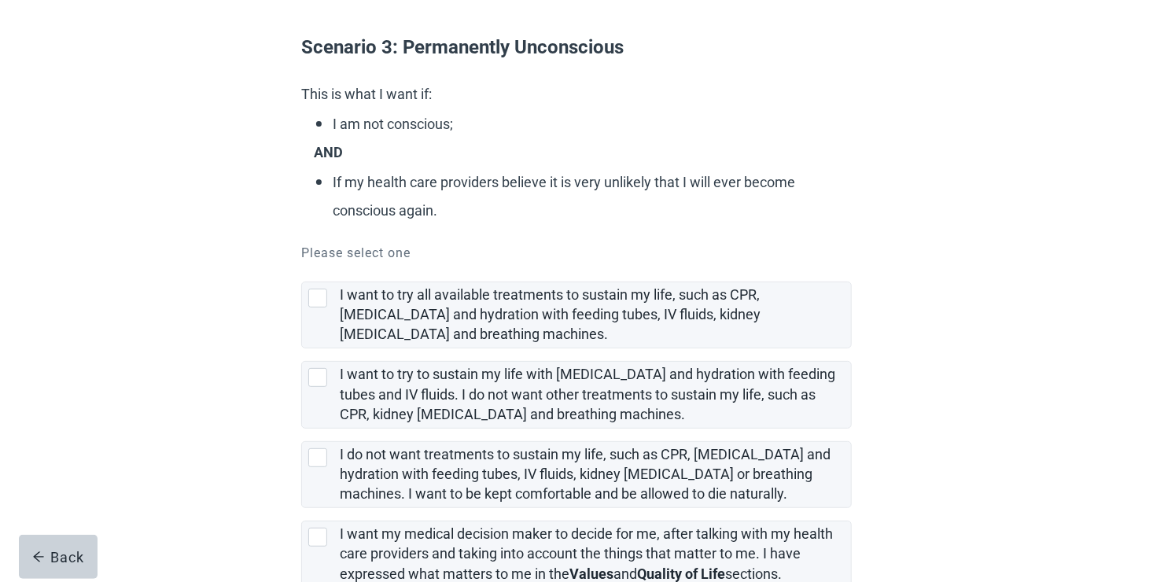
scroll to position [223, 0]
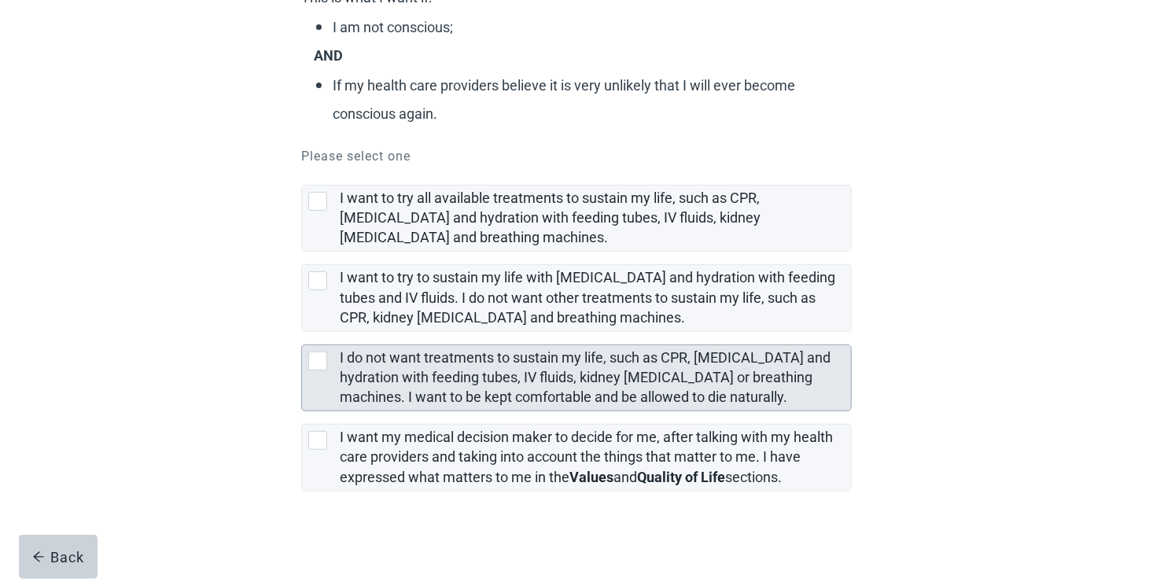
click at [320, 363] on div "I do not want treatments to sustain my life, such as CPR, artificial feeding an…" at bounding box center [317, 360] width 19 height 19
click at [302, 333] on input "I do not want treatments to sustain my life, such as CPR, [MEDICAL_DATA] and hy…" at bounding box center [301, 332] width 1 height 1
checkbox input "true"
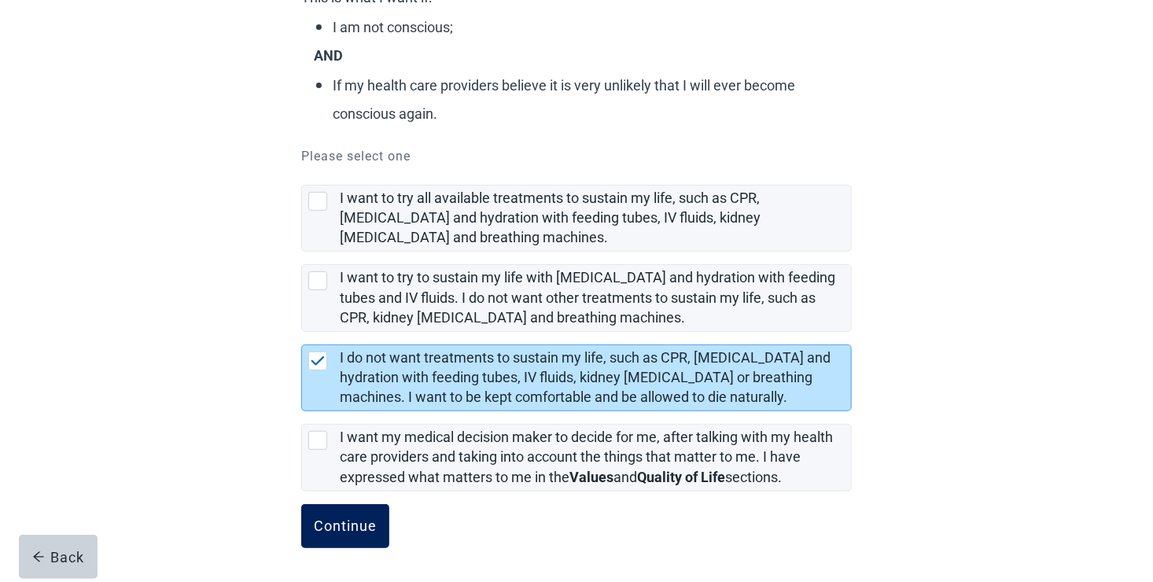
click at [342, 524] on div "Continue" at bounding box center [345, 526] width 63 height 16
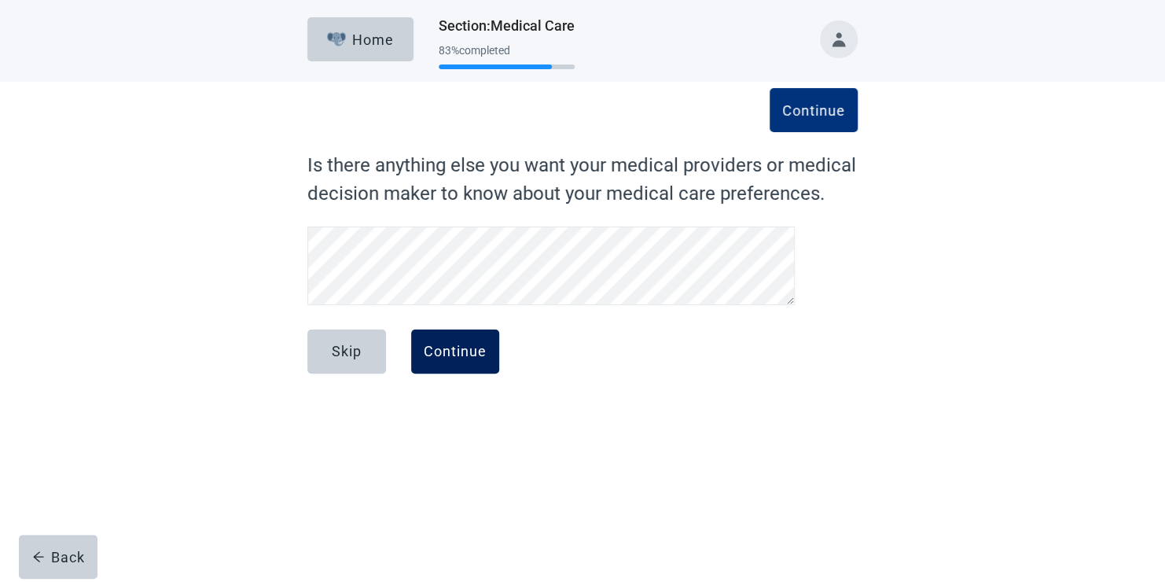
click at [450, 355] on div "Continue" at bounding box center [455, 352] width 63 height 16
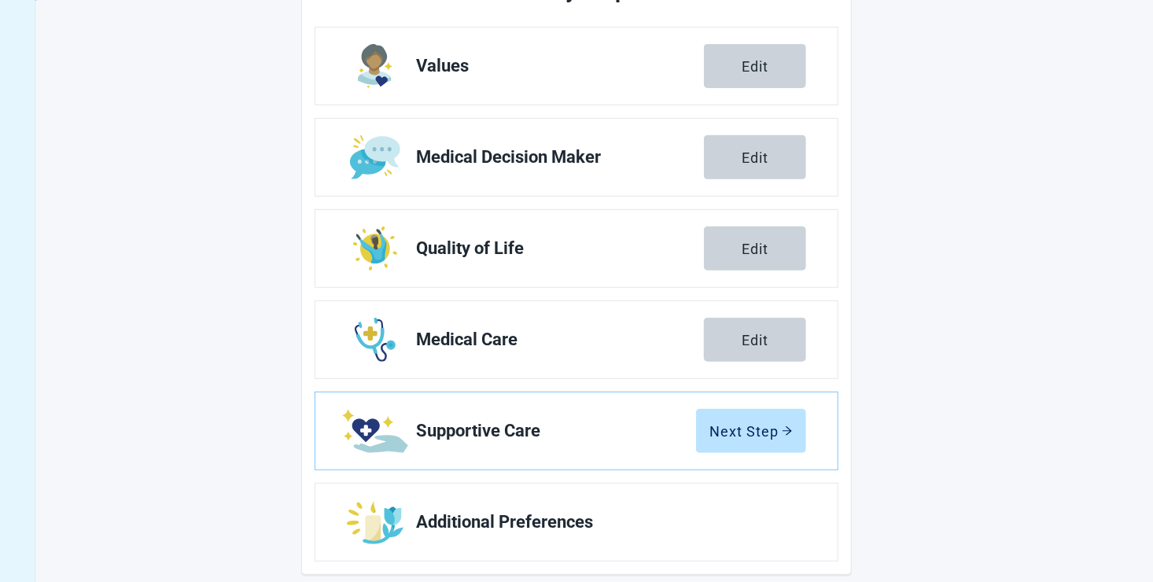
scroll to position [253, 0]
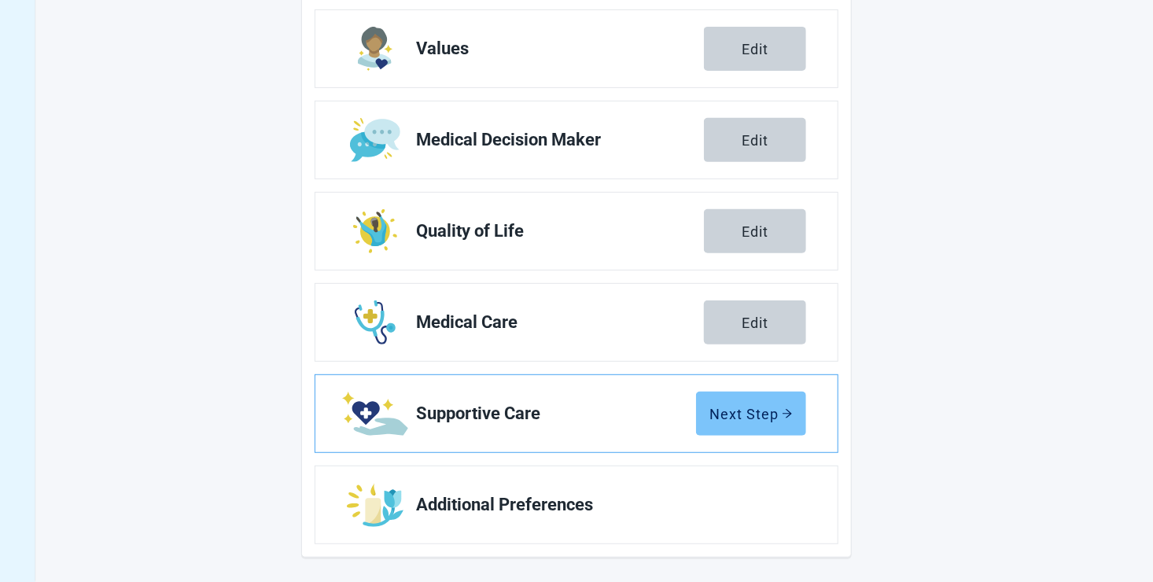
click at [727, 414] on div "Next Step" at bounding box center [750, 414] width 83 height 16
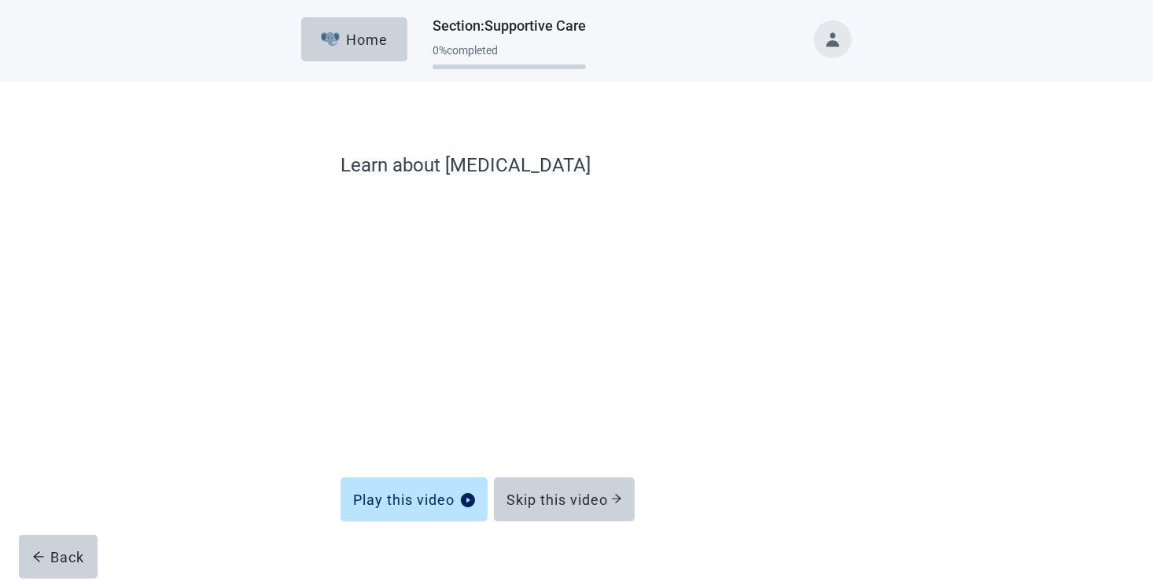
scroll to position [24, 0]
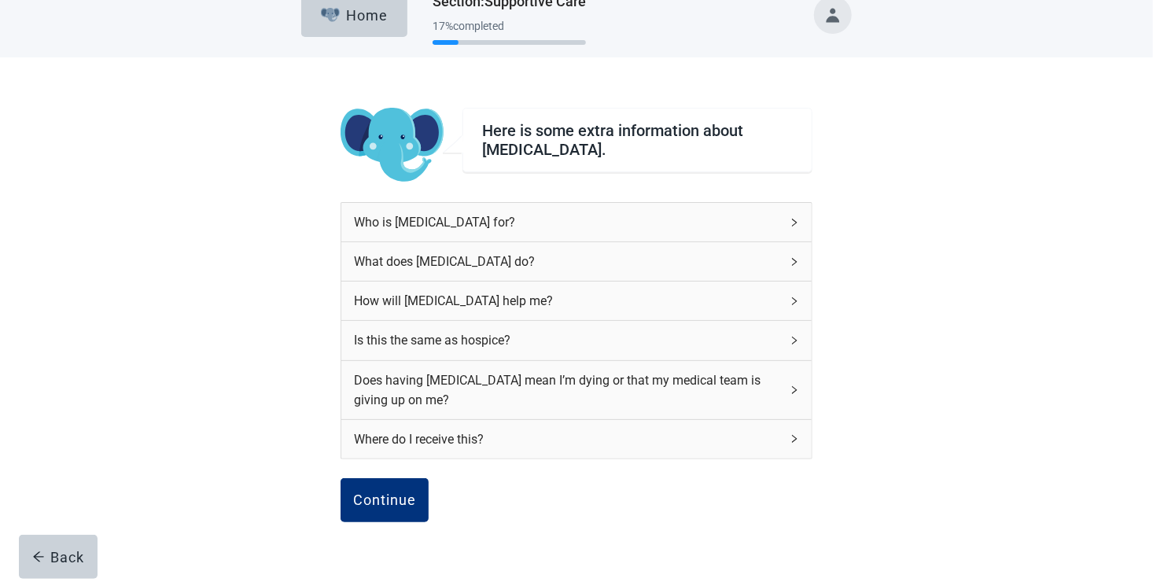
click at [791, 263] on icon "right" at bounding box center [793, 261] width 9 height 9
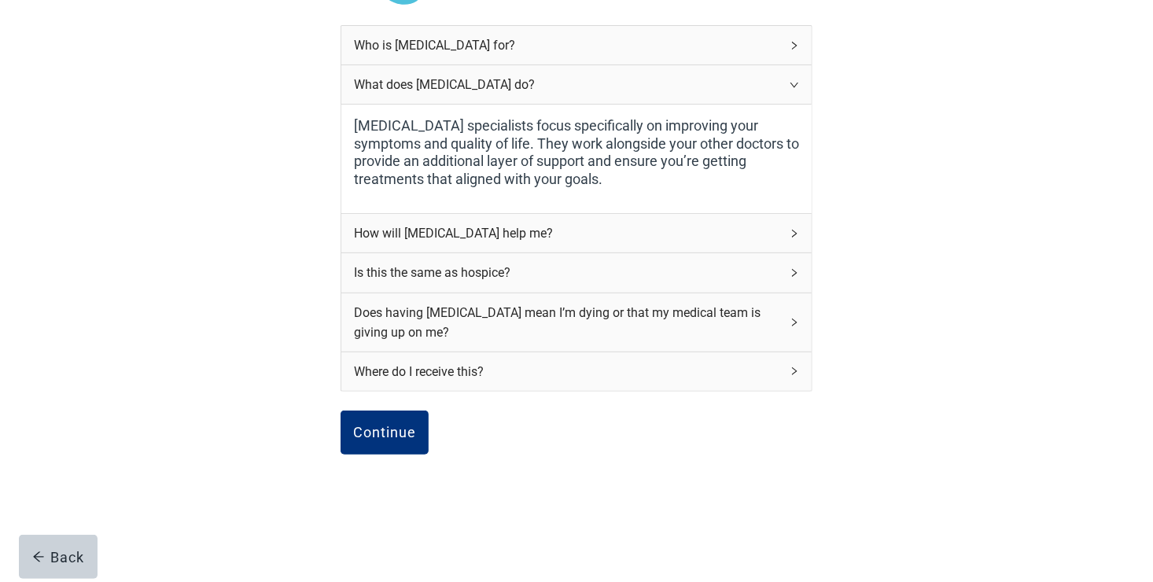
scroll to position [217, 0]
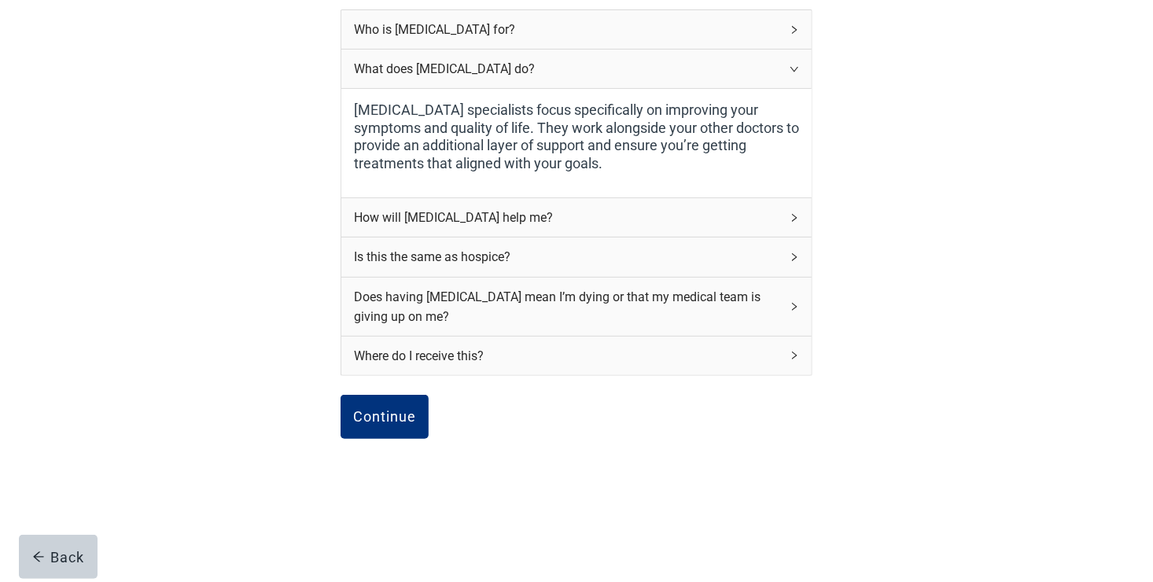
click at [793, 307] on icon "right" at bounding box center [793, 306] width 9 height 9
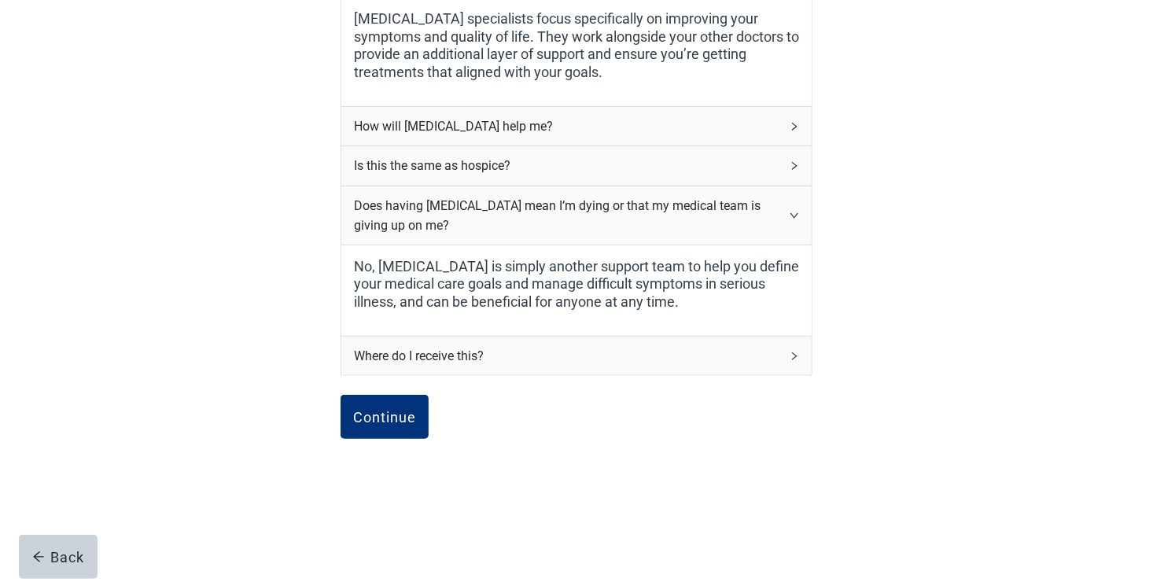
scroll to position [308, 0]
click at [789, 354] on div "Where do I receive this?" at bounding box center [576, 356] width 470 height 39
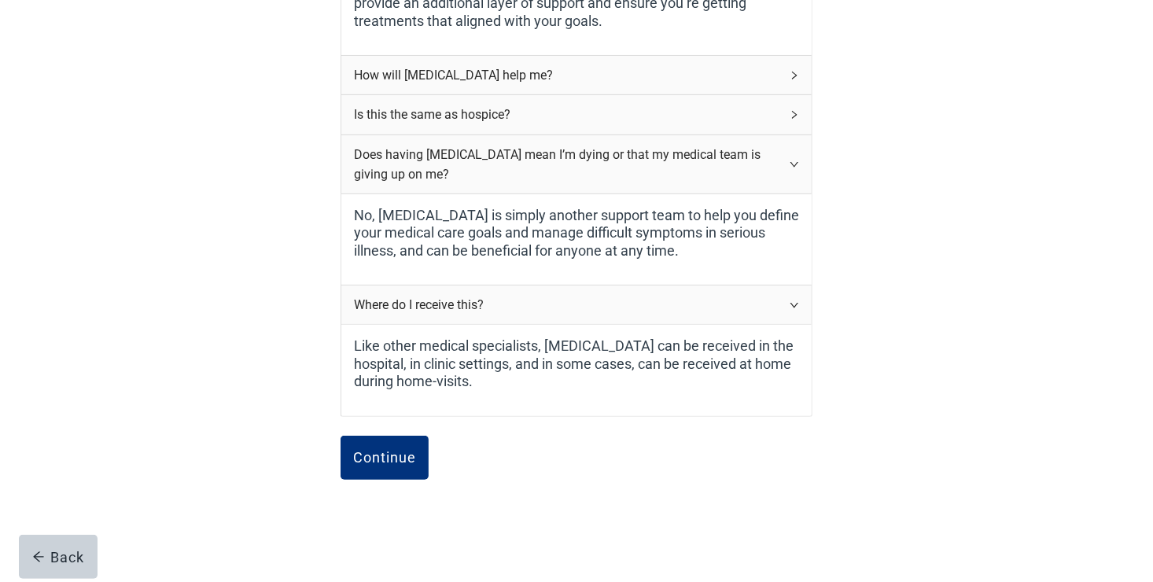
scroll to position [399, 0]
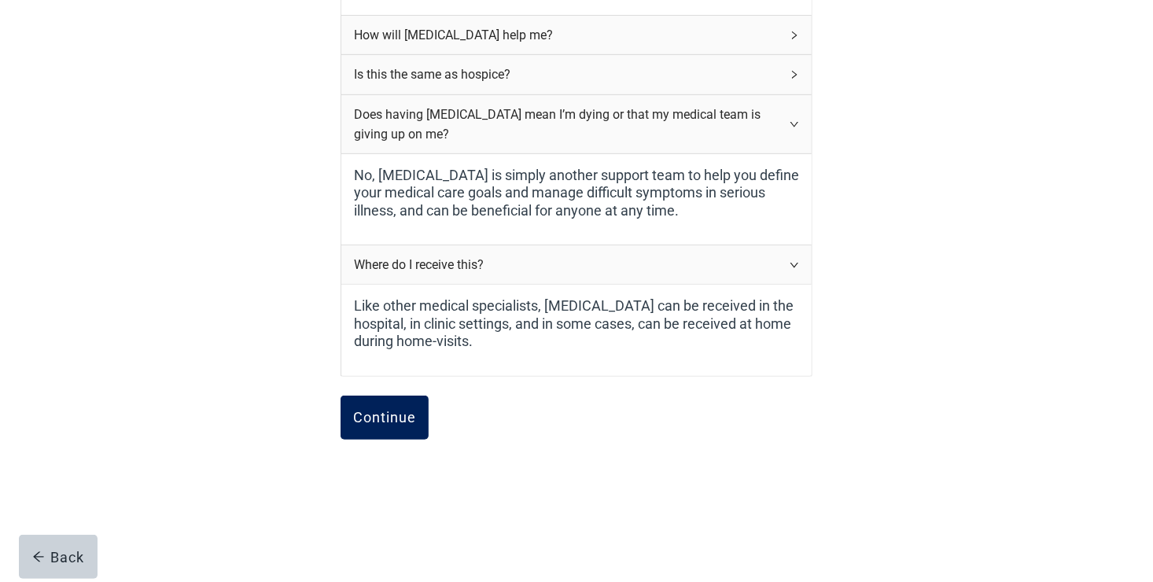
click at [403, 417] on div "Continue" at bounding box center [384, 418] width 63 height 16
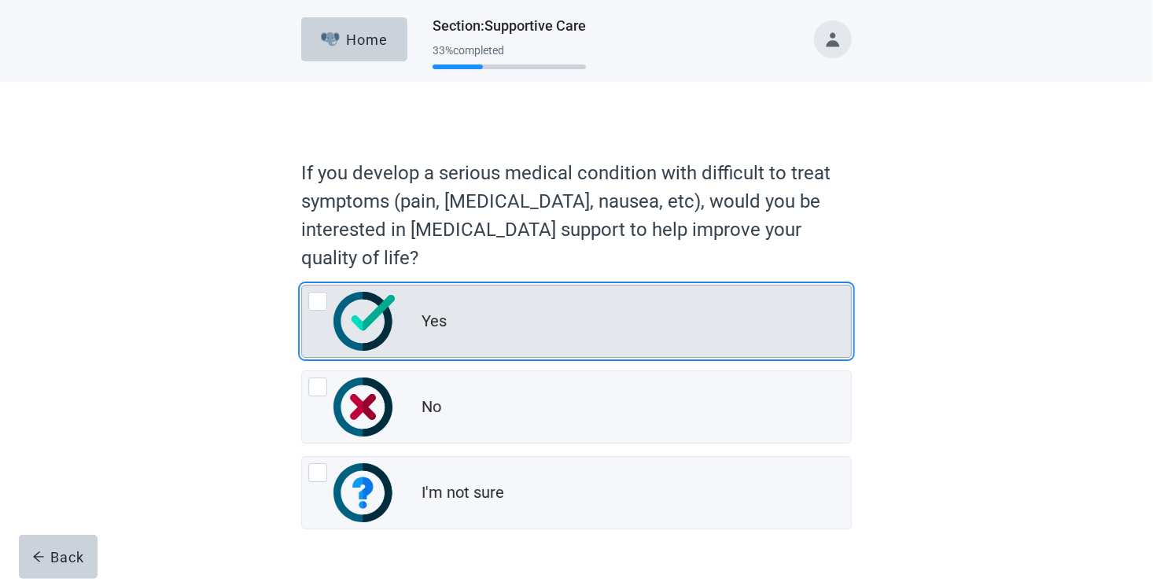
click at [325, 304] on div "Yes, radio button, not checked" at bounding box center [317, 301] width 19 height 19
click at [302, 285] on input "Yes" at bounding box center [301, 285] width 1 height 1
radio input "true"
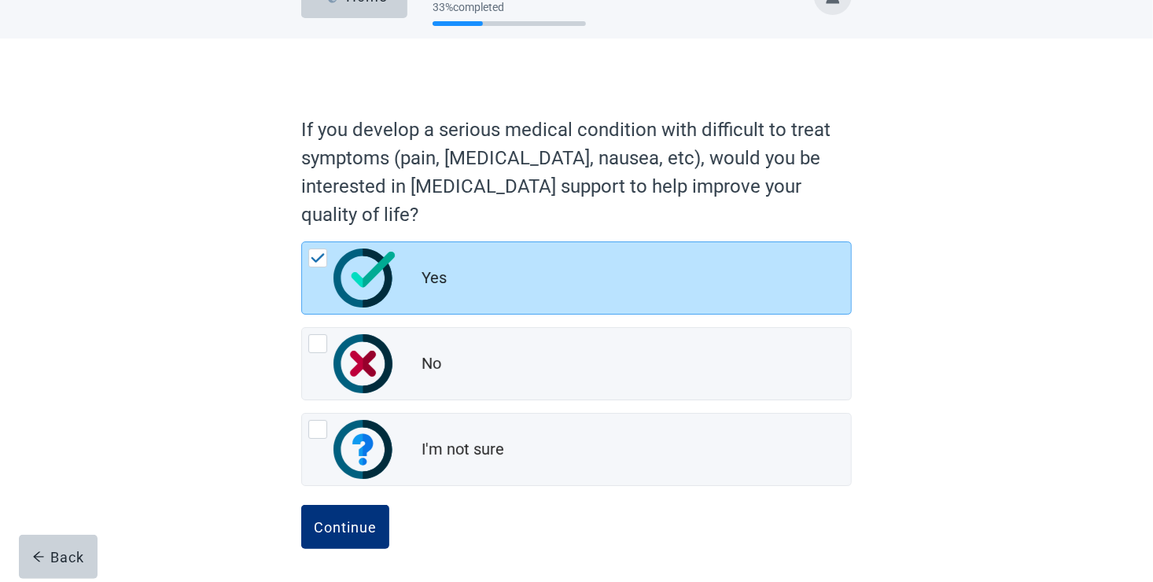
scroll to position [44, 0]
click at [347, 522] on div "Continue" at bounding box center [345, 526] width 63 height 16
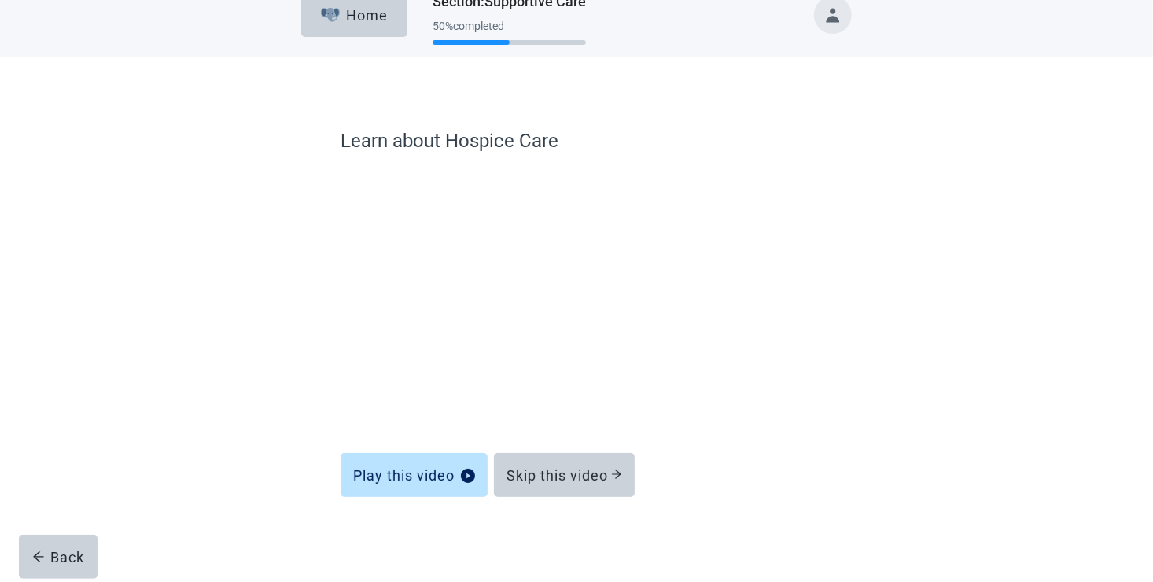
scroll to position [24, 0]
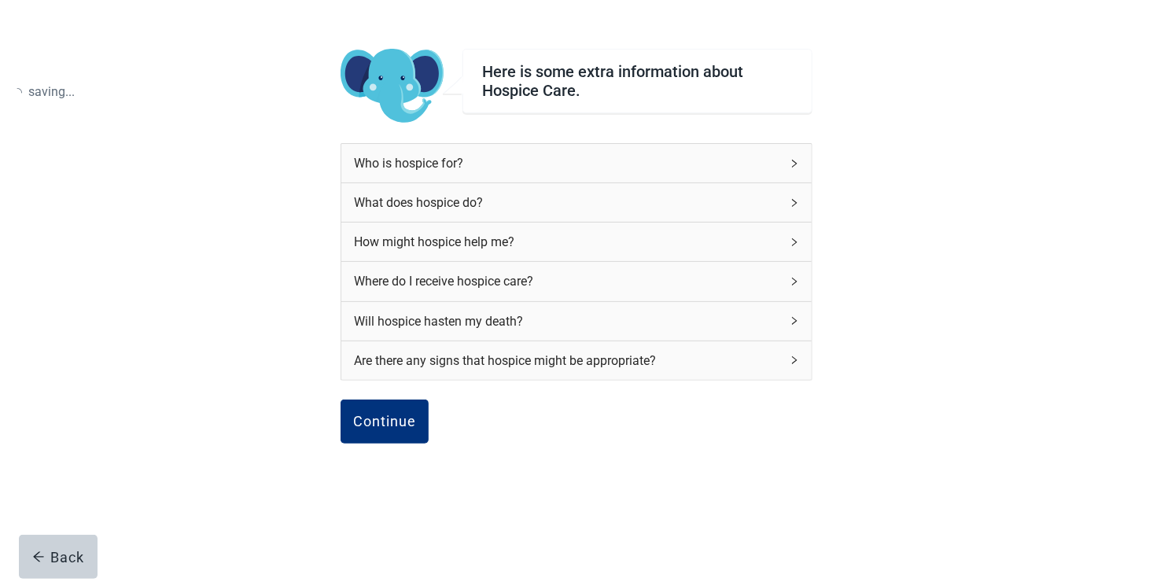
scroll to position [88, 0]
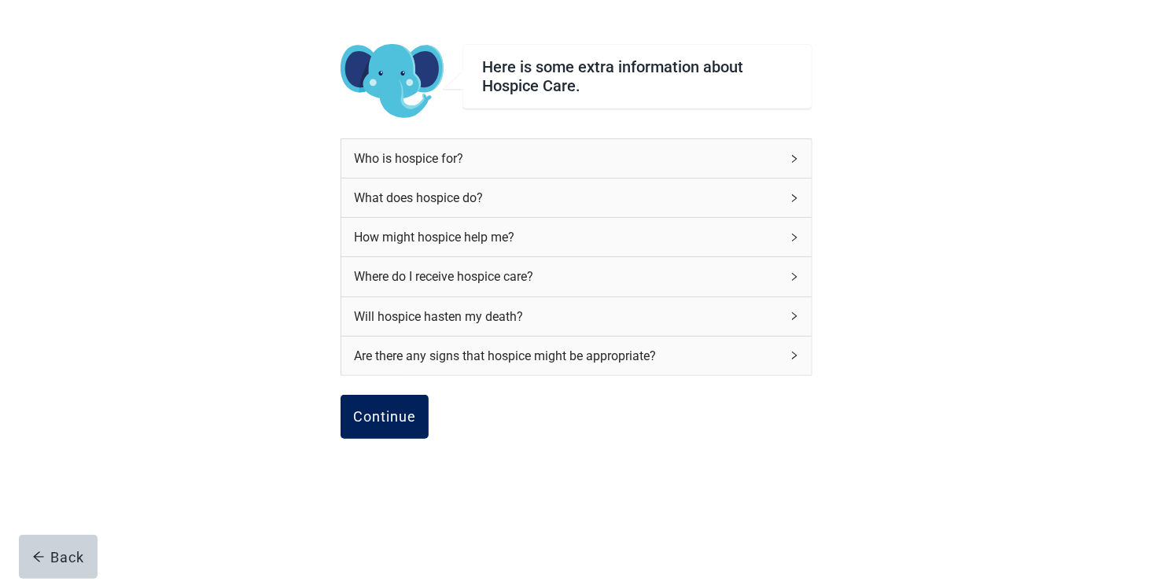
click at [381, 421] on div "Continue" at bounding box center [384, 417] width 63 height 16
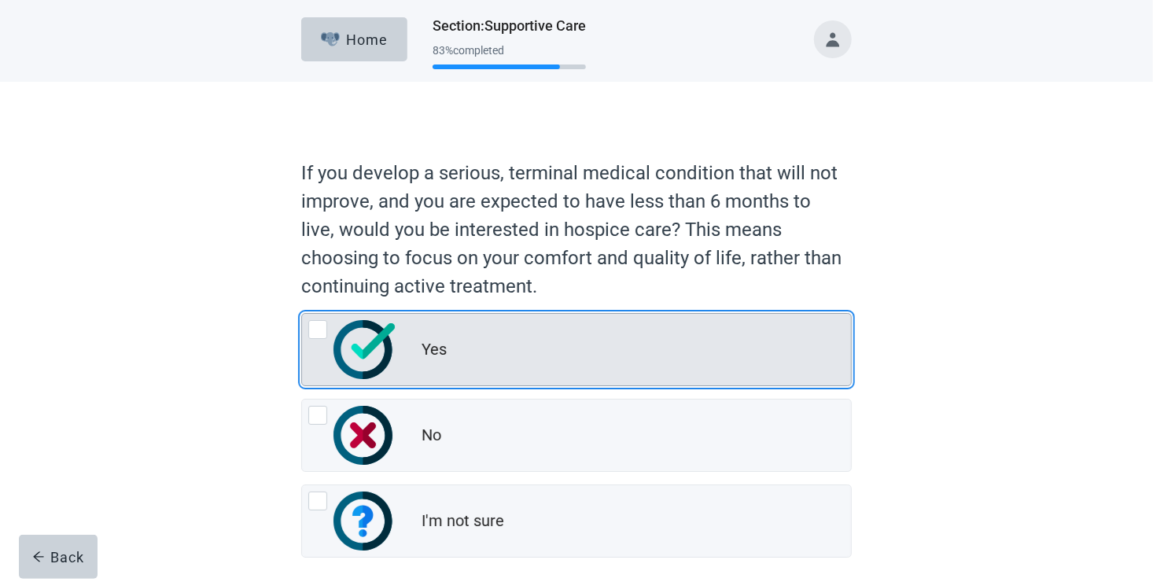
click at [318, 330] on div "Yes, radio button, not checked" at bounding box center [317, 329] width 19 height 19
click at [302, 314] on input "Yes" at bounding box center [301, 313] width 1 height 1
radio input "true"
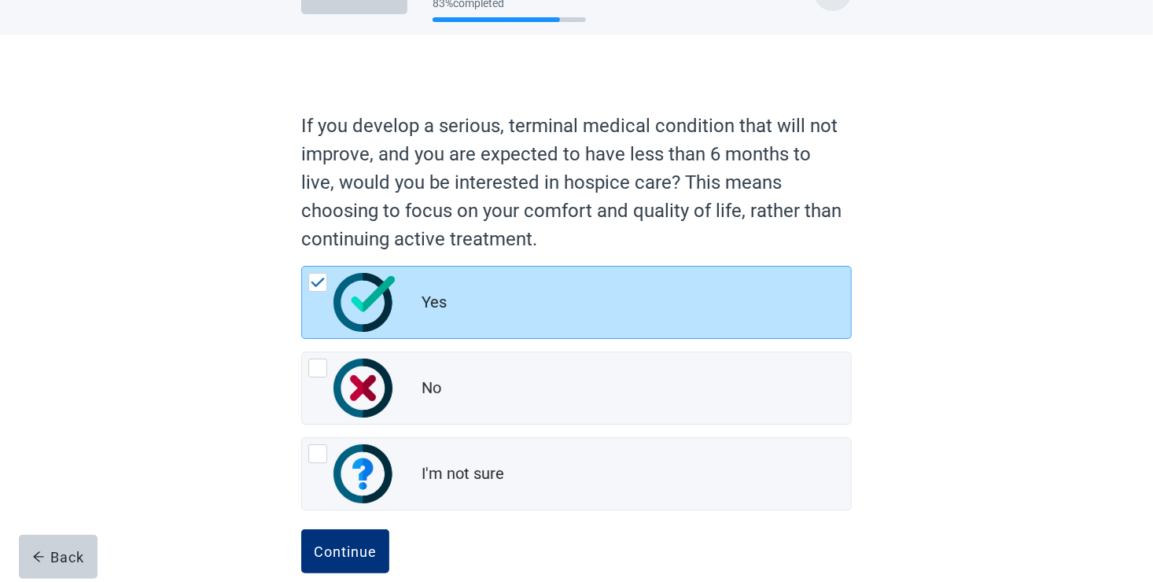
scroll to position [72, 0]
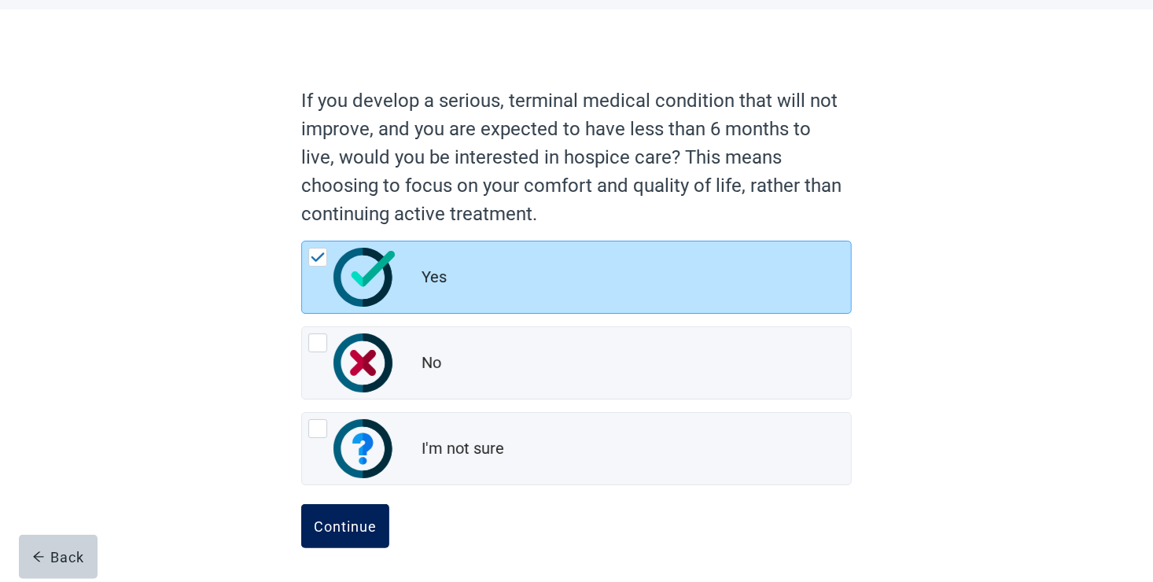
click at [362, 532] on div "Continue" at bounding box center [345, 526] width 63 height 16
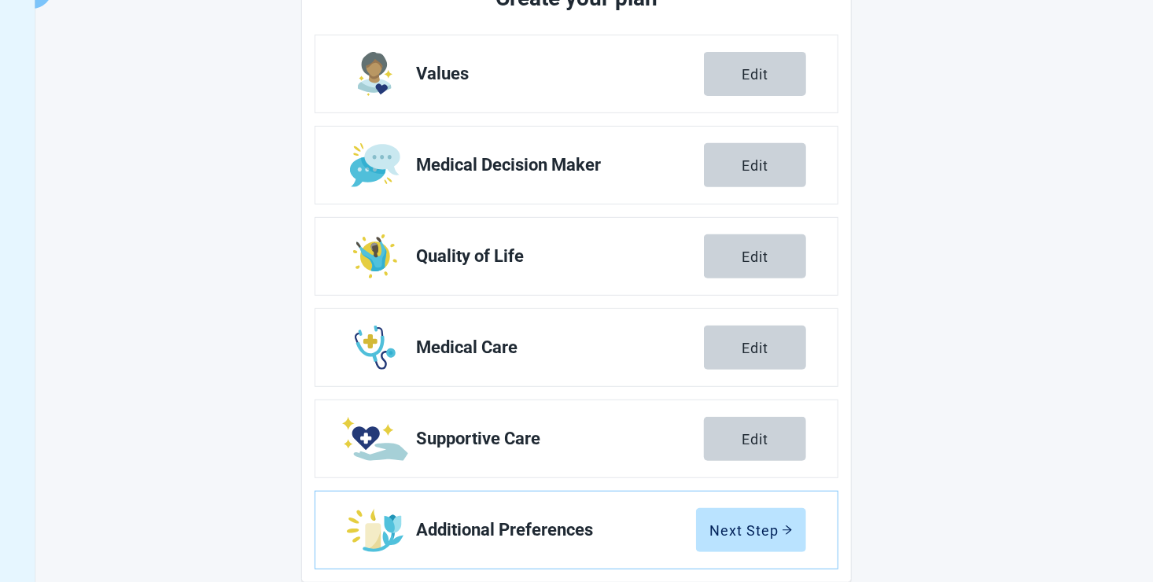
scroll to position [253, 0]
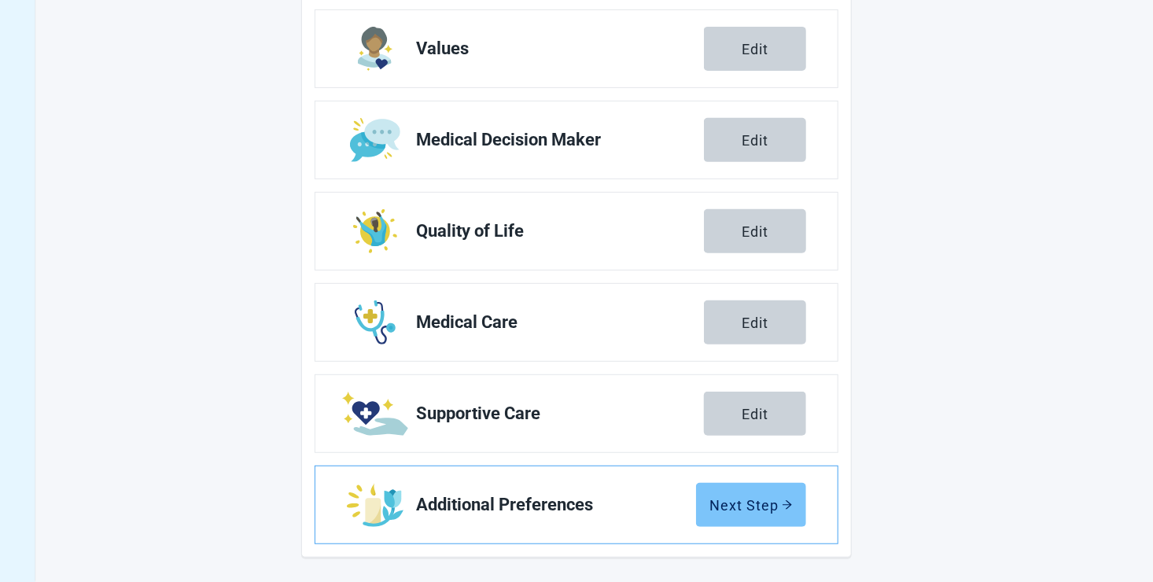
click at [759, 510] on div "Next Step" at bounding box center [750, 505] width 83 height 16
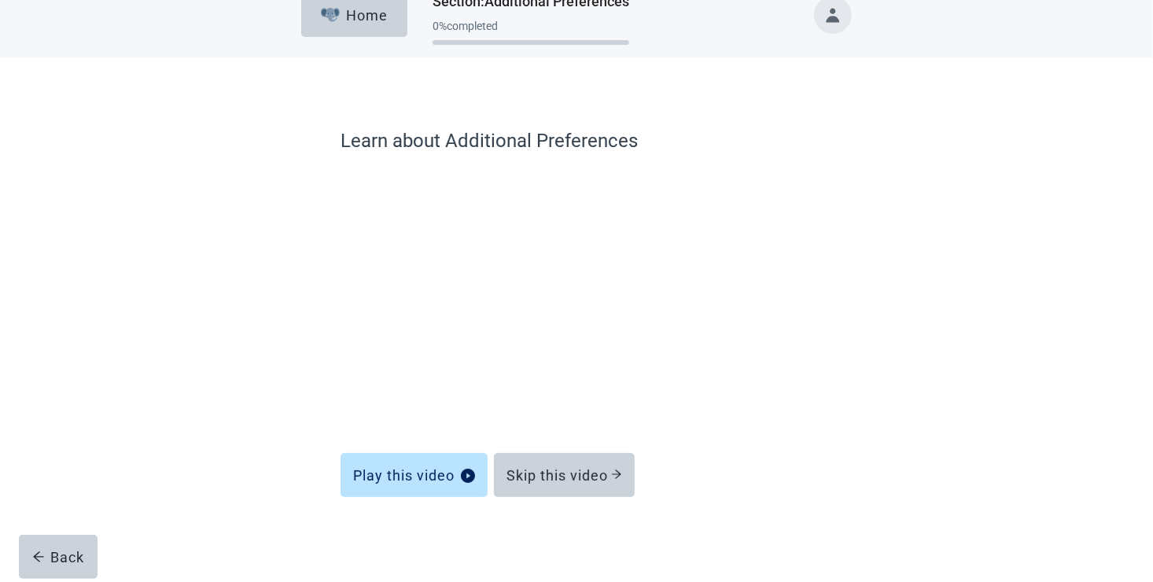
scroll to position [24, 0]
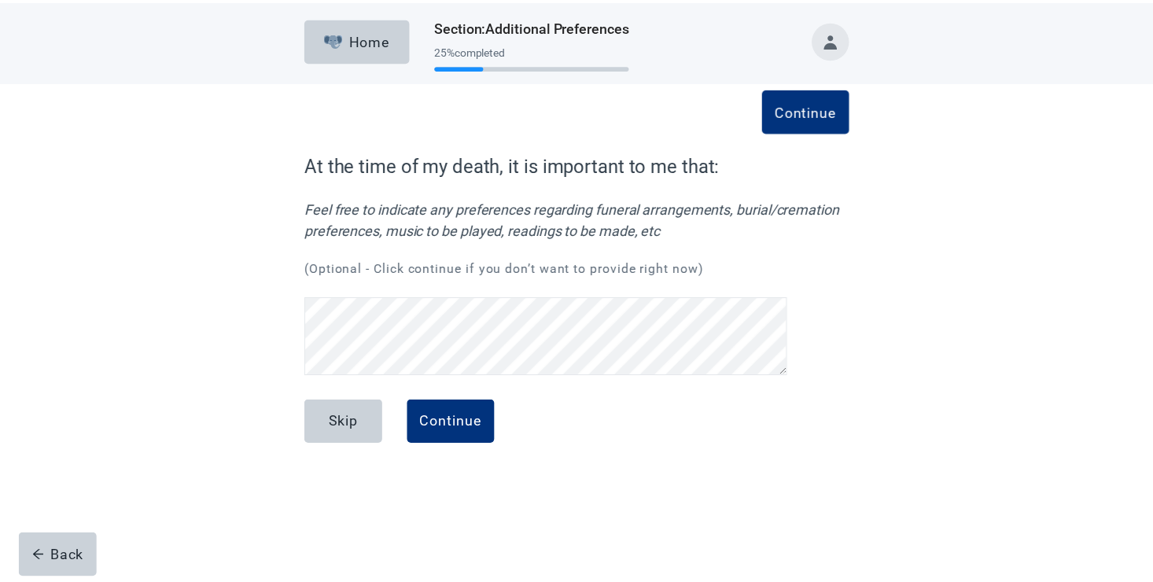
scroll to position [216, 0]
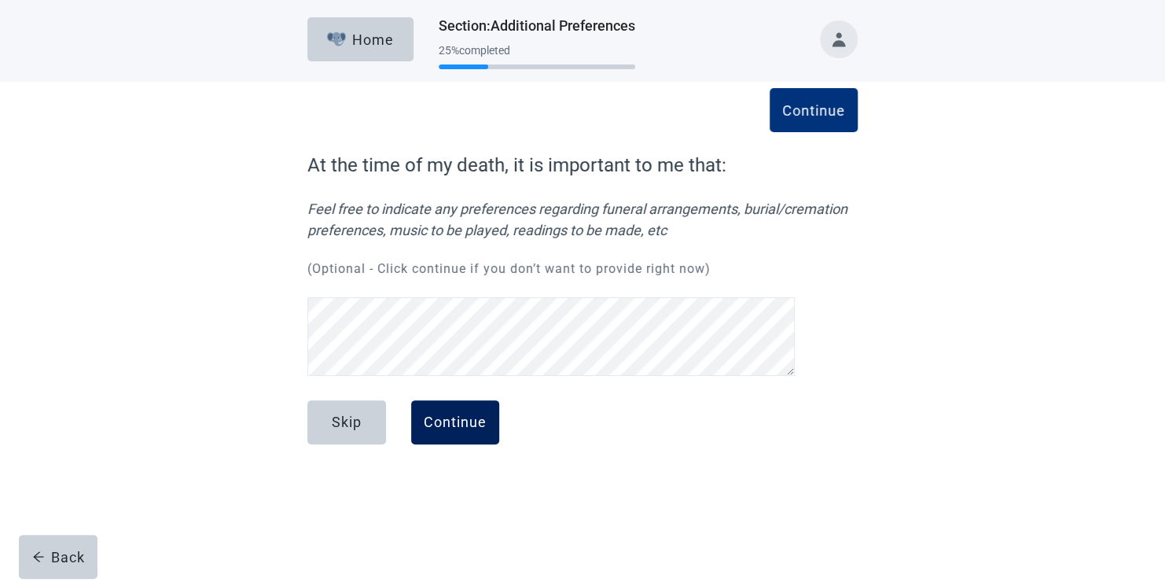
click at [454, 425] on div "Continue" at bounding box center [455, 422] width 63 height 16
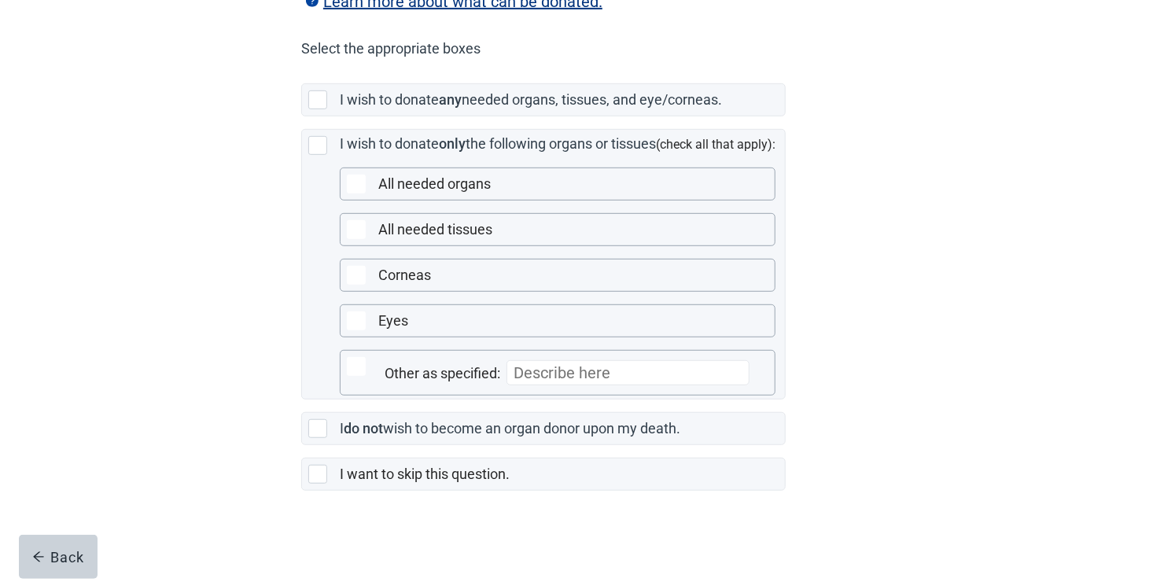
scroll to position [384, 0]
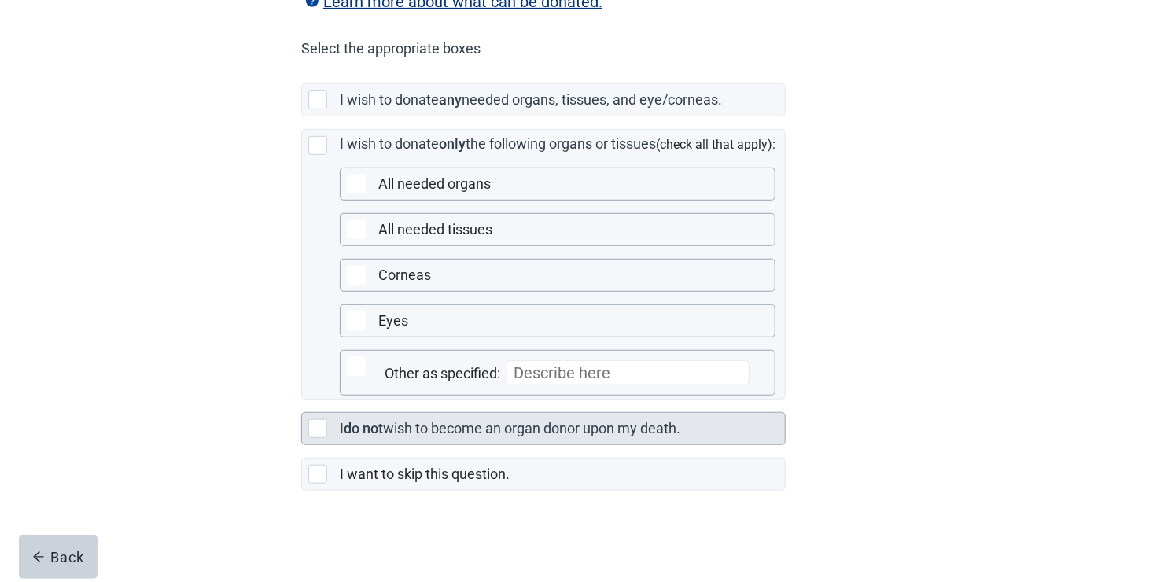
click at [320, 428] on div "Main content" at bounding box center [317, 428] width 19 height 19
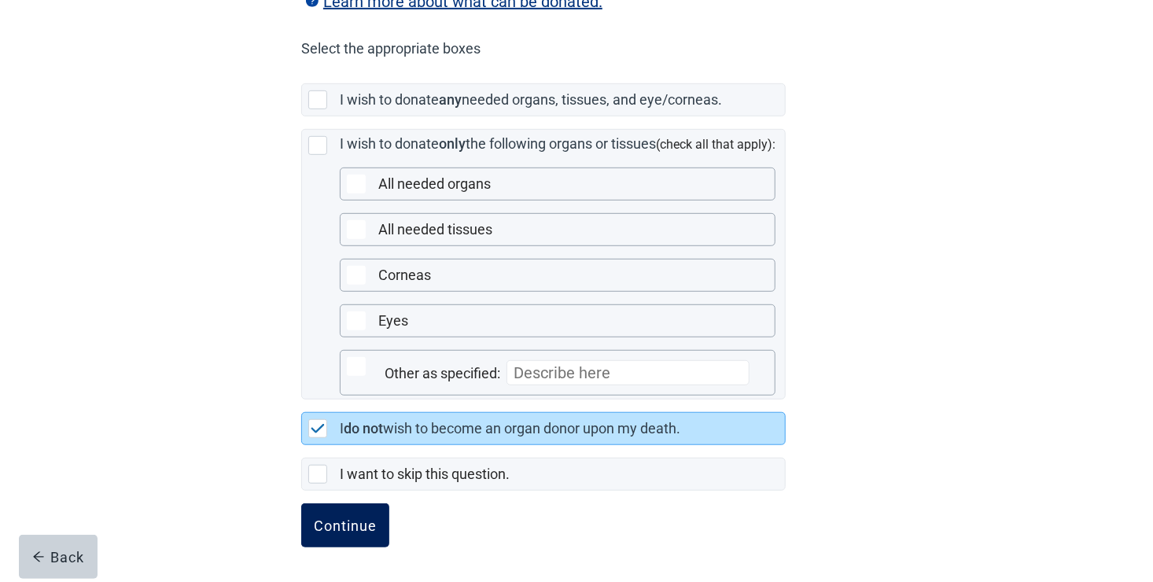
click at [352, 523] on div "Continue" at bounding box center [345, 525] width 63 height 16
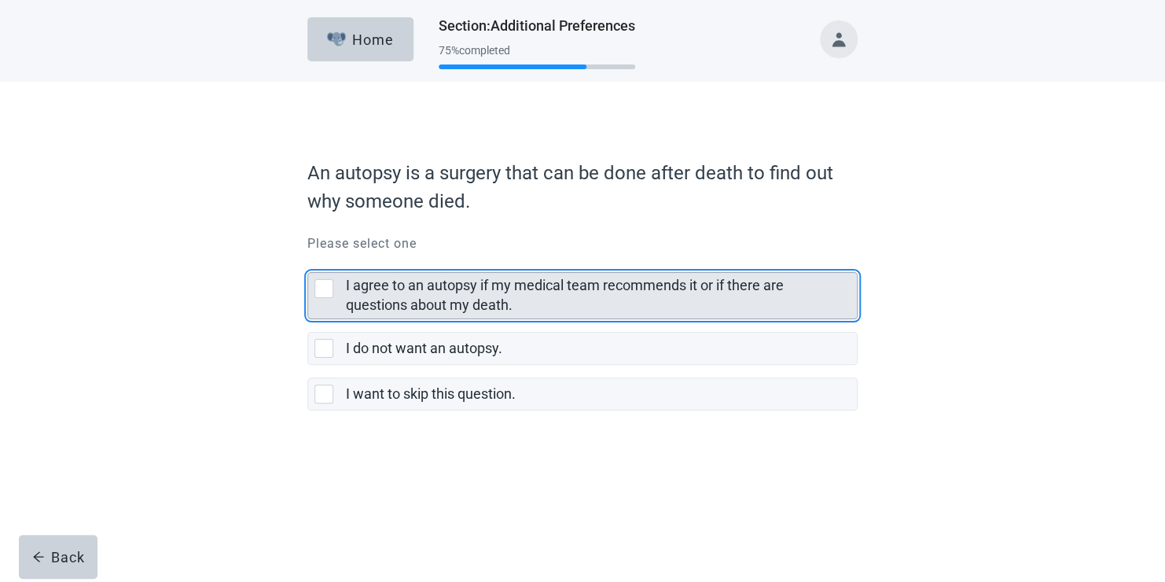
click at [326, 285] on div "I agree to an autopsy if my medical team recommends it or if there are question…" at bounding box center [324, 288] width 19 height 19
click at [308, 260] on input "I agree to an autopsy if my medical team recommends it or if there are question…" at bounding box center [307, 259] width 1 height 1
checkbox input "true"
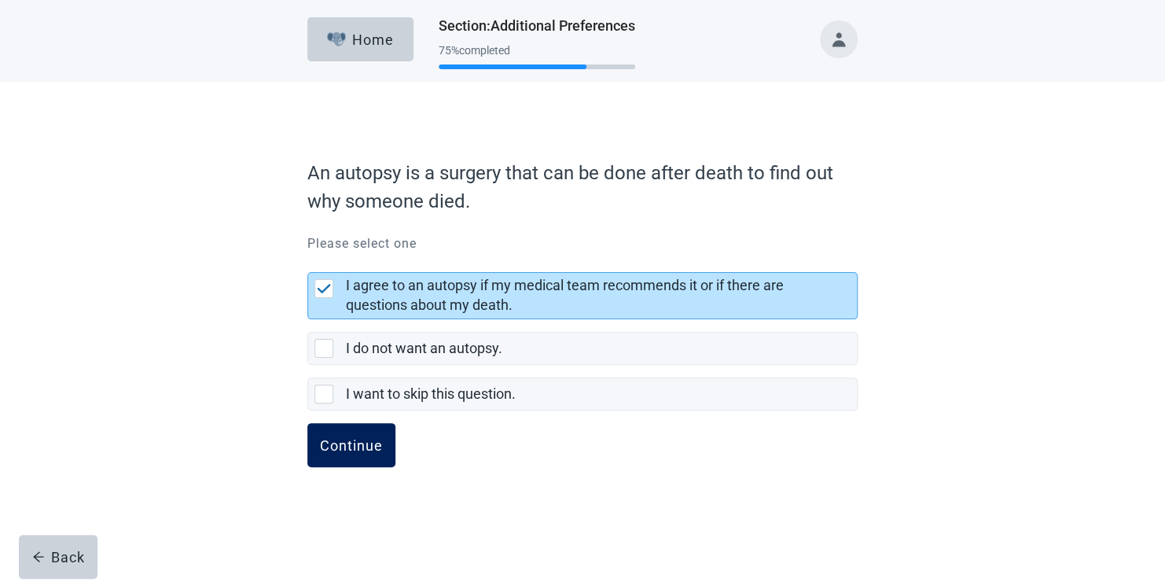
click at [359, 450] on div "Continue" at bounding box center [351, 445] width 63 height 16
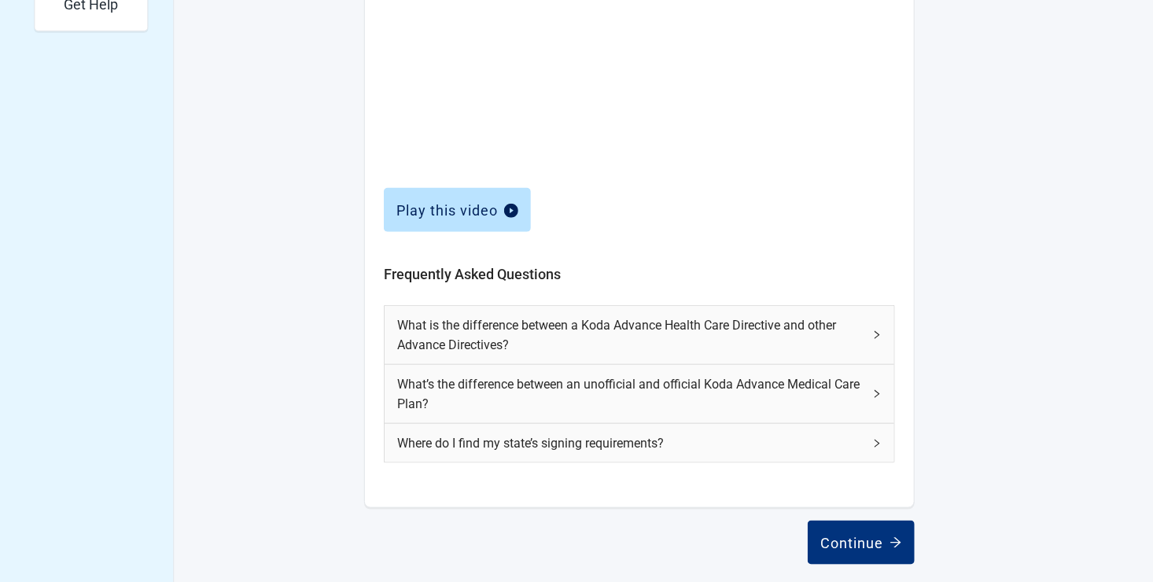
scroll to position [638, 0]
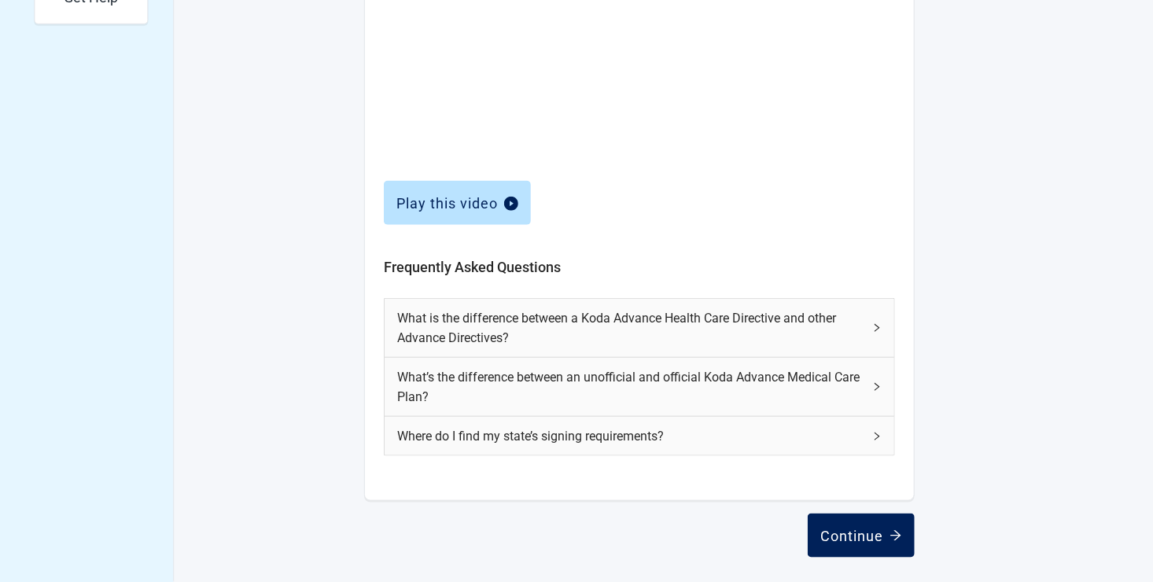
click at [869, 537] on div "Continue" at bounding box center [861, 536] width 82 height 16
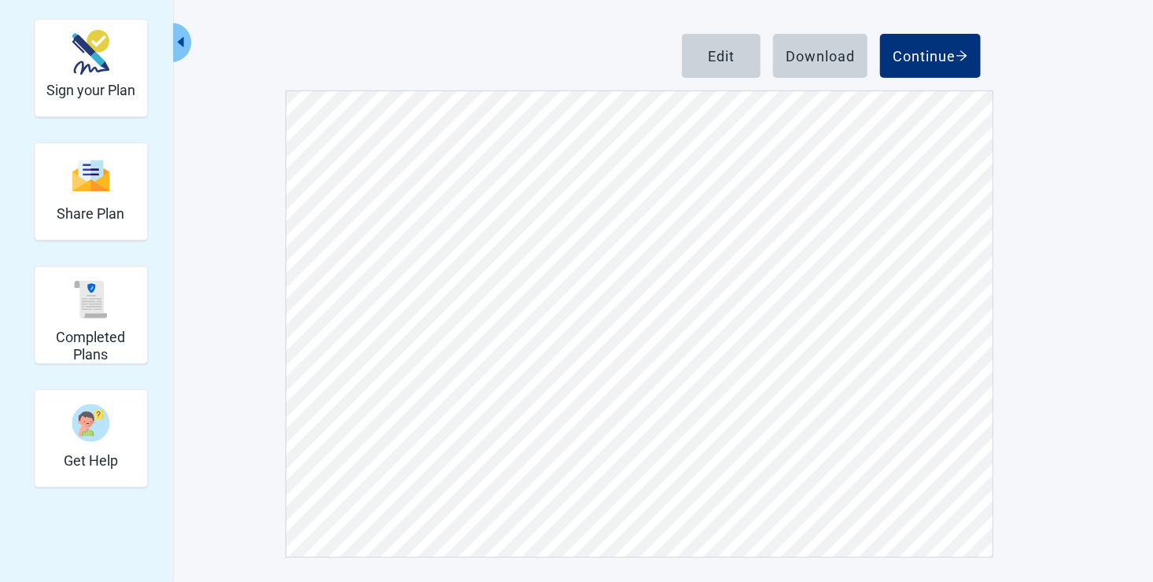
scroll to position [9195, 0]
click at [822, 56] on div "Download" at bounding box center [820, 56] width 69 height 16
click at [1109, 66] on div "View Unsigned Plan Sign your Plan Share Plan Completed Plans Get Help Below is …" at bounding box center [576, 233] width 1153 height 700
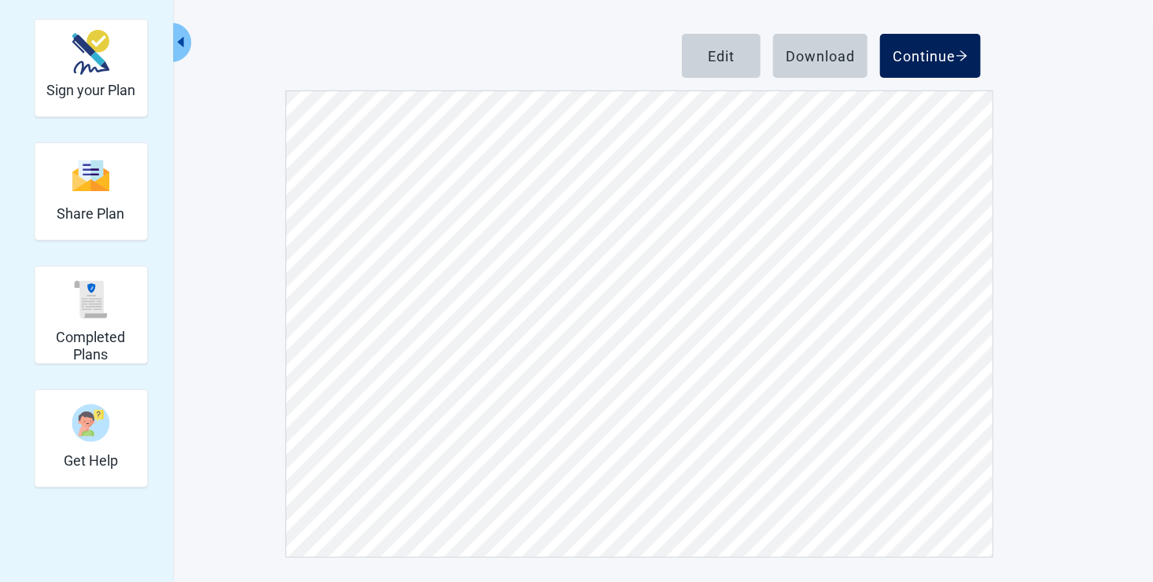
click at [943, 51] on div "Continue" at bounding box center [929, 56] width 75 height 16
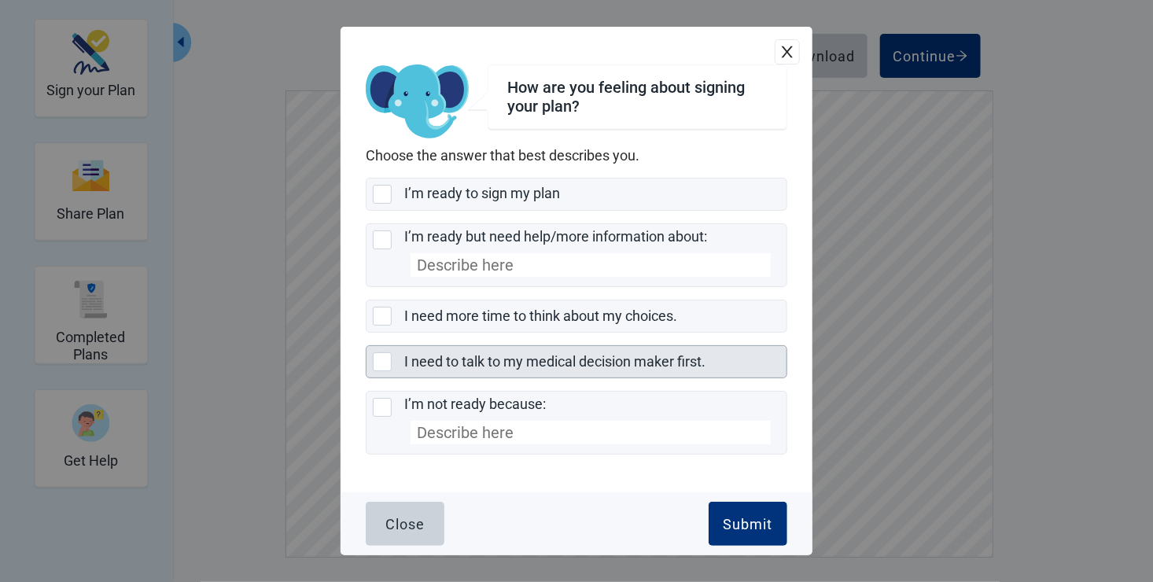
click at [384, 359] on div "I need to talk to my medical decision maker first., checkbox, not selected" at bounding box center [382, 361] width 19 height 19
click at [366, 346] on input "I need to talk to my medical decision maker first." at bounding box center [366, 345] width 1 height 1
checkbox input "true"
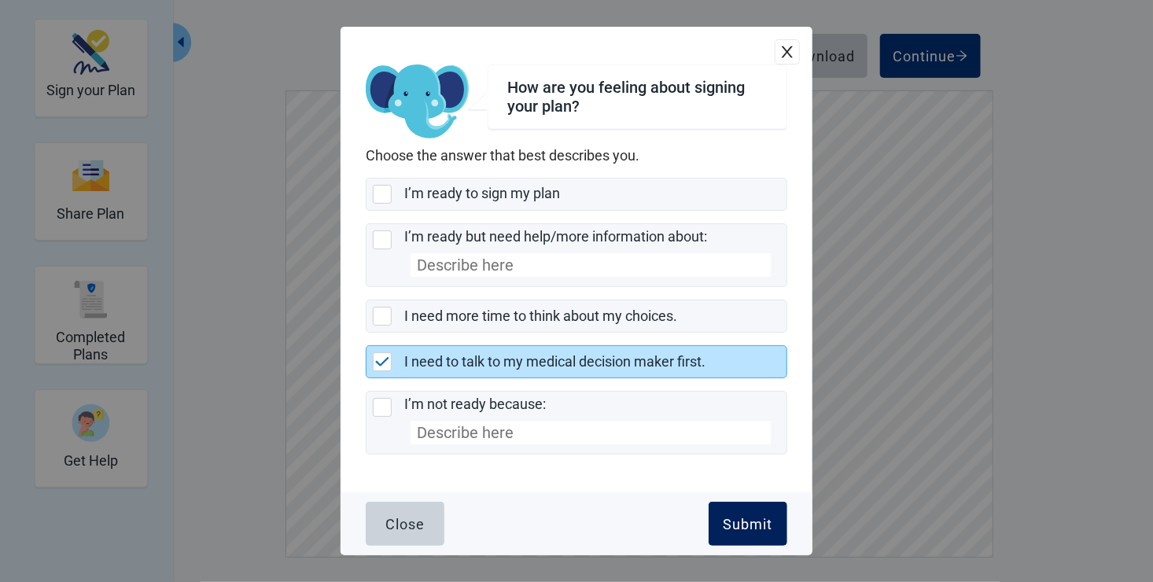
click at [741, 522] on div "Submit" at bounding box center [748, 524] width 50 height 16
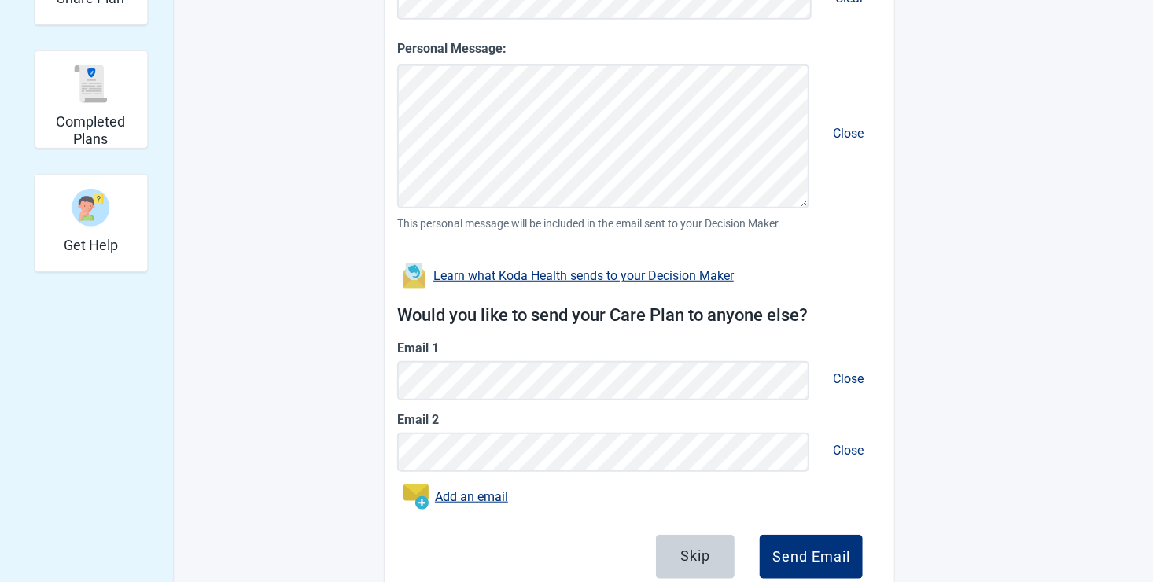
scroll to position [443, 0]
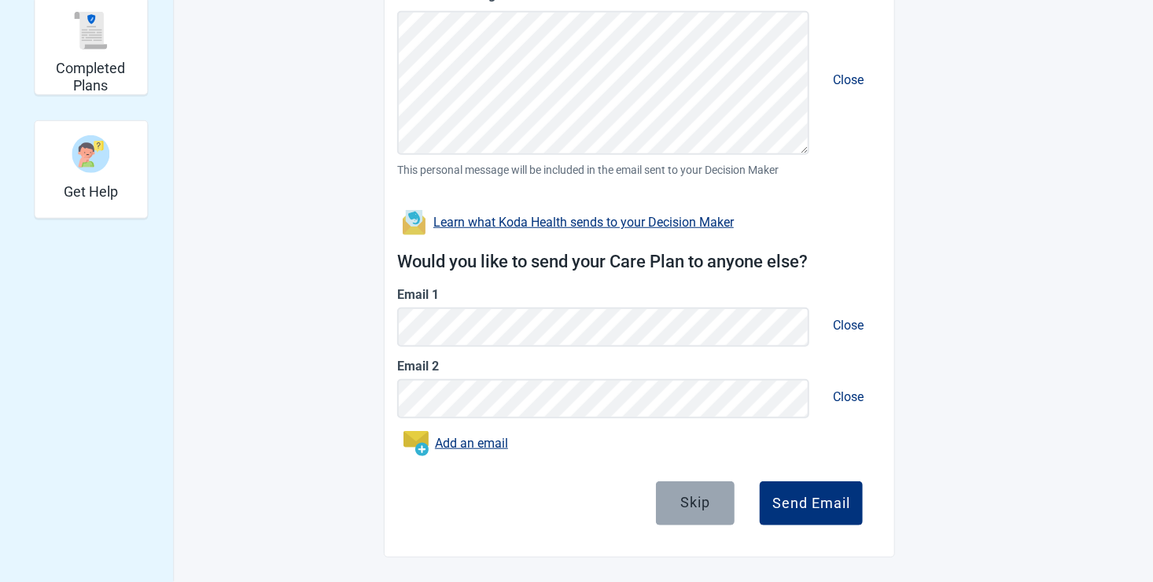
click at [689, 500] on div "Skip" at bounding box center [695, 502] width 30 height 16
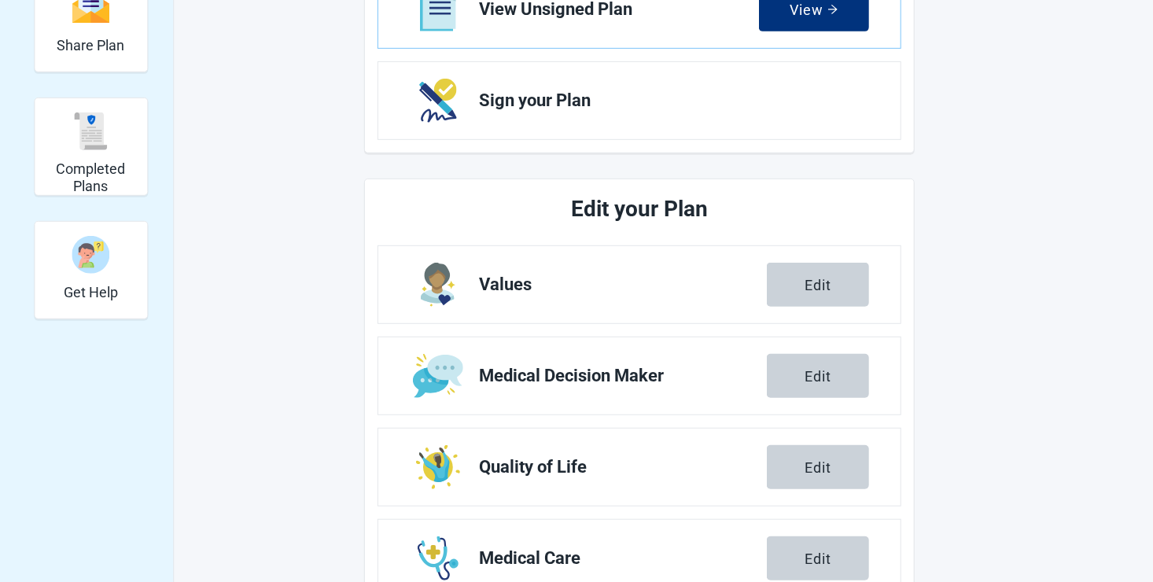
scroll to position [28, 0]
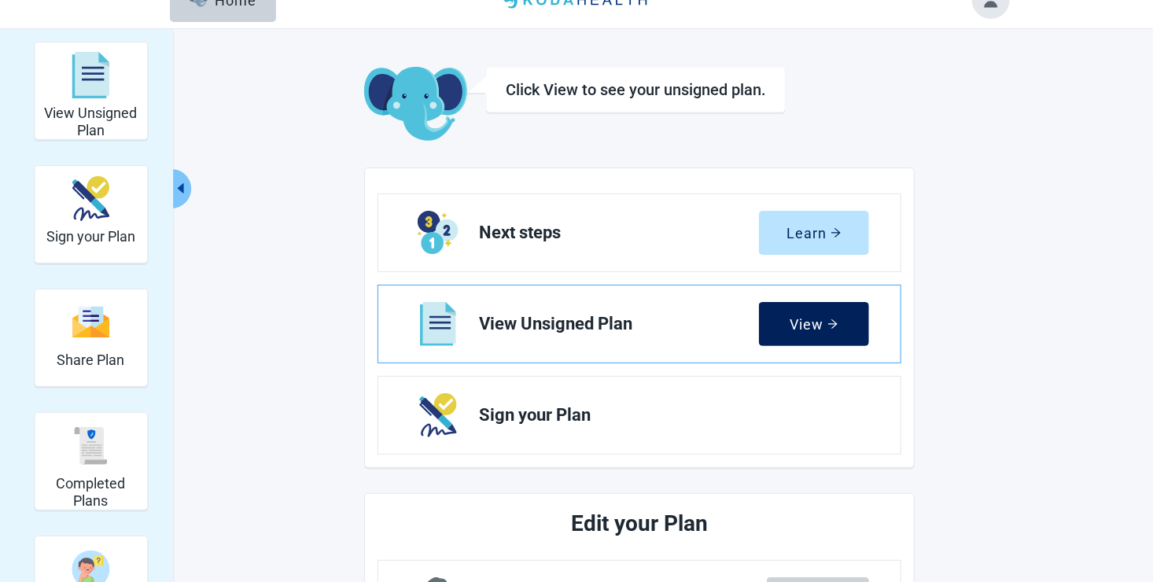
click at [827, 327] on icon "arrow-right" at bounding box center [832, 323] width 11 height 11
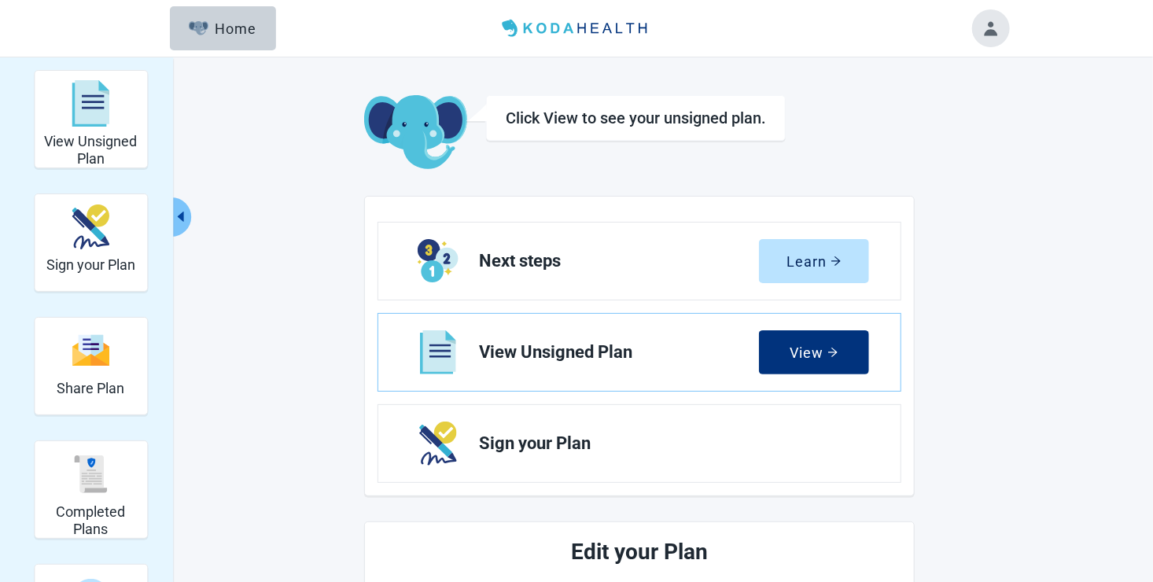
drag, startPoint x: 245, startPoint y: 28, endPoint x: 227, endPoint y: 64, distance: 39.4
click at [245, 28] on div "Home" at bounding box center [223, 28] width 68 height 16
